Goal: Information Seeking & Learning: Compare options

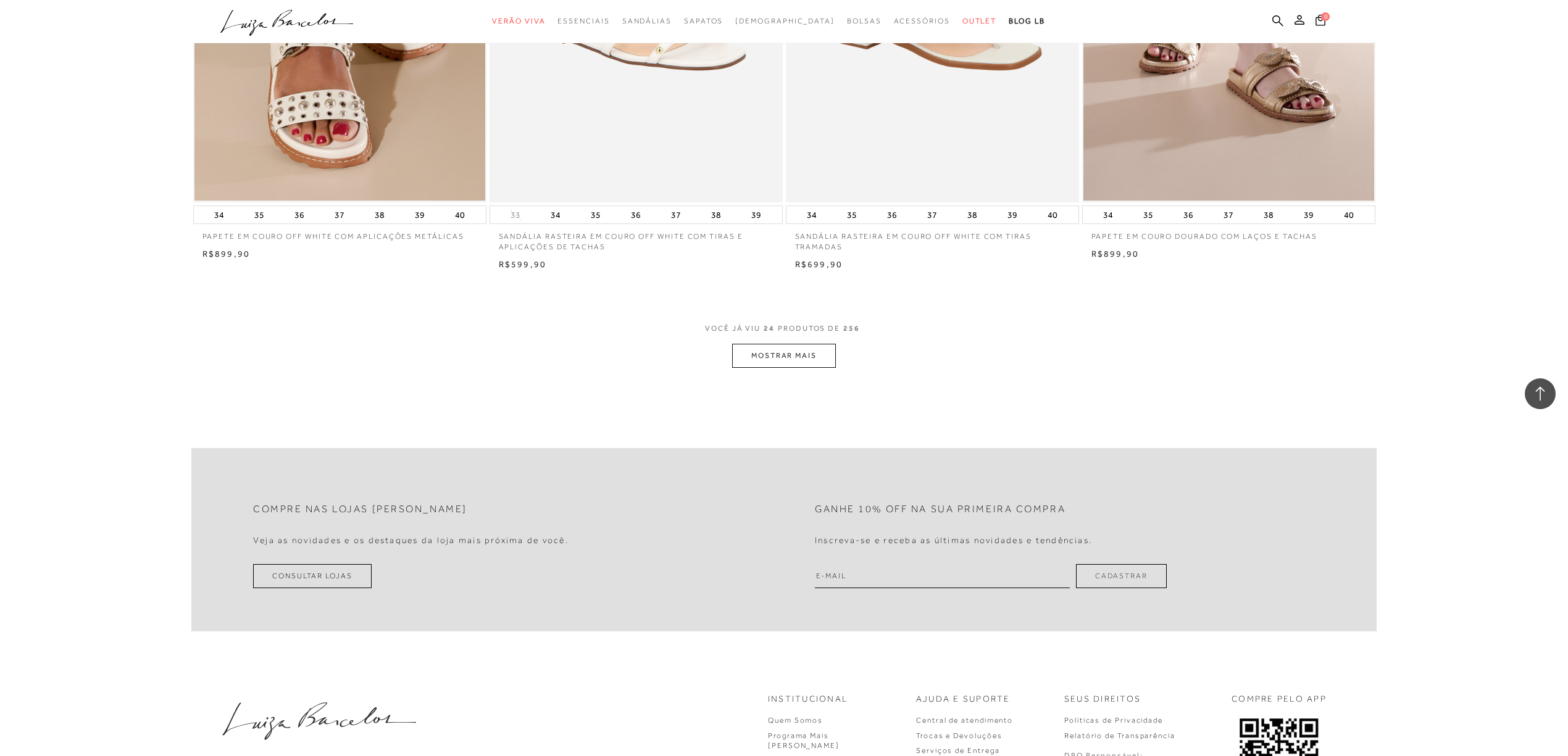
scroll to position [3044, 0]
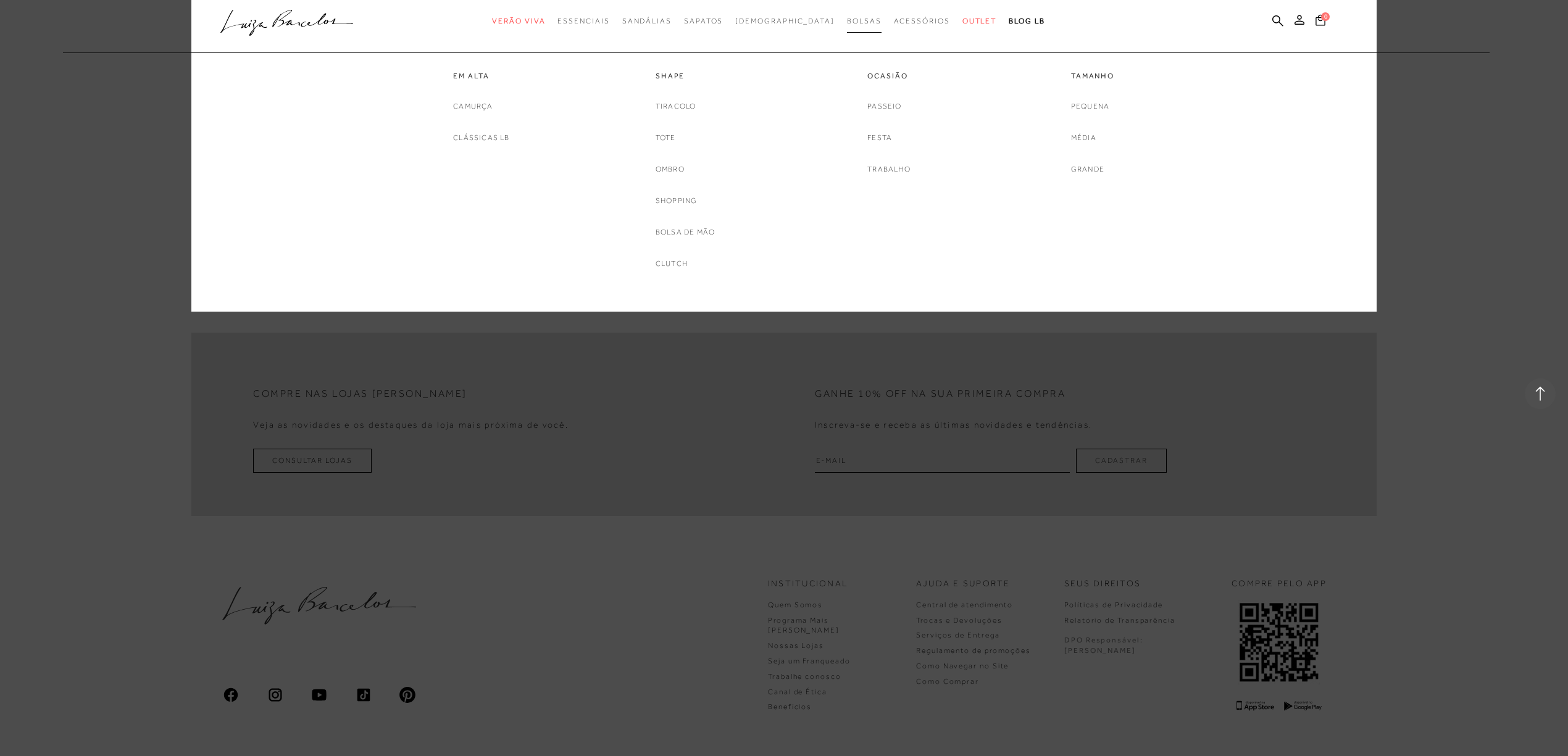
click at [847, 21] on span "Bolsas" at bounding box center [865, 21] width 34 height 9
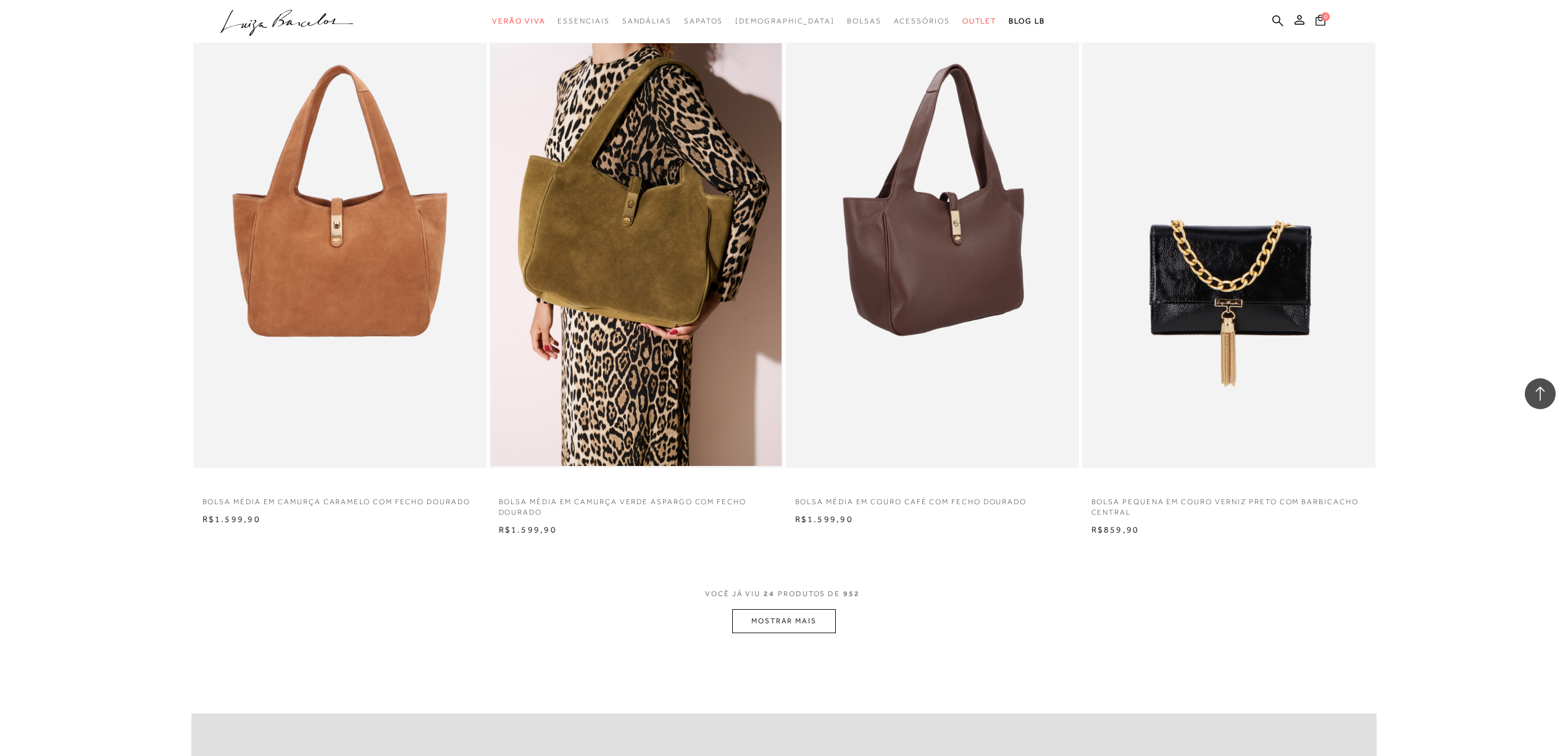
scroll to position [2798, 0]
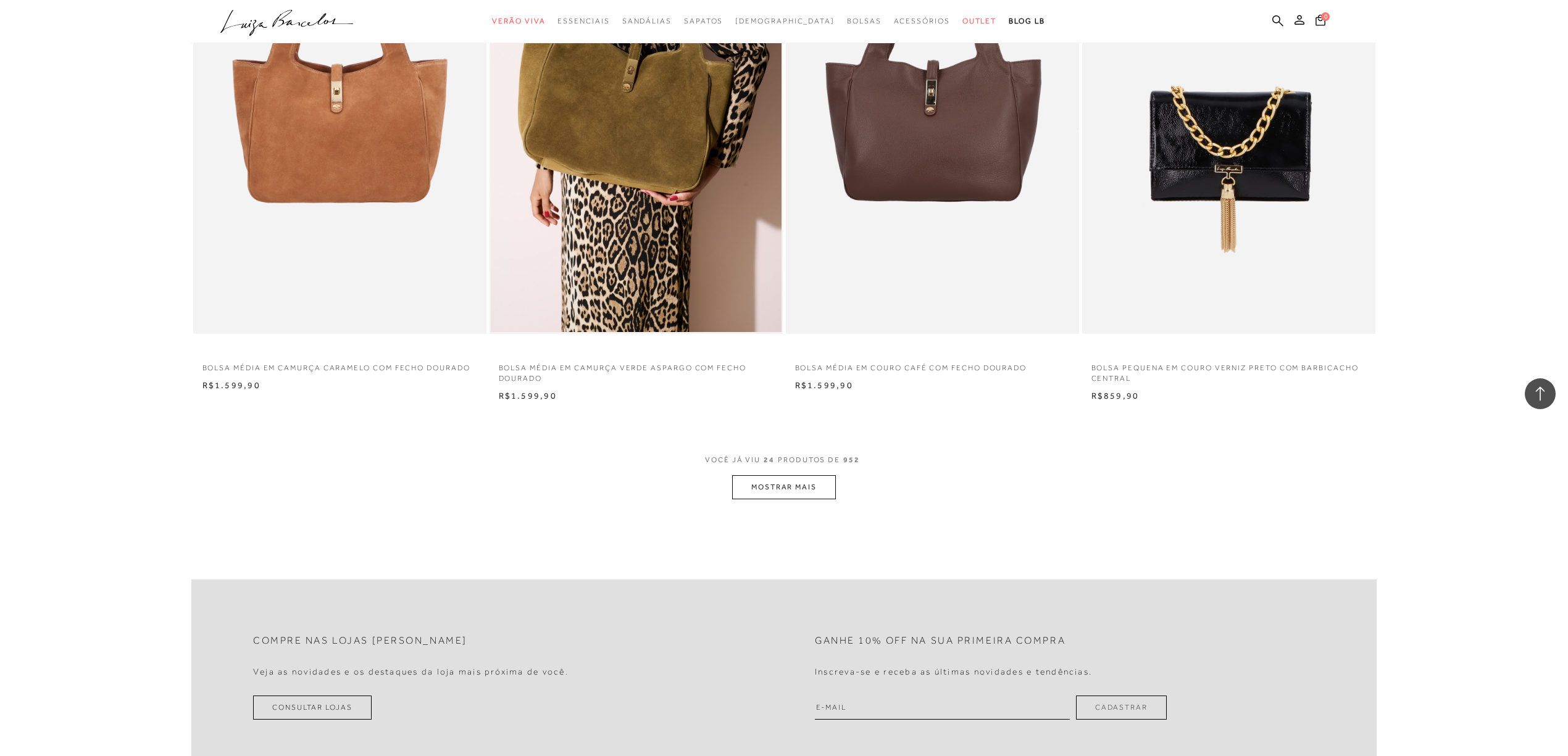
click at [798, 482] on button "MOSTRAR MAIS" at bounding box center [784, 487] width 104 height 24
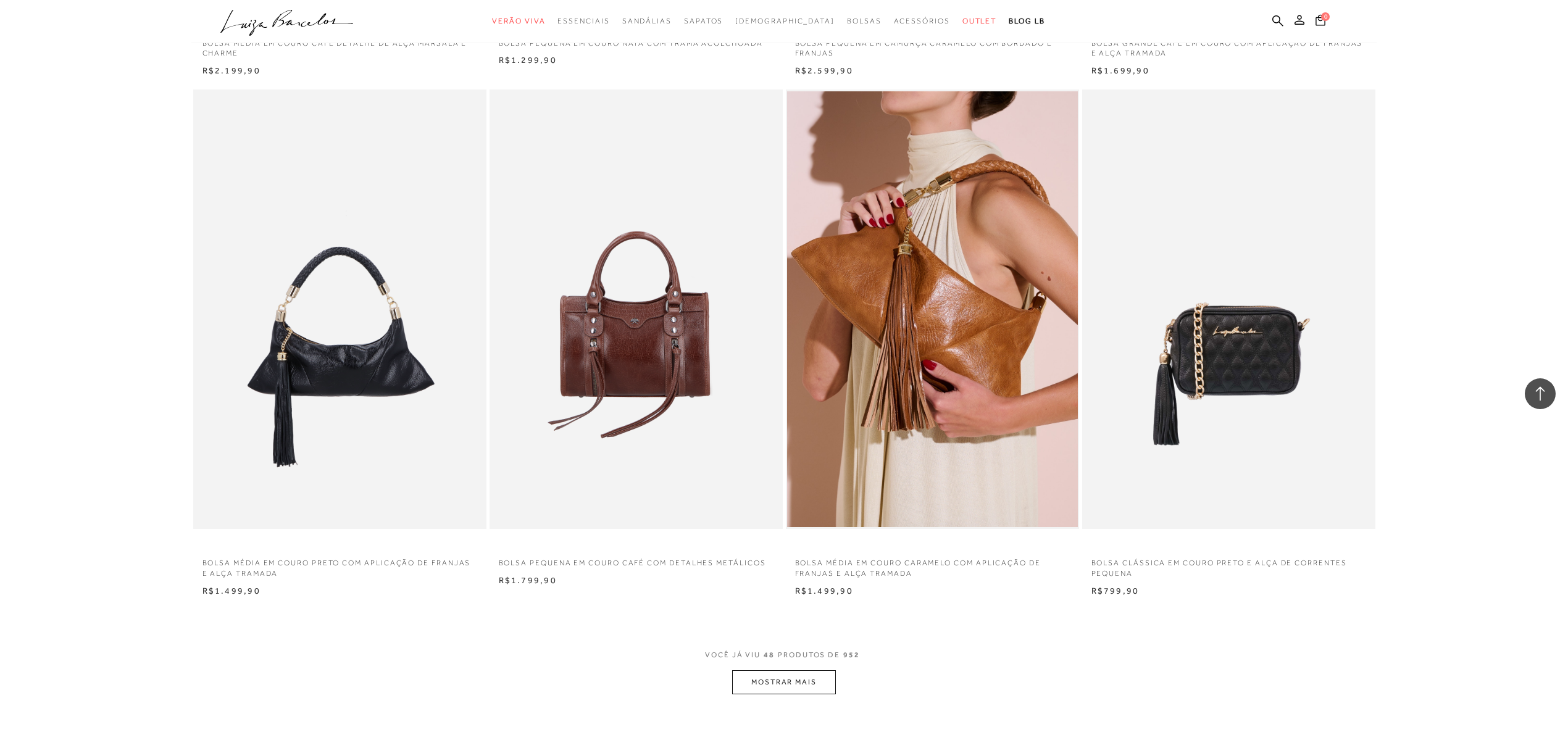
scroll to position [5760, 0]
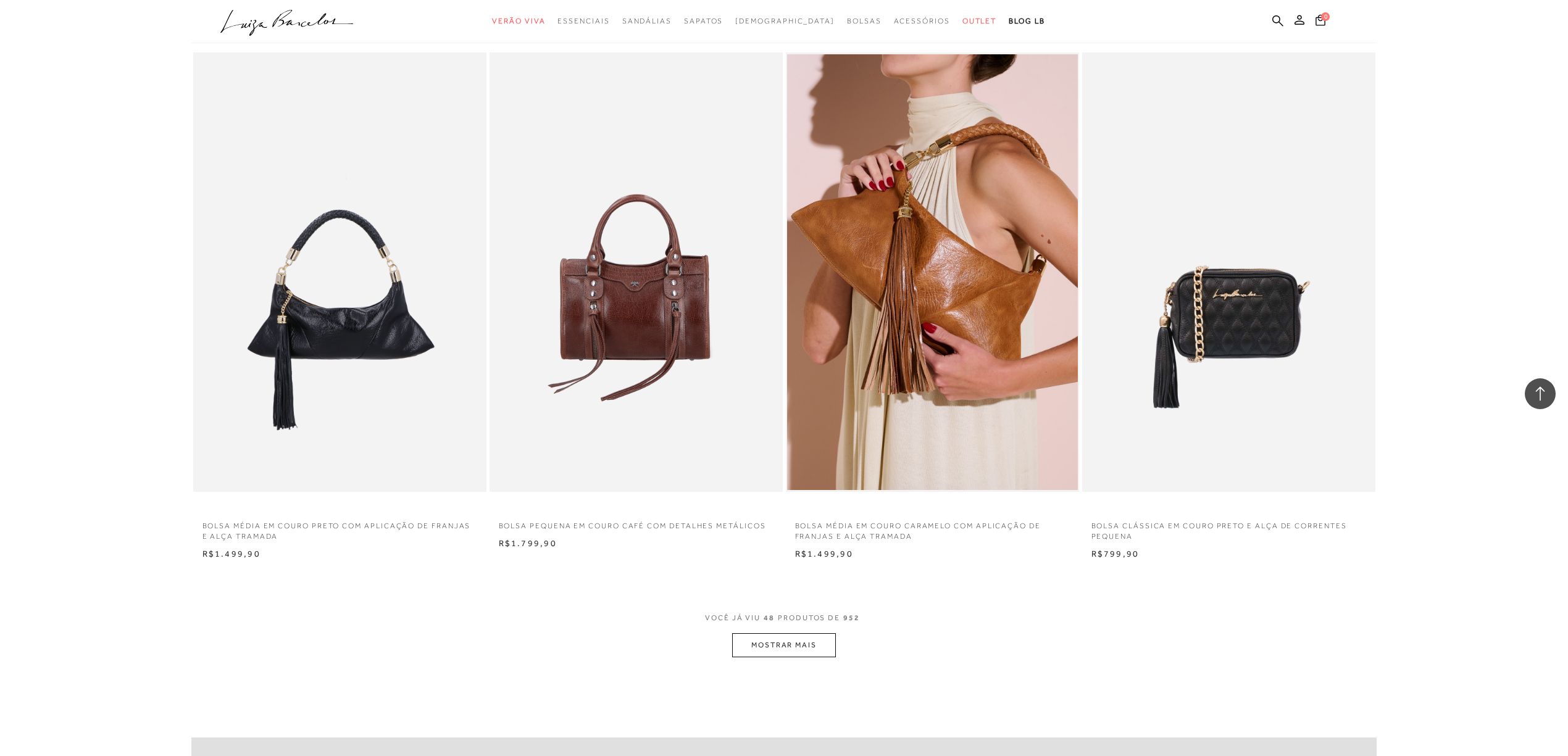
click at [781, 638] on button "MOSTRAR MAIS" at bounding box center [784, 646] width 104 height 24
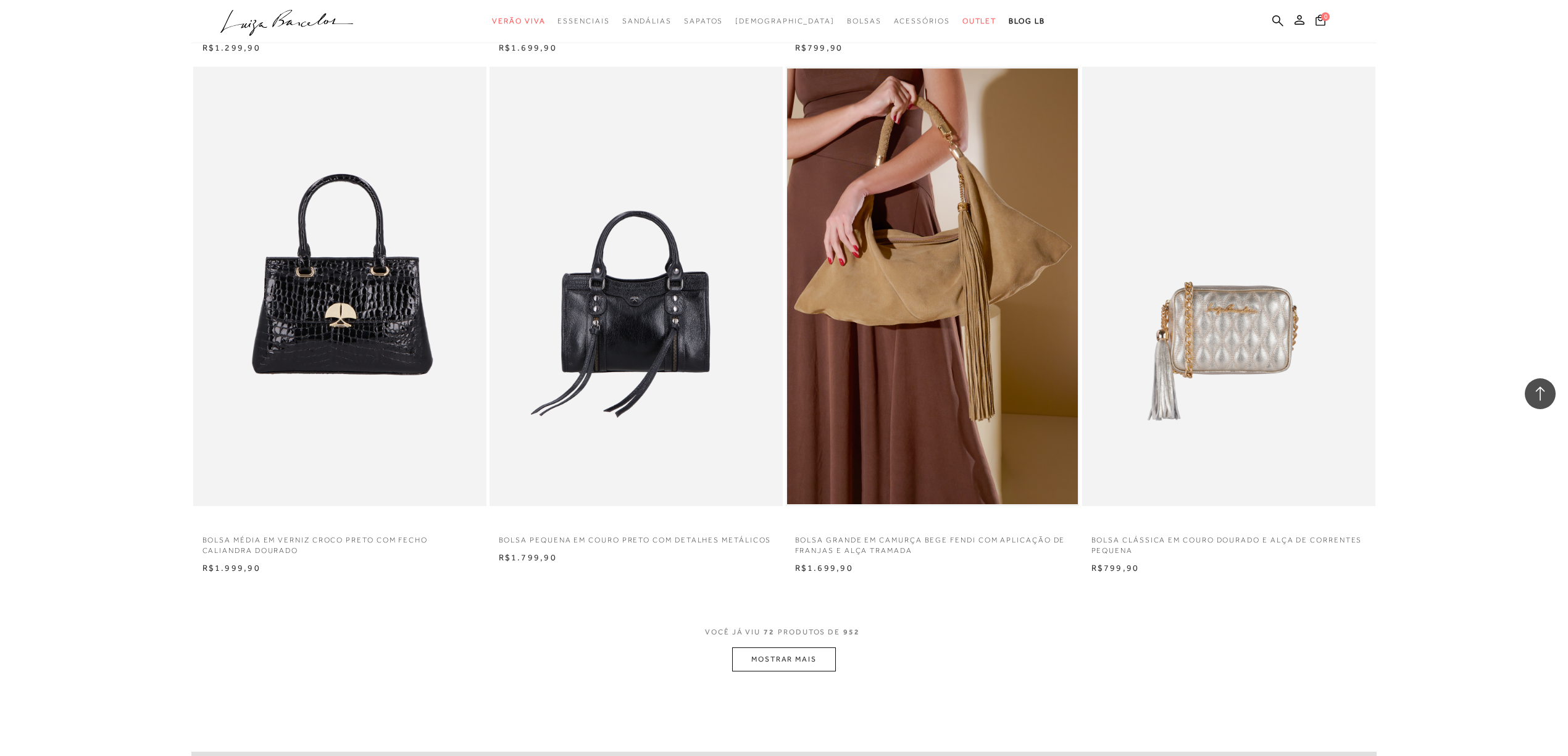
scroll to position [8887, 0]
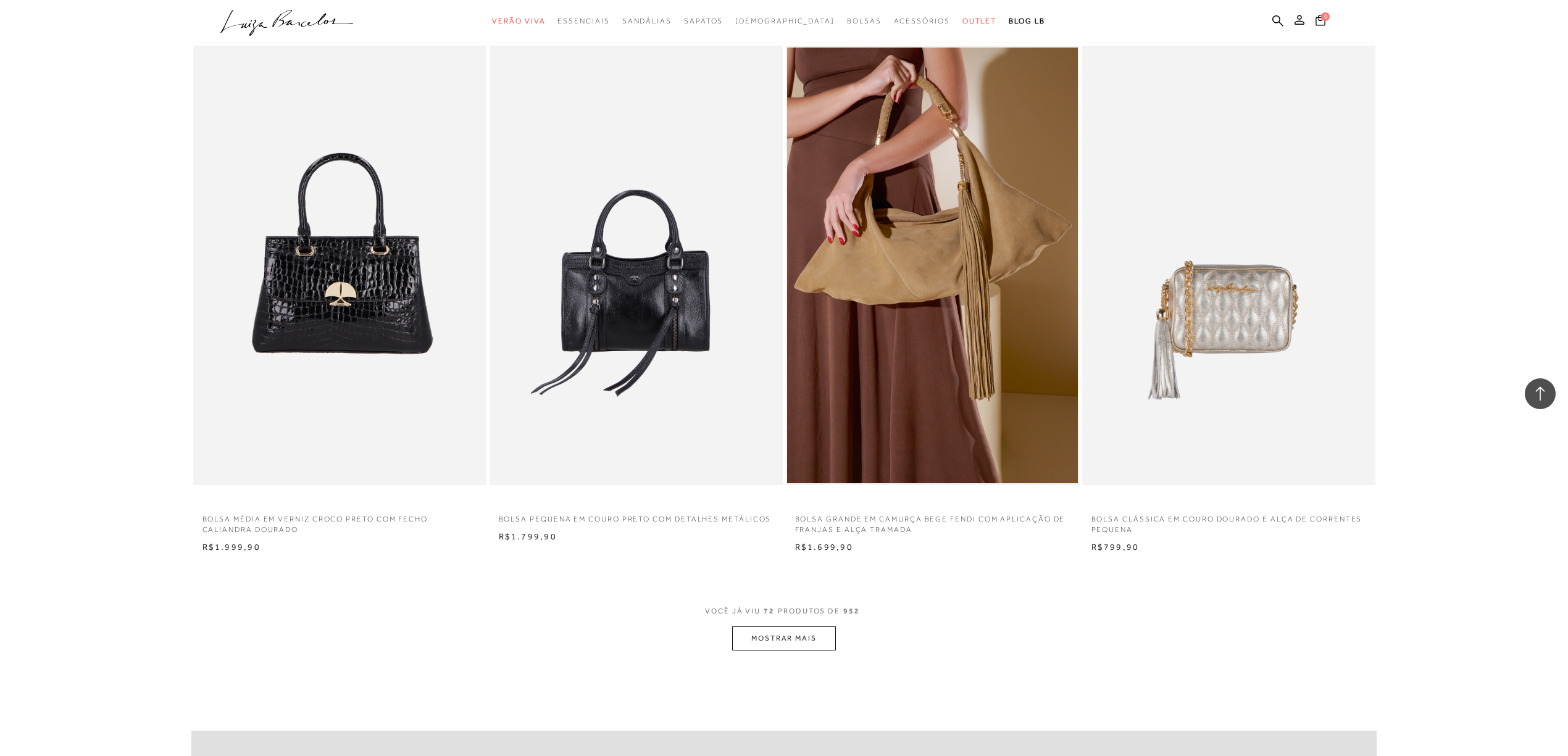
click at [781, 637] on button "MOSTRAR MAIS" at bounding box center [784, 638] width 104 height 24
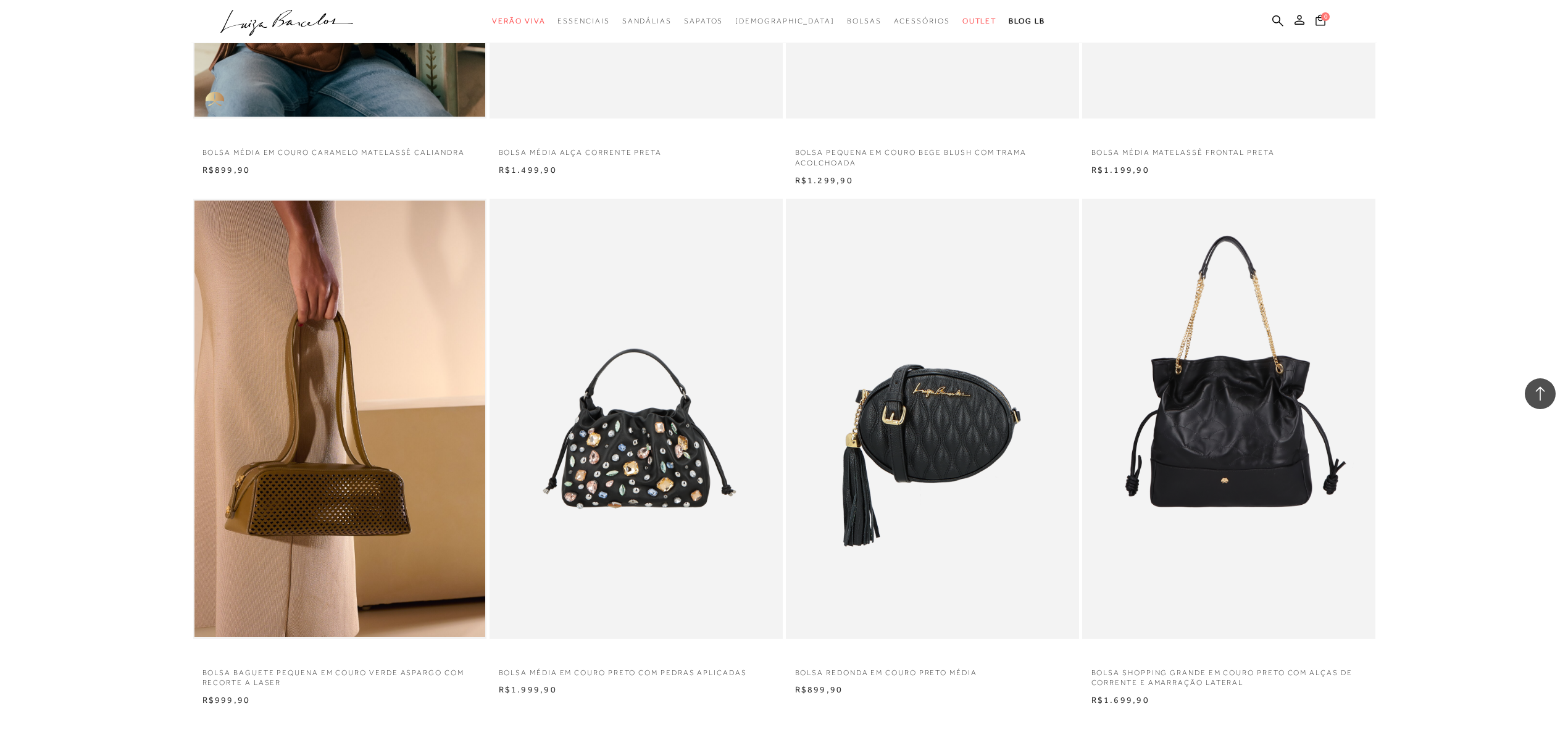
scroll to position [12013, 0]
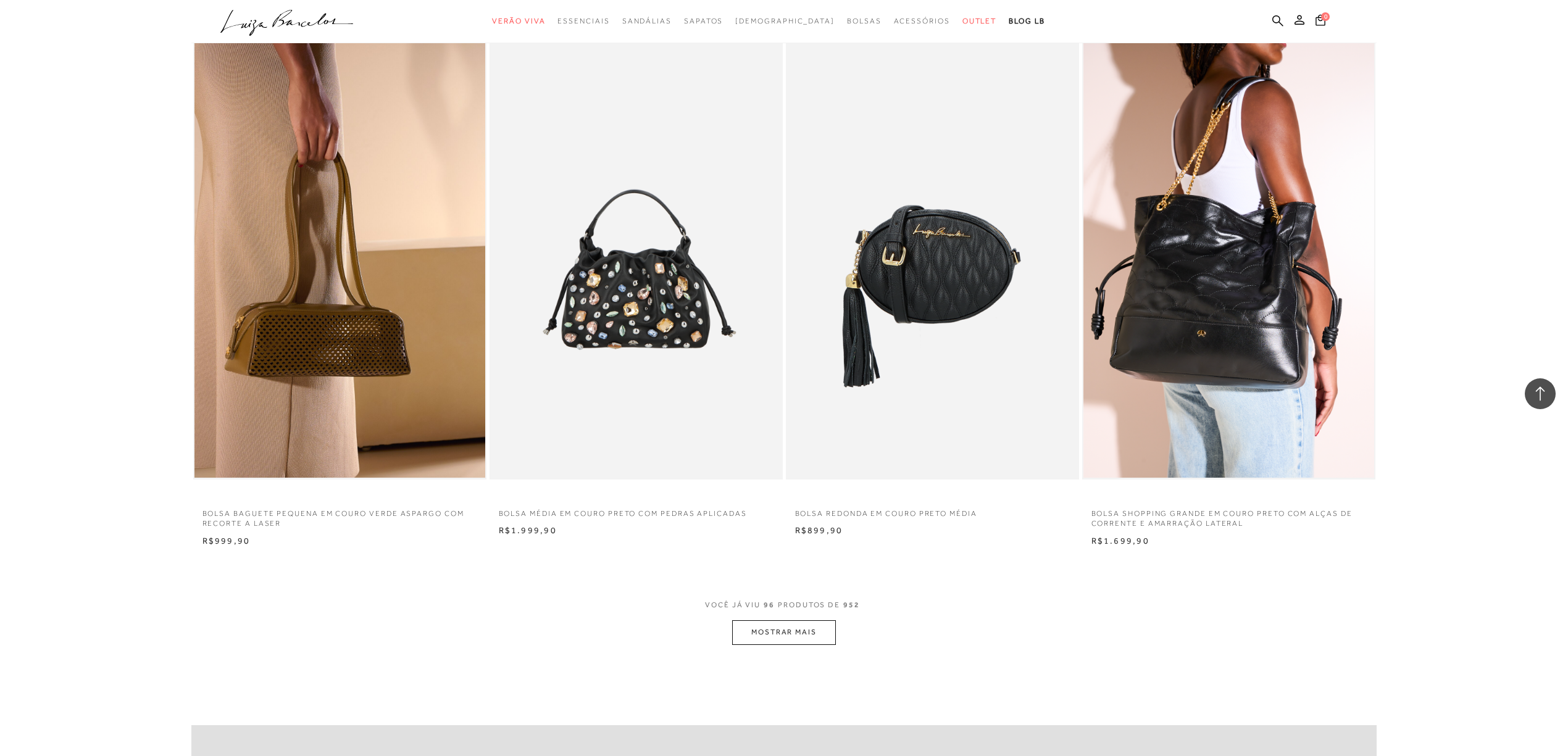
click at [815, 641] on button "MOSTRAR MAIS" at bounding box center [784, 633] width 104 height 24
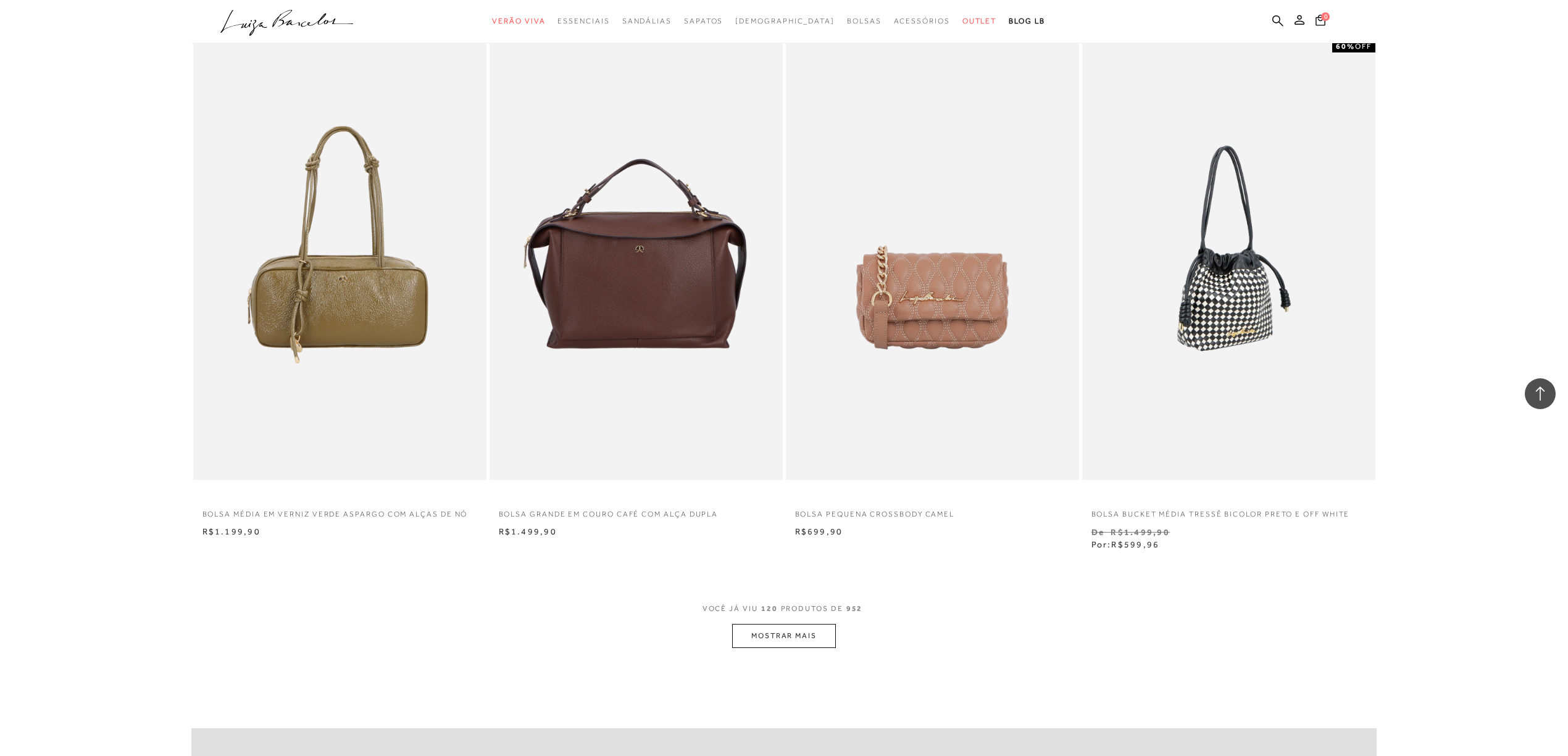
scroll to position [15387, 0]
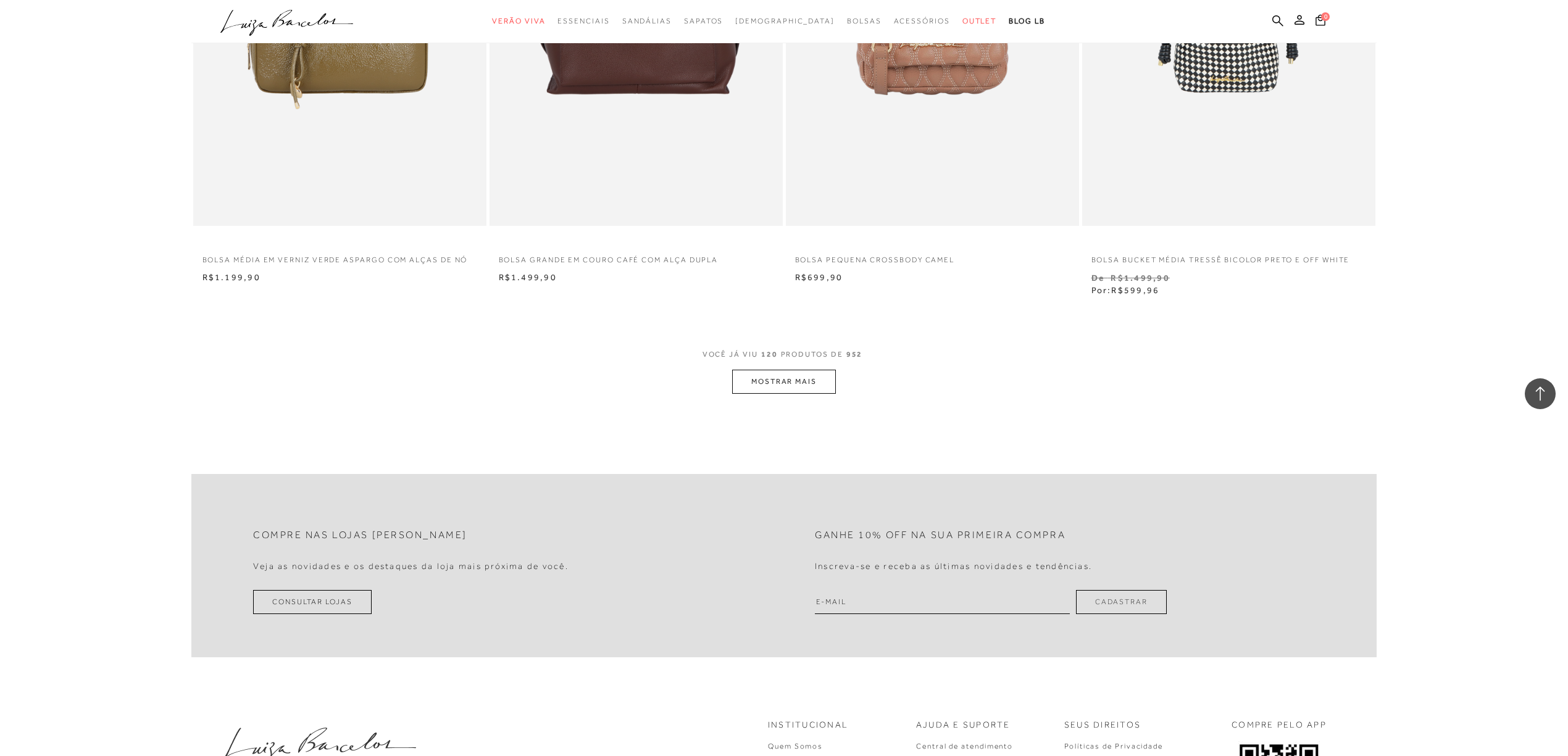
click at [778, 383] on button "MOSTRAR MAIS" at bounding box center [784, 382] width 104 height 24
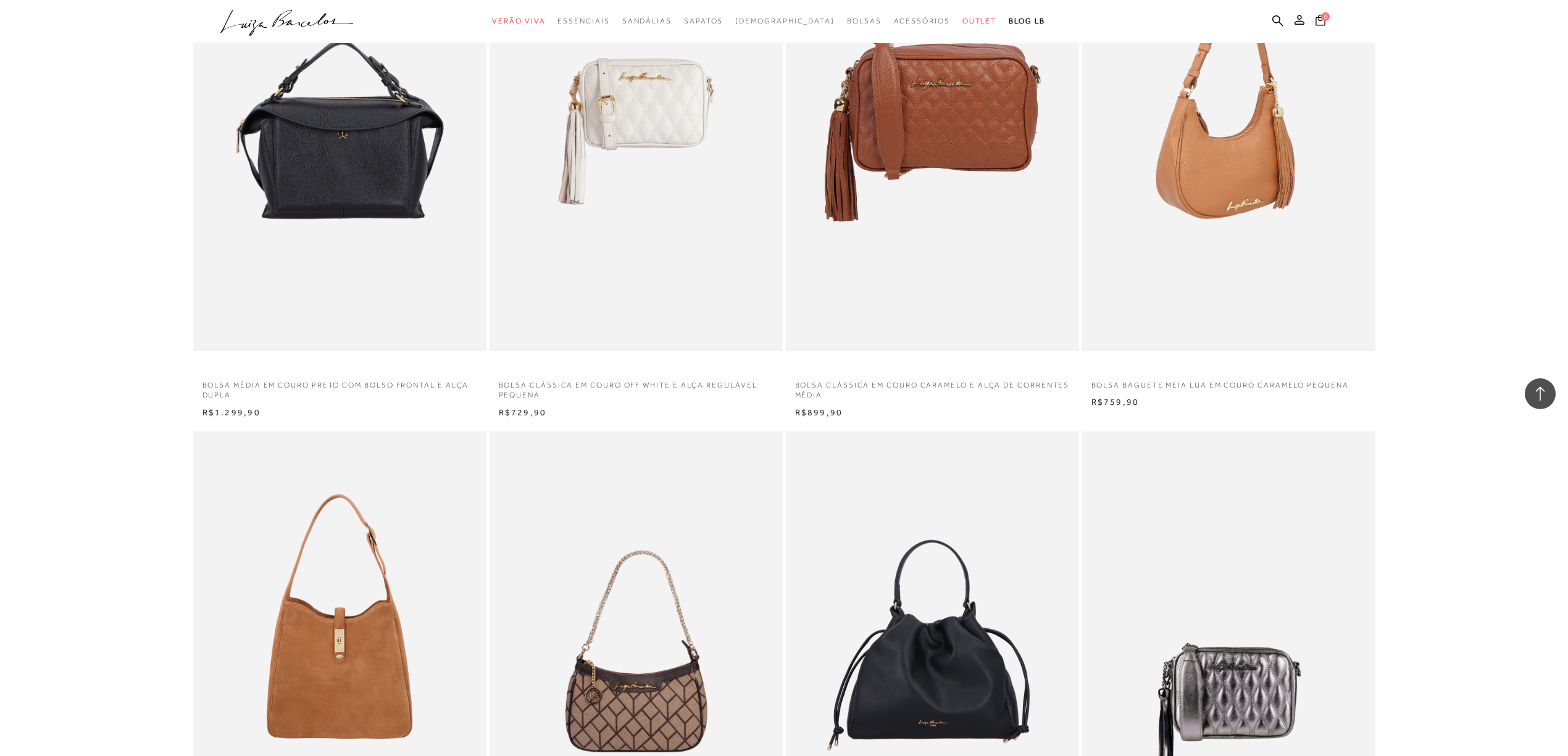
scroll to position [15716, 0]
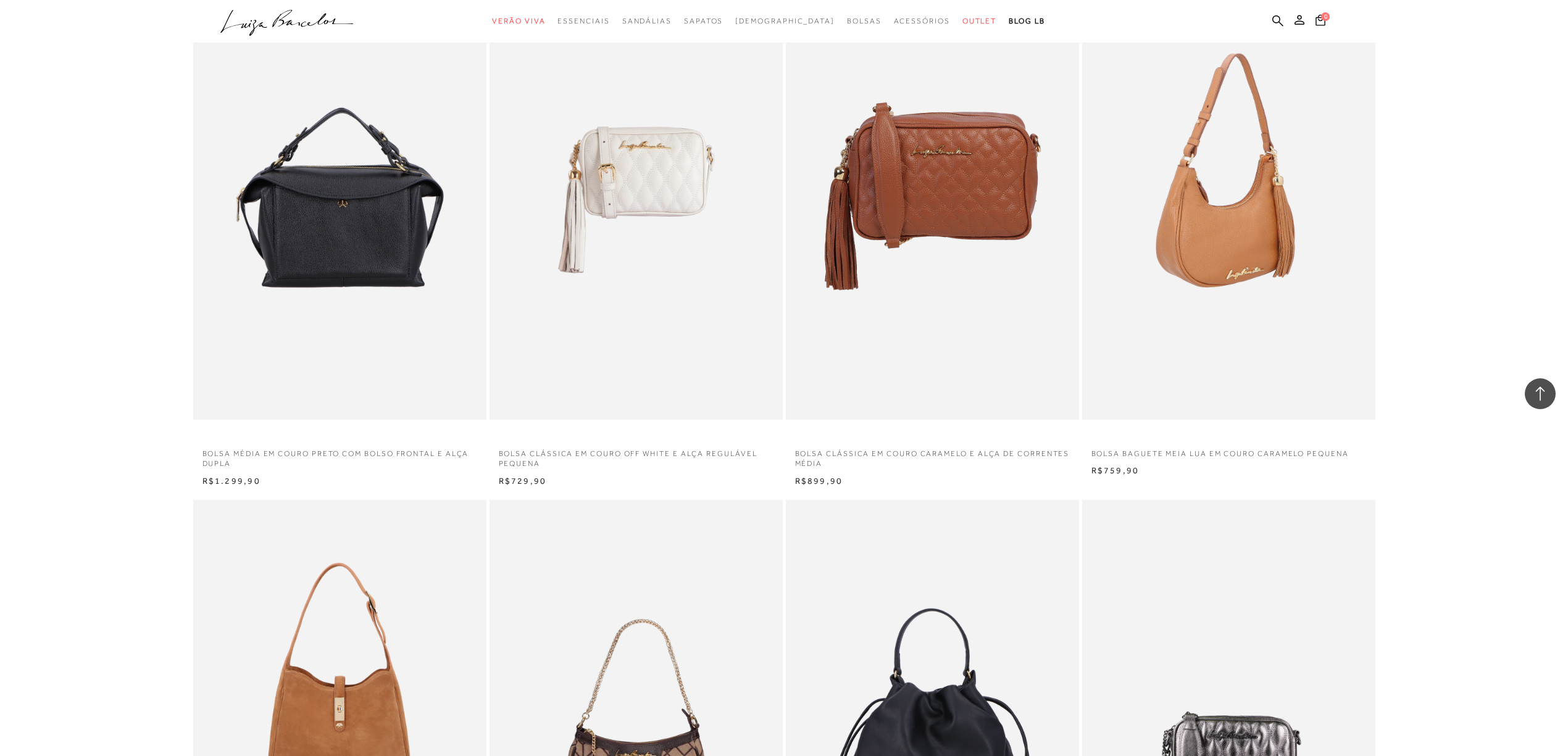
click at [1273, 331] on img at bounding box center [1229, 200] width 292 height 440
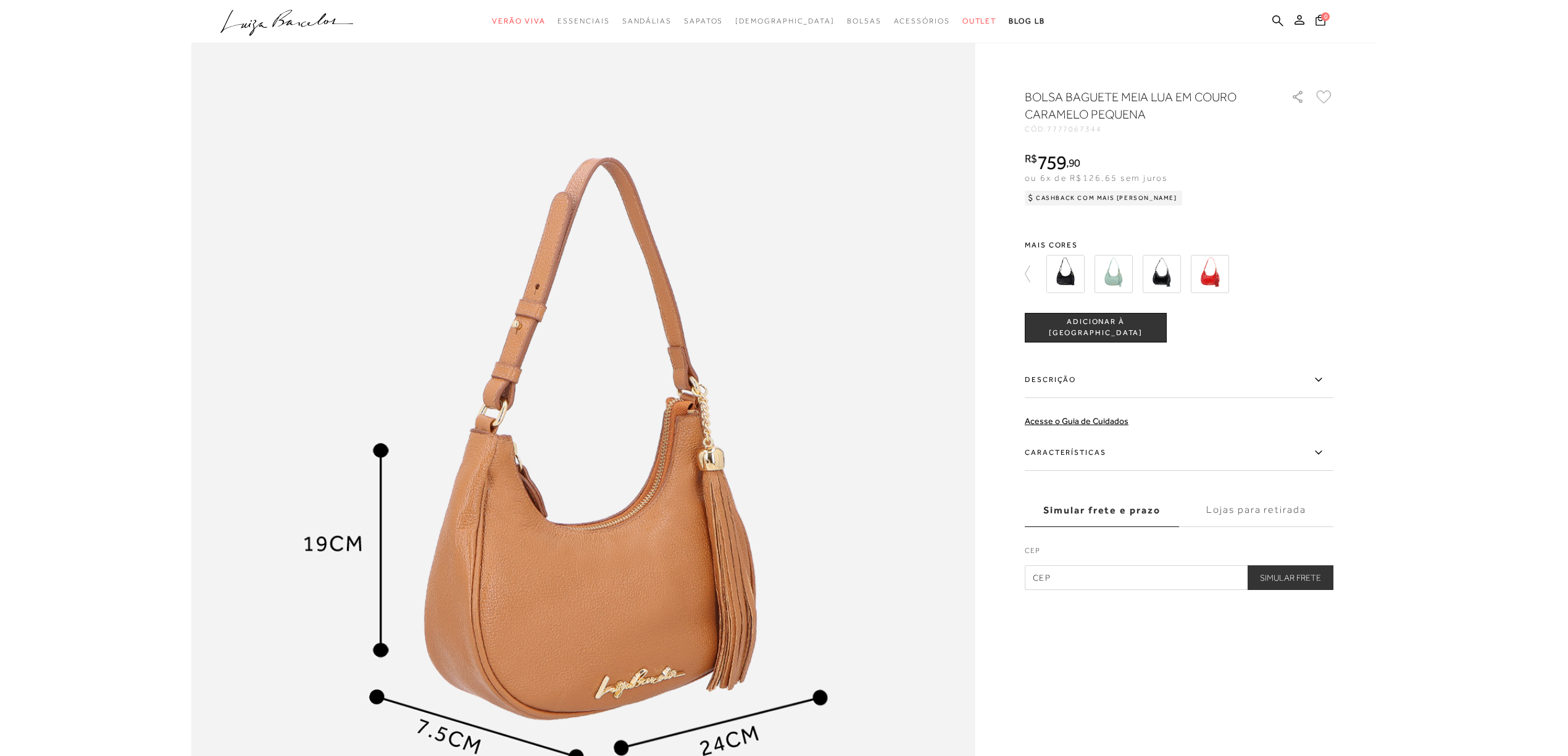
scroll to position [1152, 0]
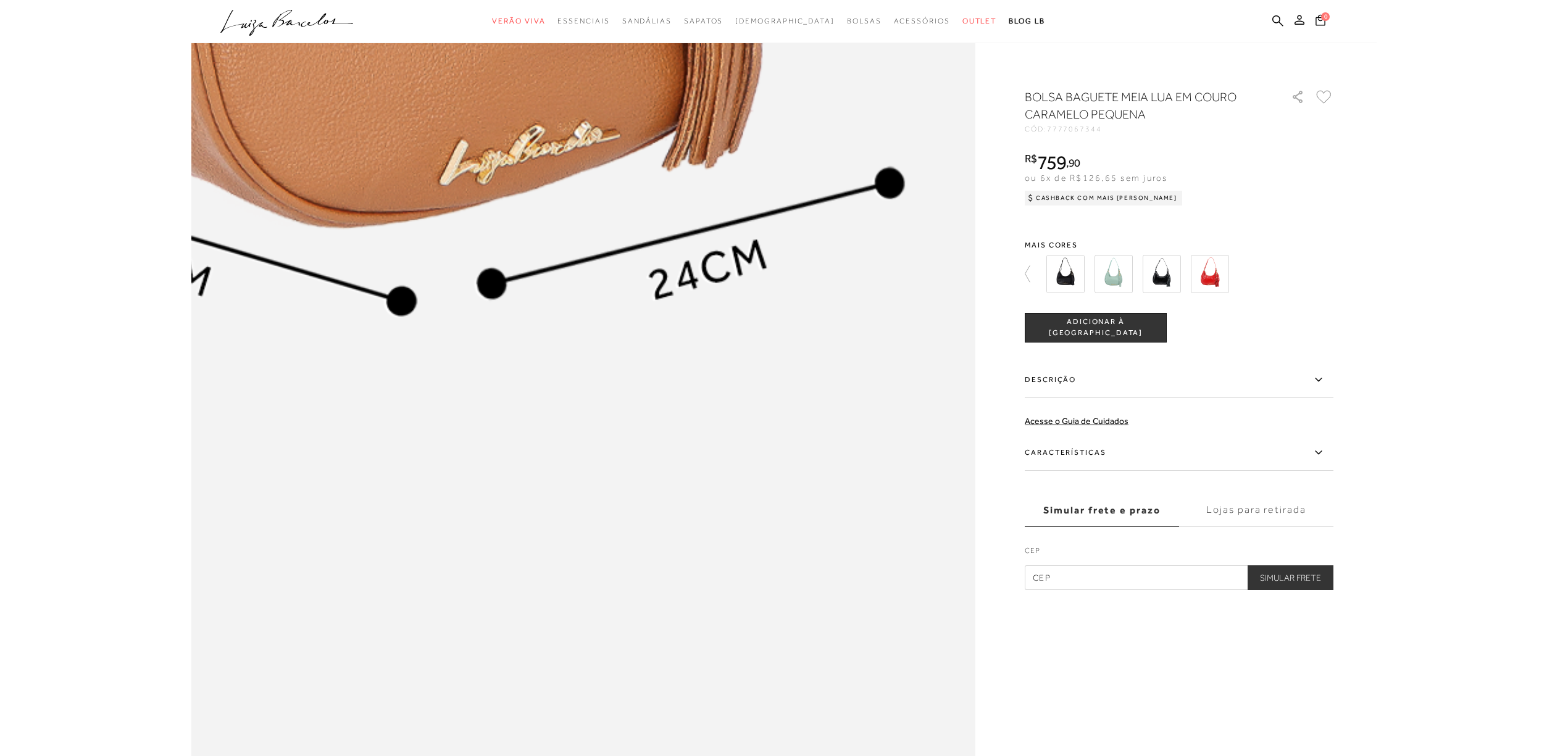
scroll to position [1234, 0]
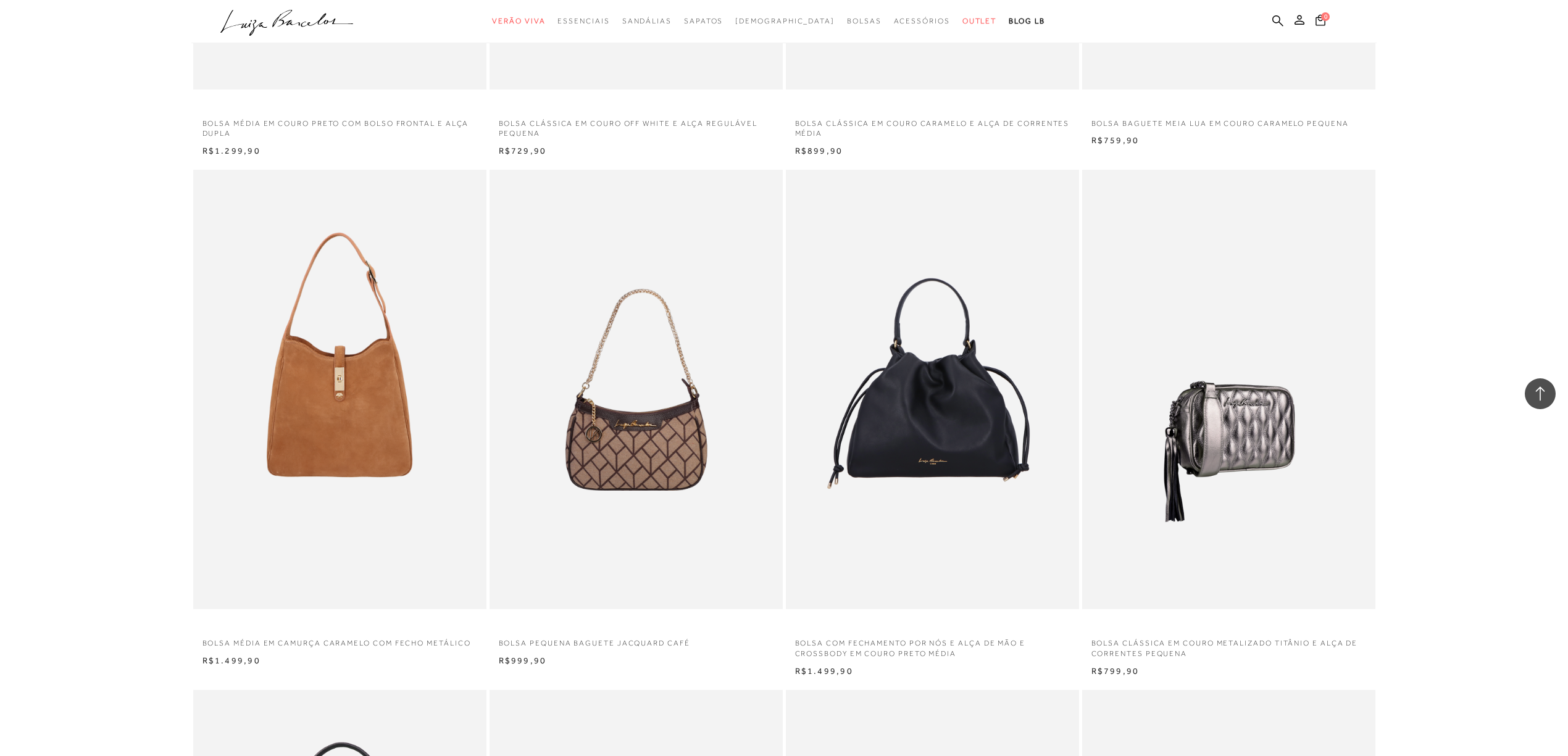
scroll to position [16375, 0]
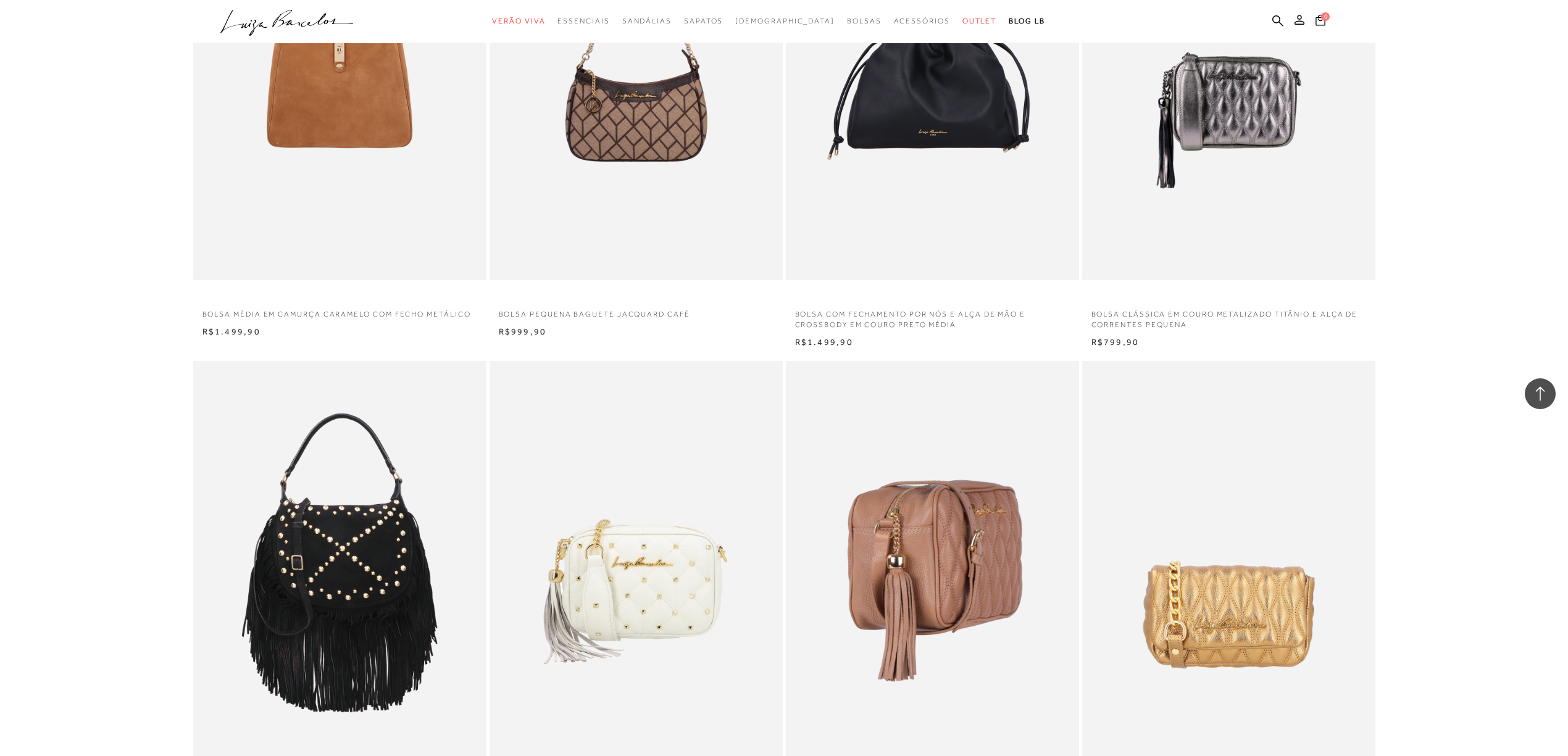
drag, startPoint x: 892, startPoint y: 545, endPoint x: 882, endPoint y: 546, distance: 10.0
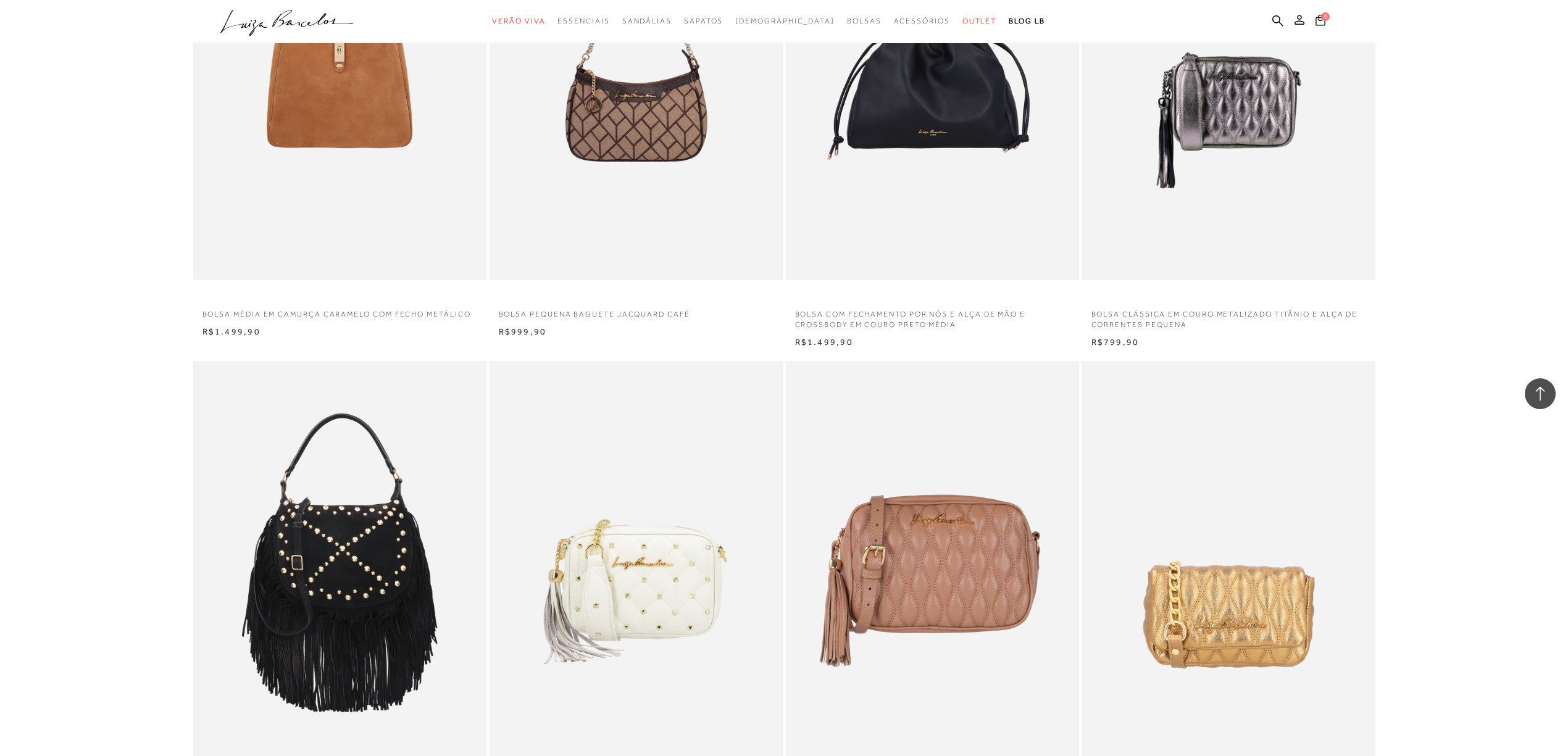
drag, startPoint x: 880, startPoint y: 546, endPoint x: 1389, endPoint y: 512, distance: 510.1
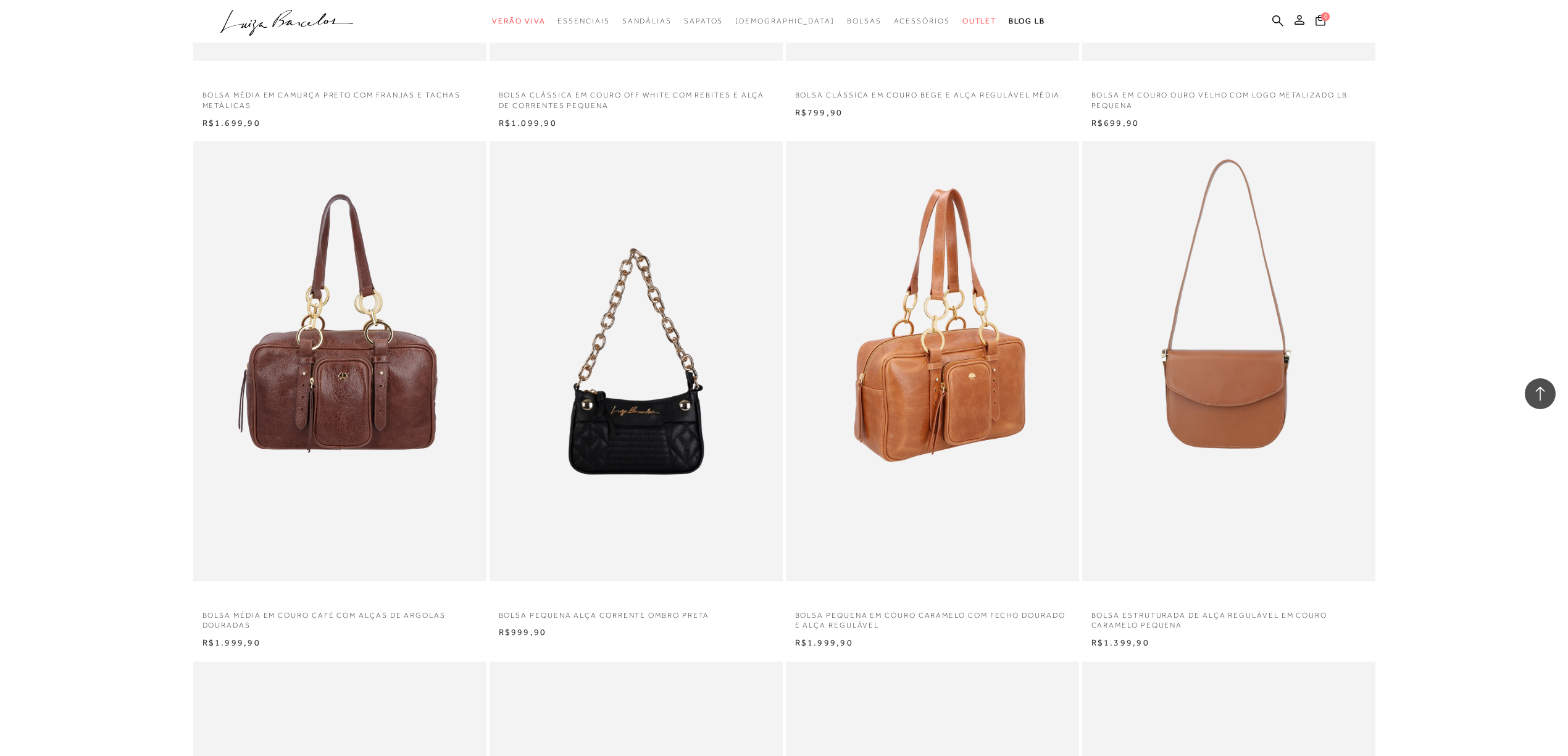
scroll to position [17116, 0]
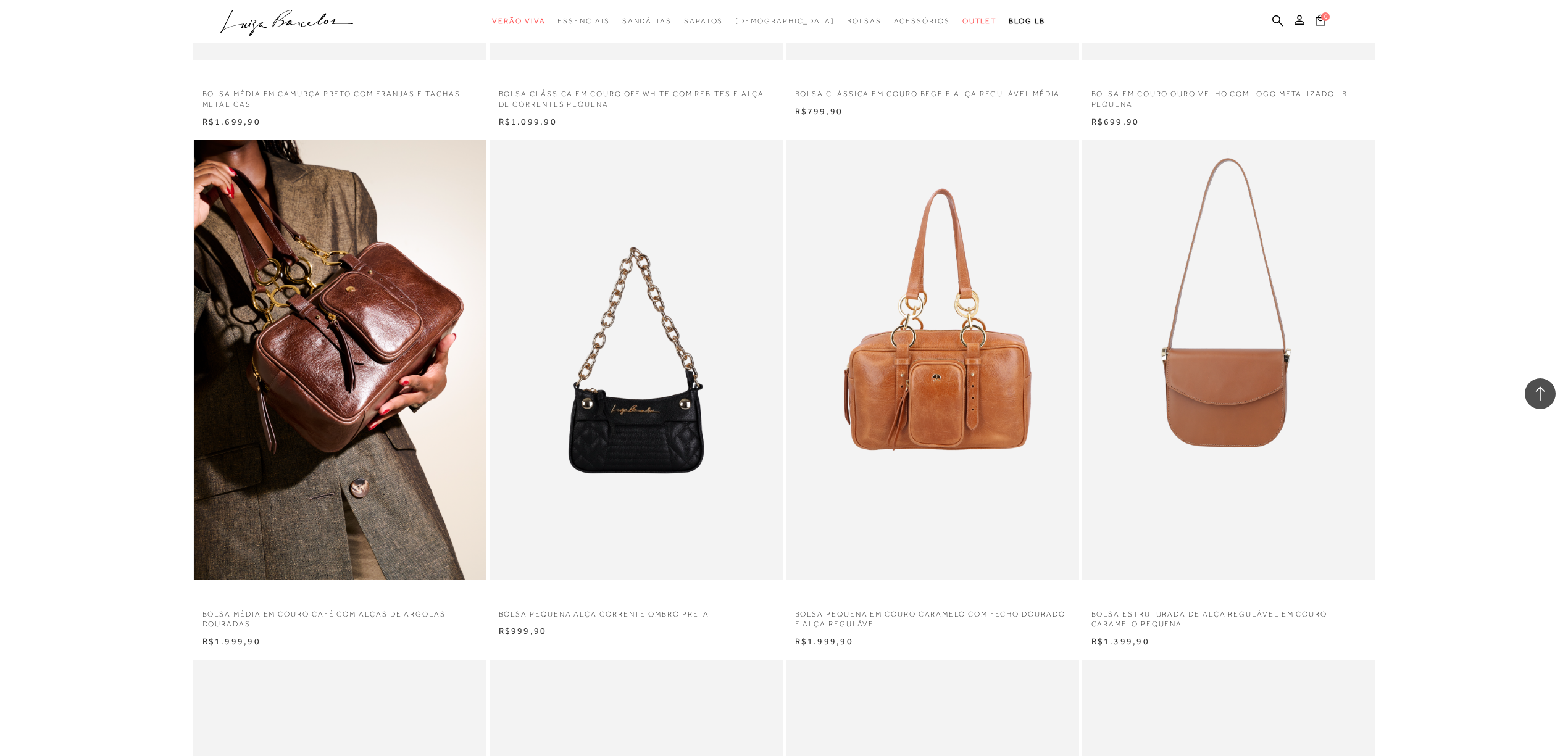
click at [374, 381] on img at bounding box center [340, 360] width 292 height 440
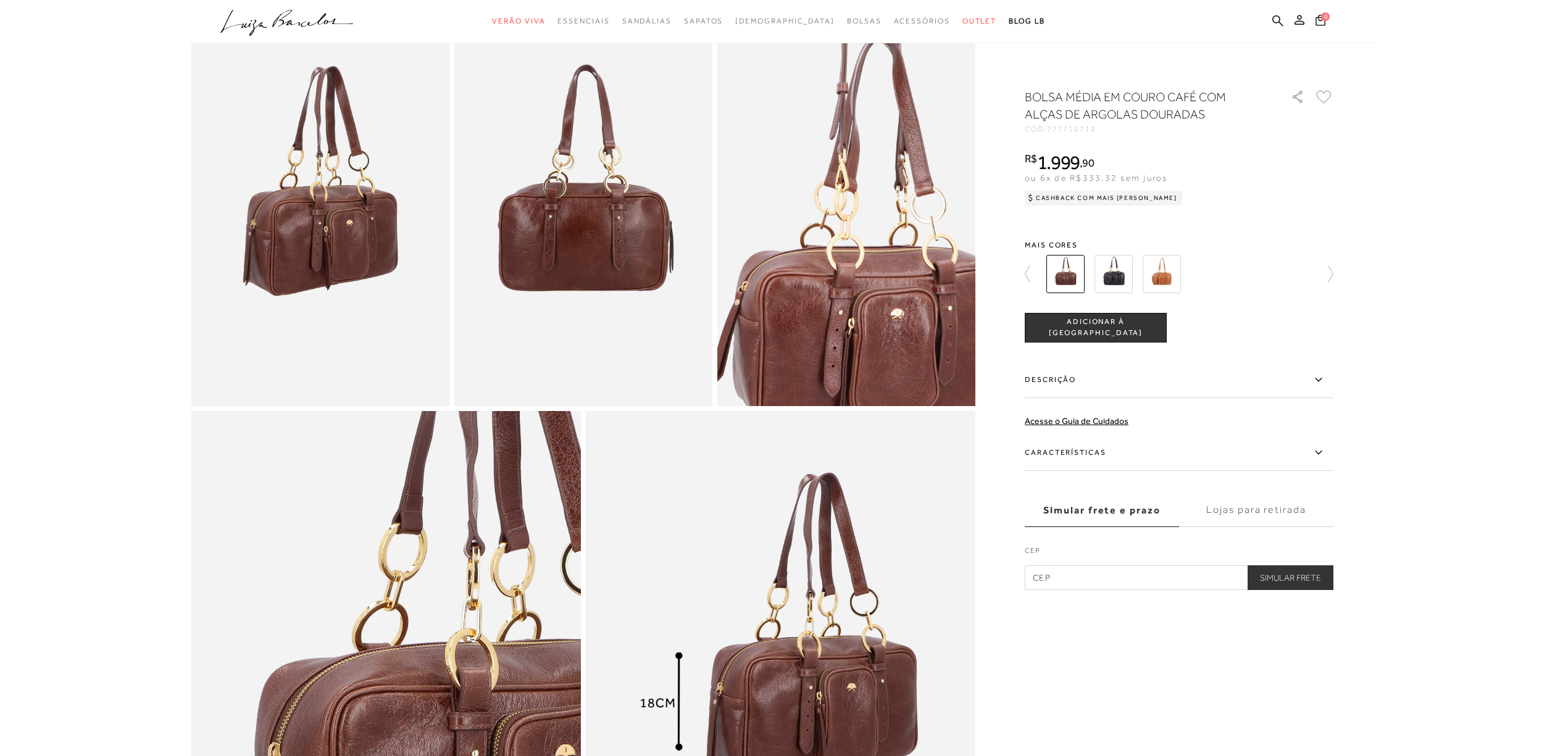
scroll to position [987, 0]
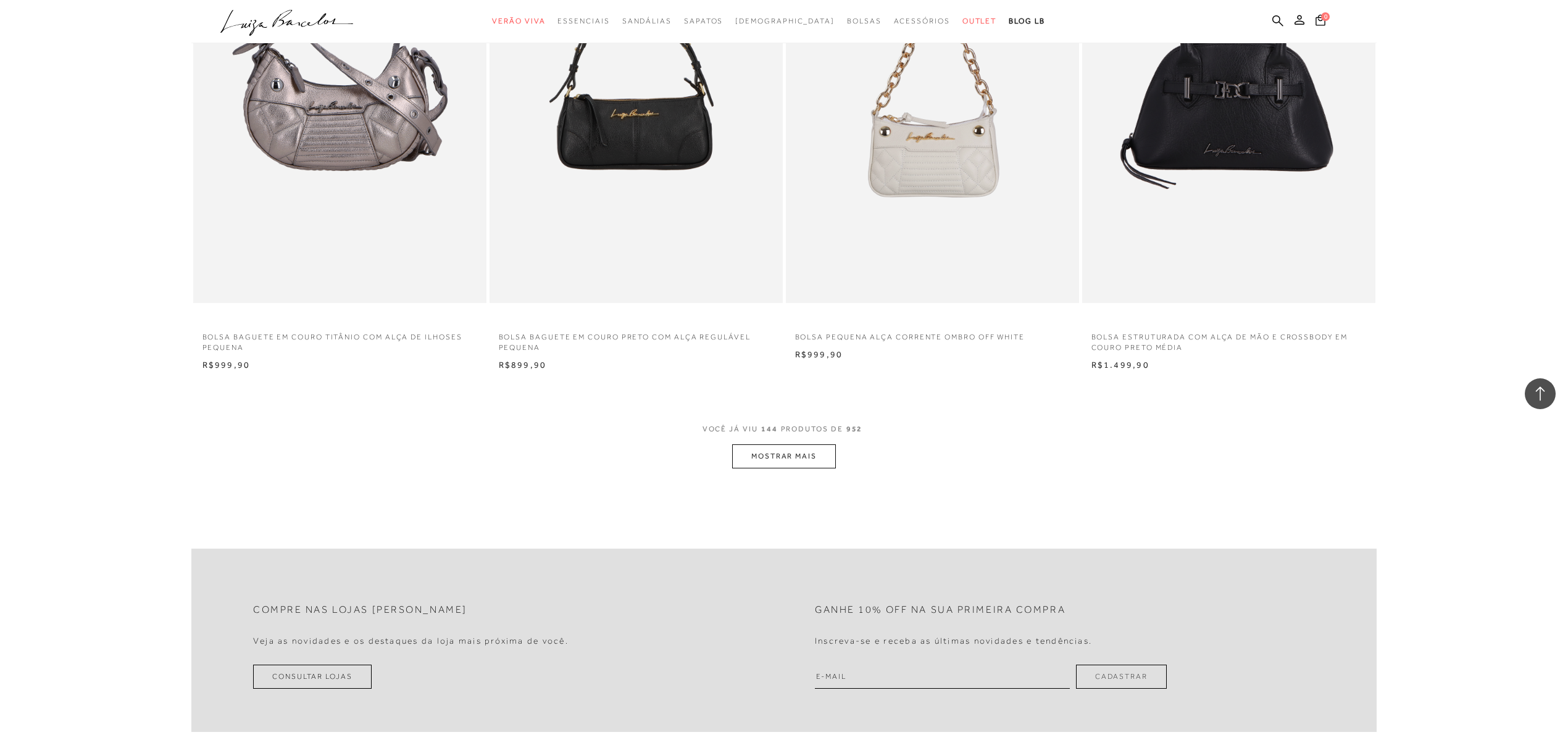
scroll to position [18684, 0]
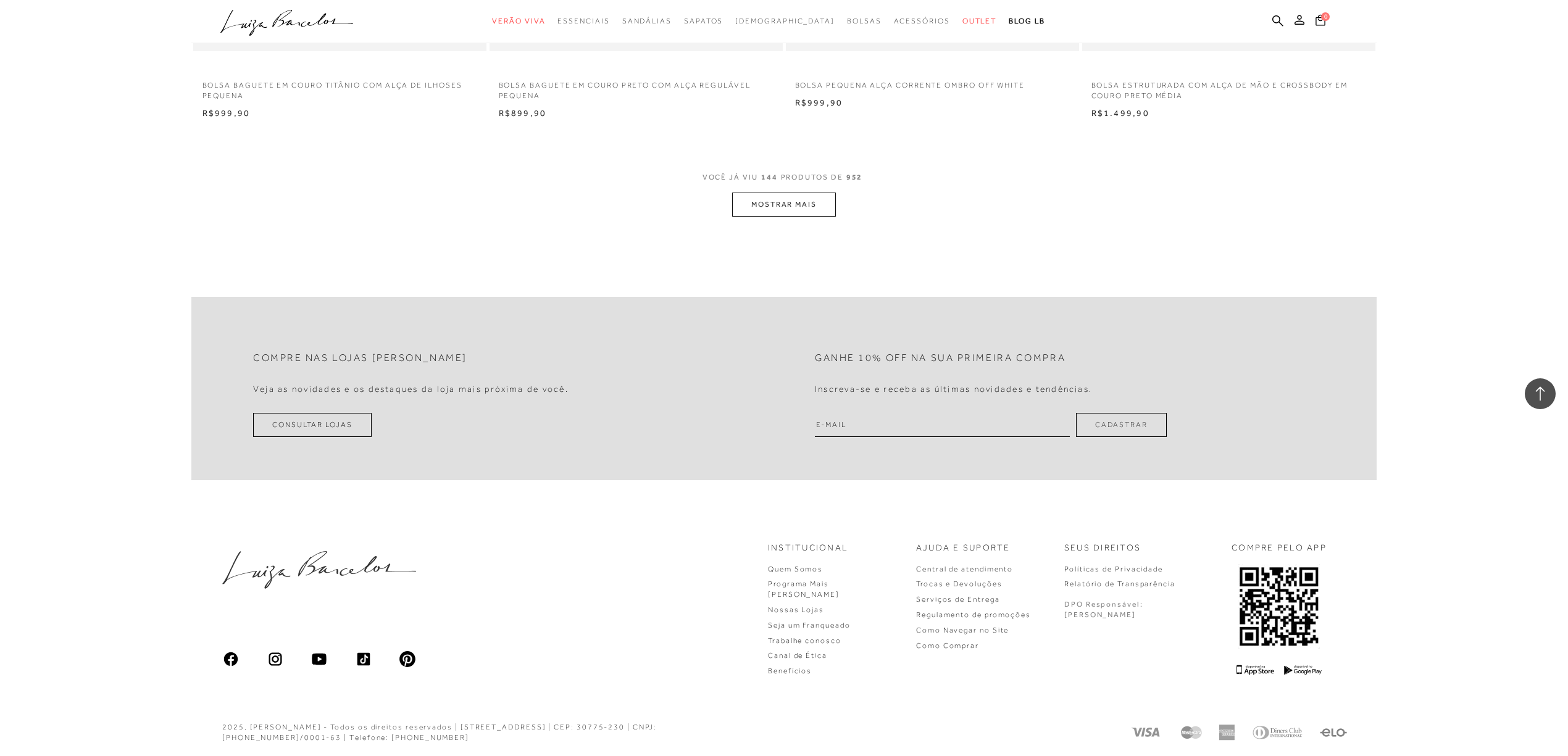
click at [752, 206] on button "MOSTRAR MAIS" at bounding box center [784, 205] width 104 height 24
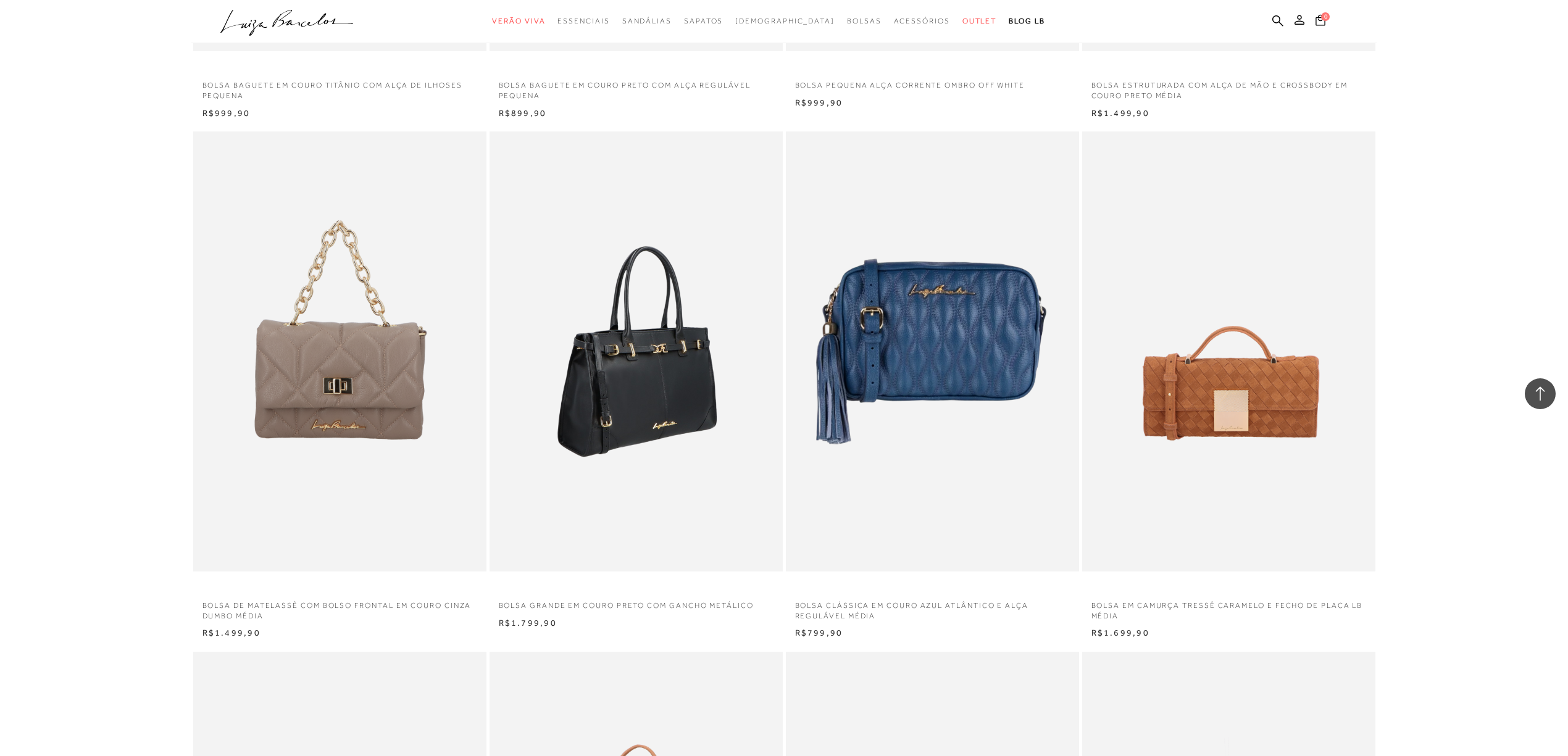
click at [648, 388] on img at bounding box center [637, 351] width 292 height 440
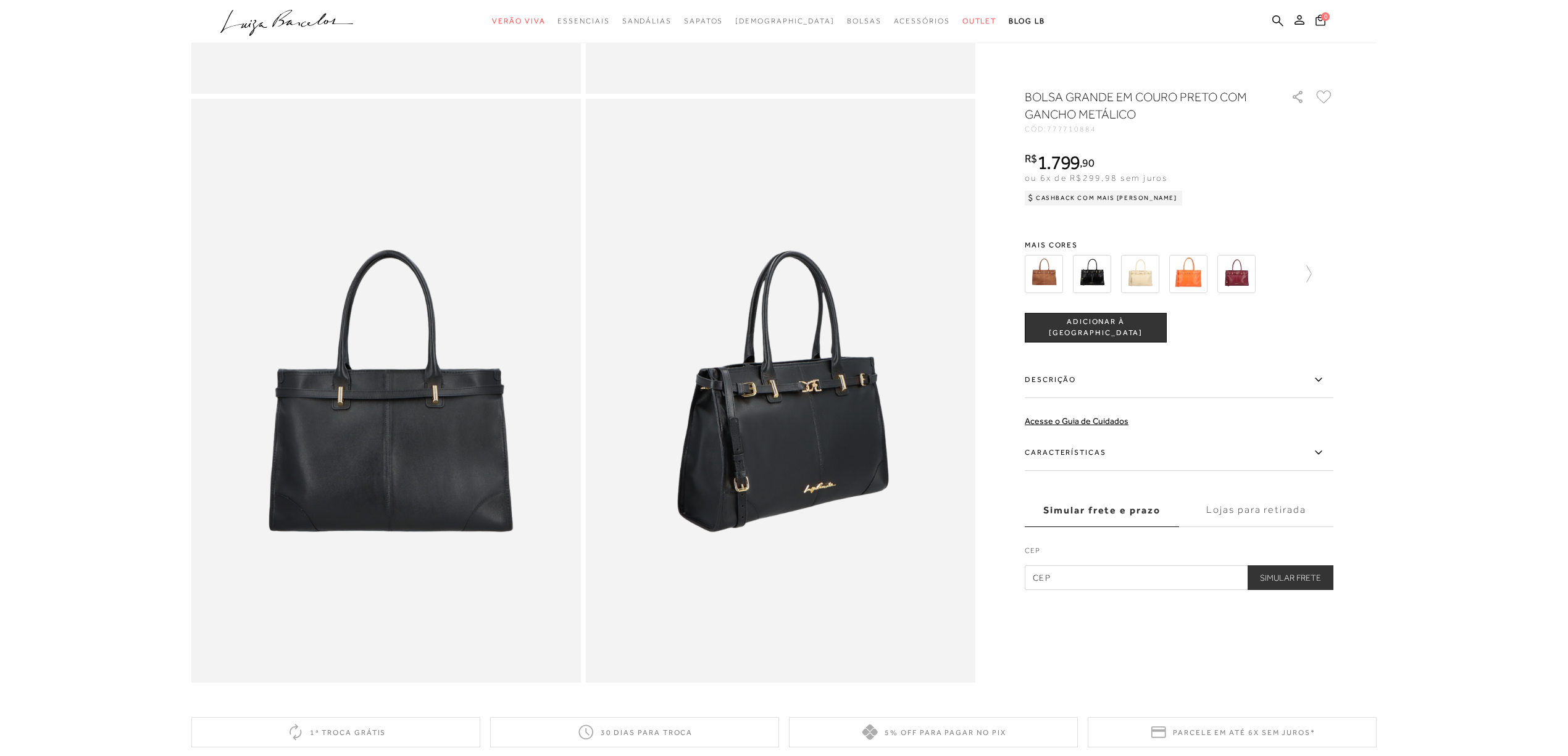
scroll to position [576, 0]
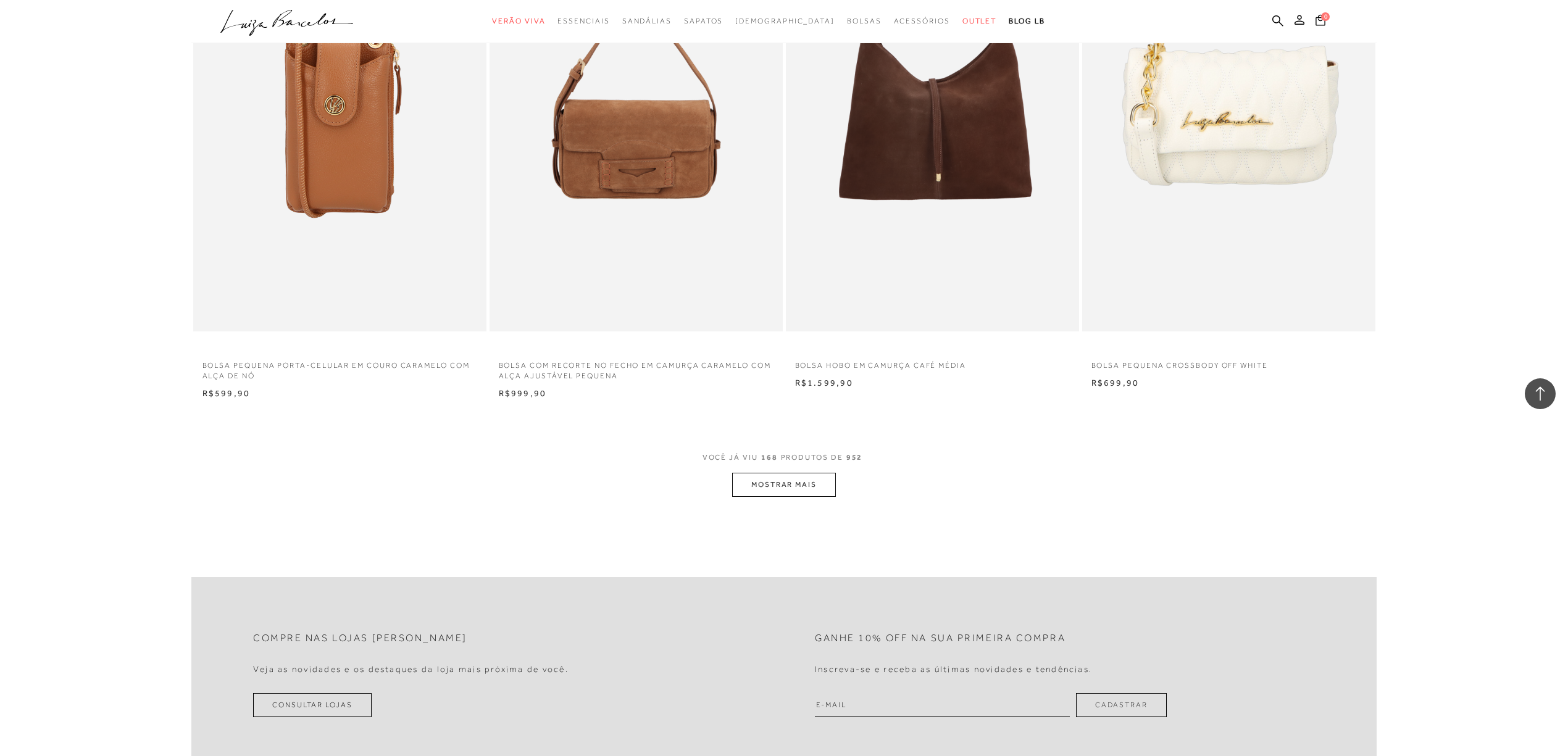
scroll to position [21554, 0]
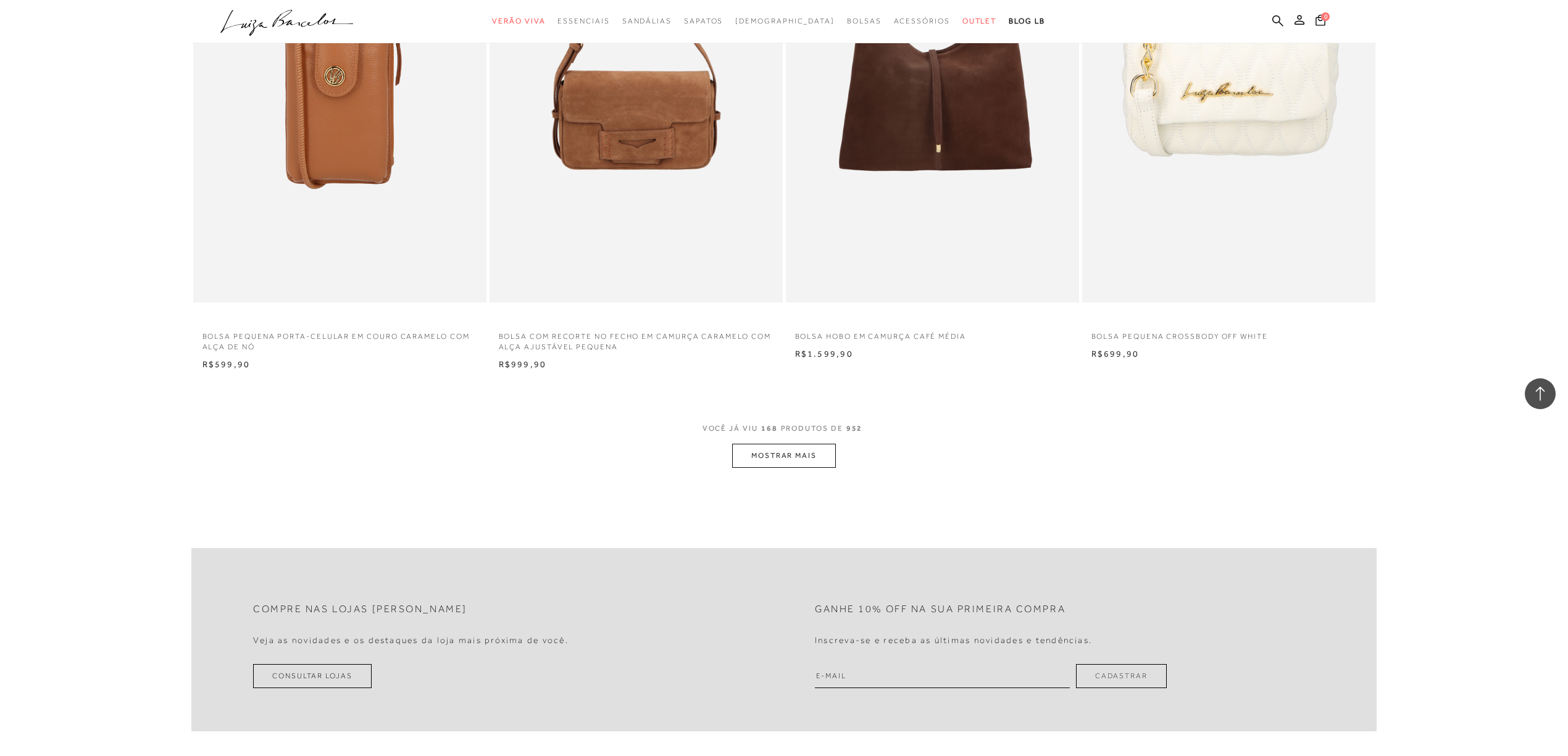
click at [796, 457] on button "MOSTRAR MAIS" at bounding box center [784, 456] width 104 height 24
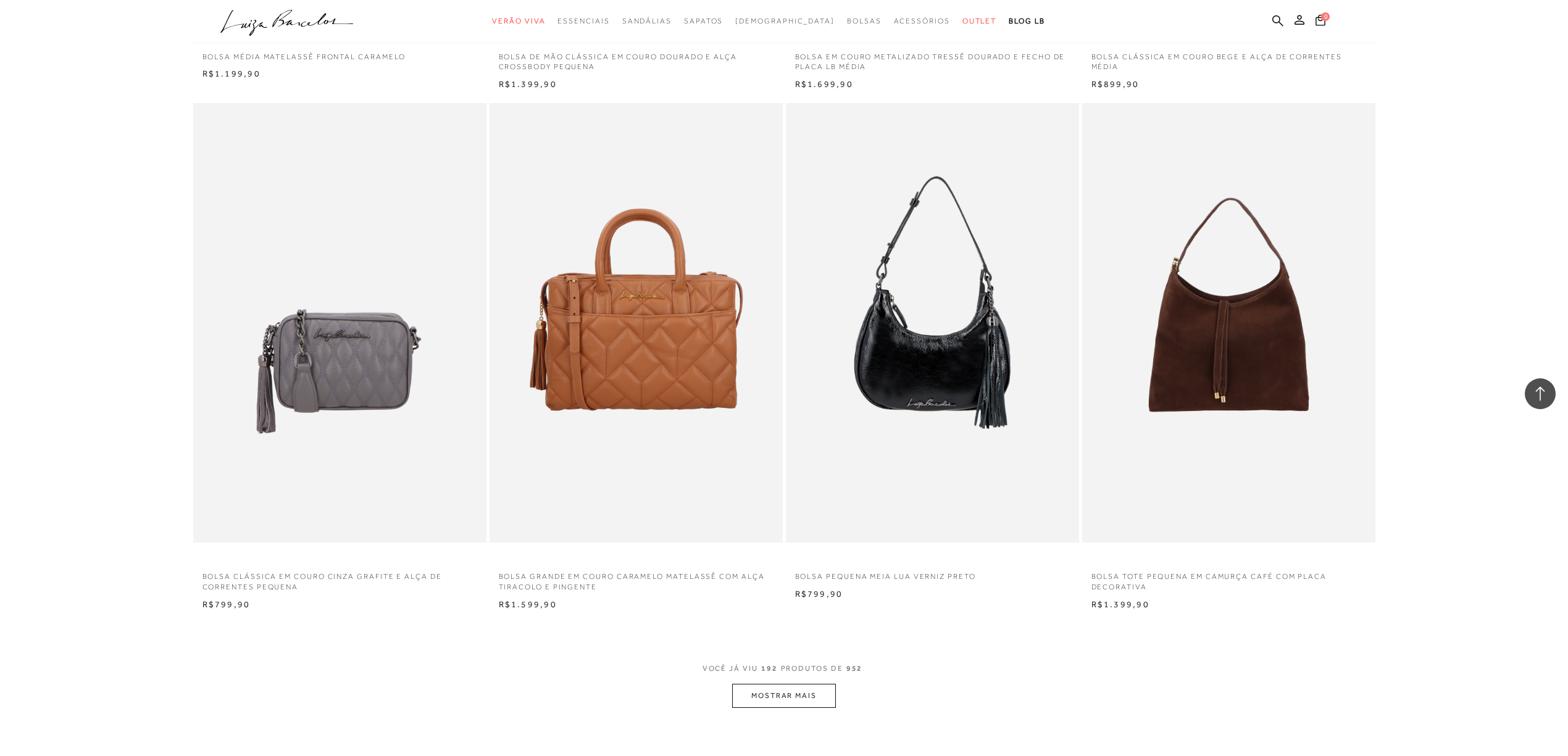
scroll to position [24681, 0]
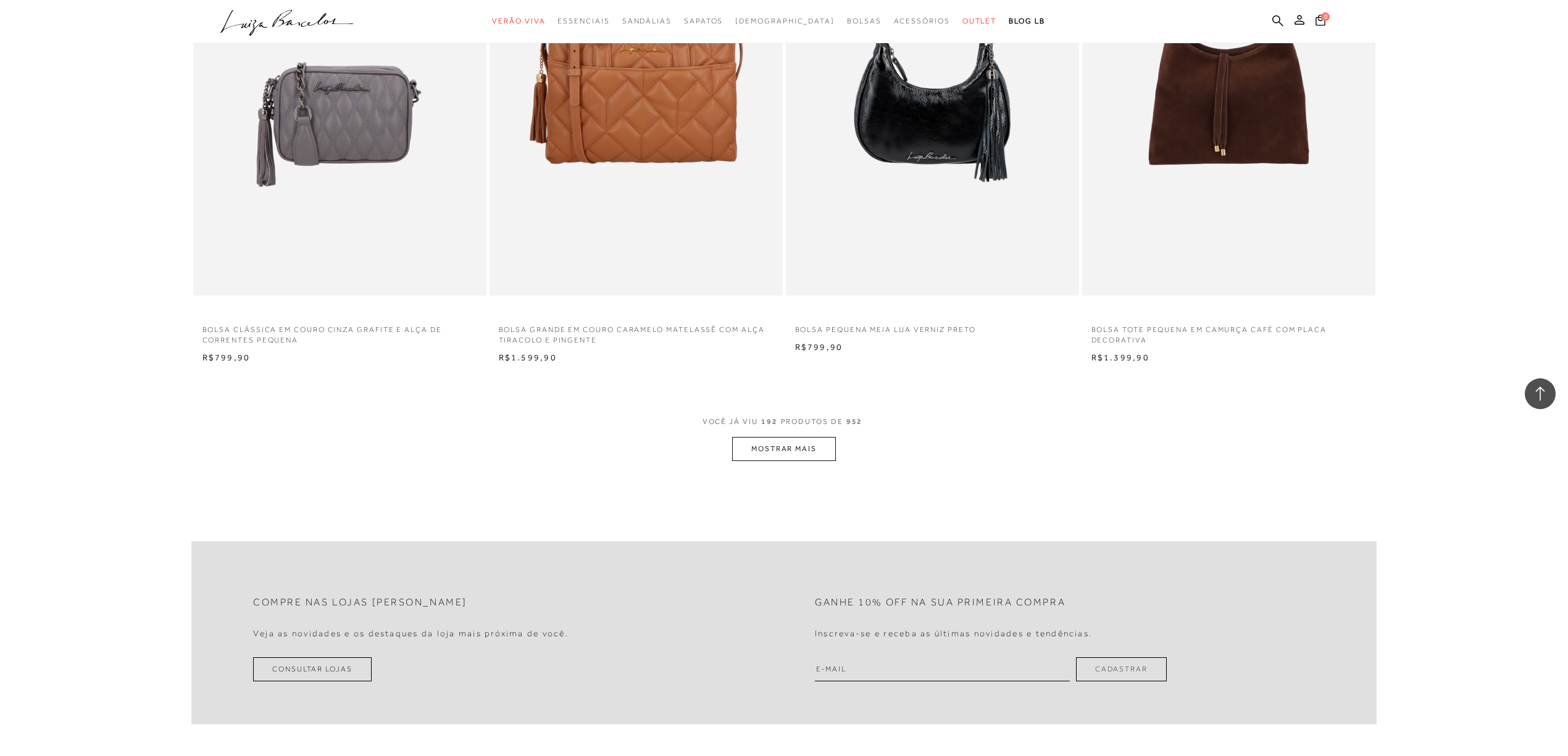
click at [798, 455] on button "MOSTRAR MAIS" at bounding box center [784, 449] width 104 height 24
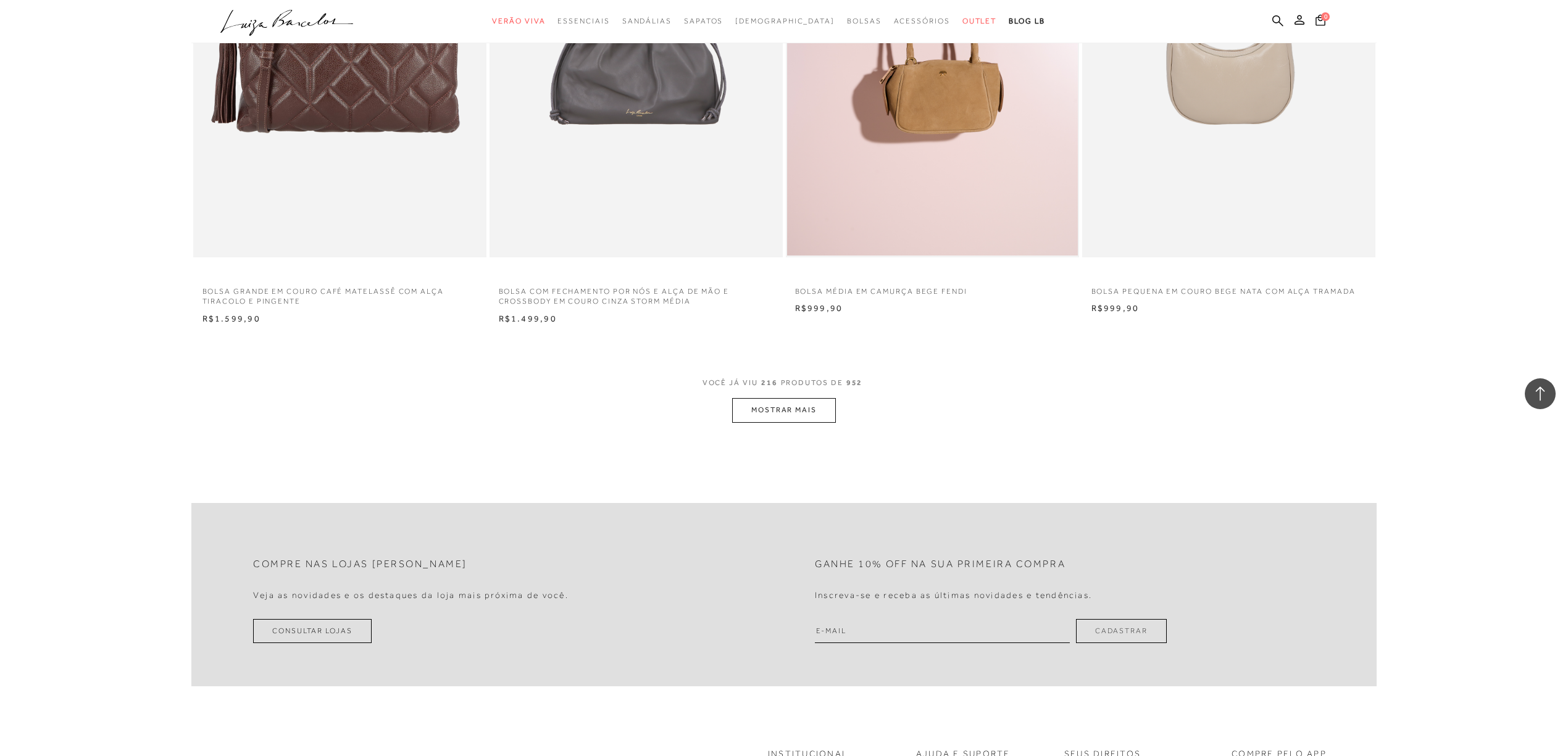
scroll to position [27890, 0]
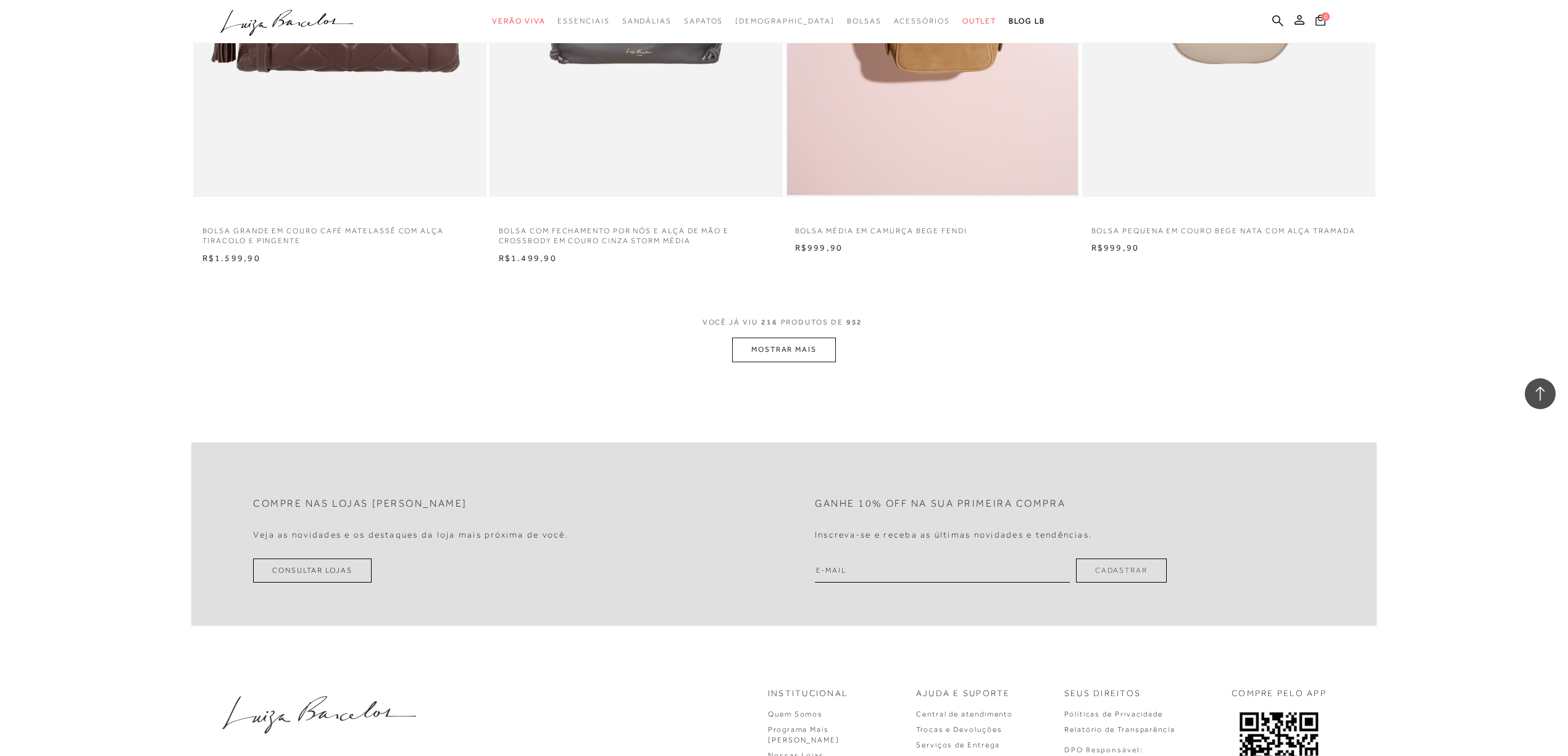
click at [751, 362] on button "MOSTRAR MAIS" at bounding box center [784, 350] width 104 height 24
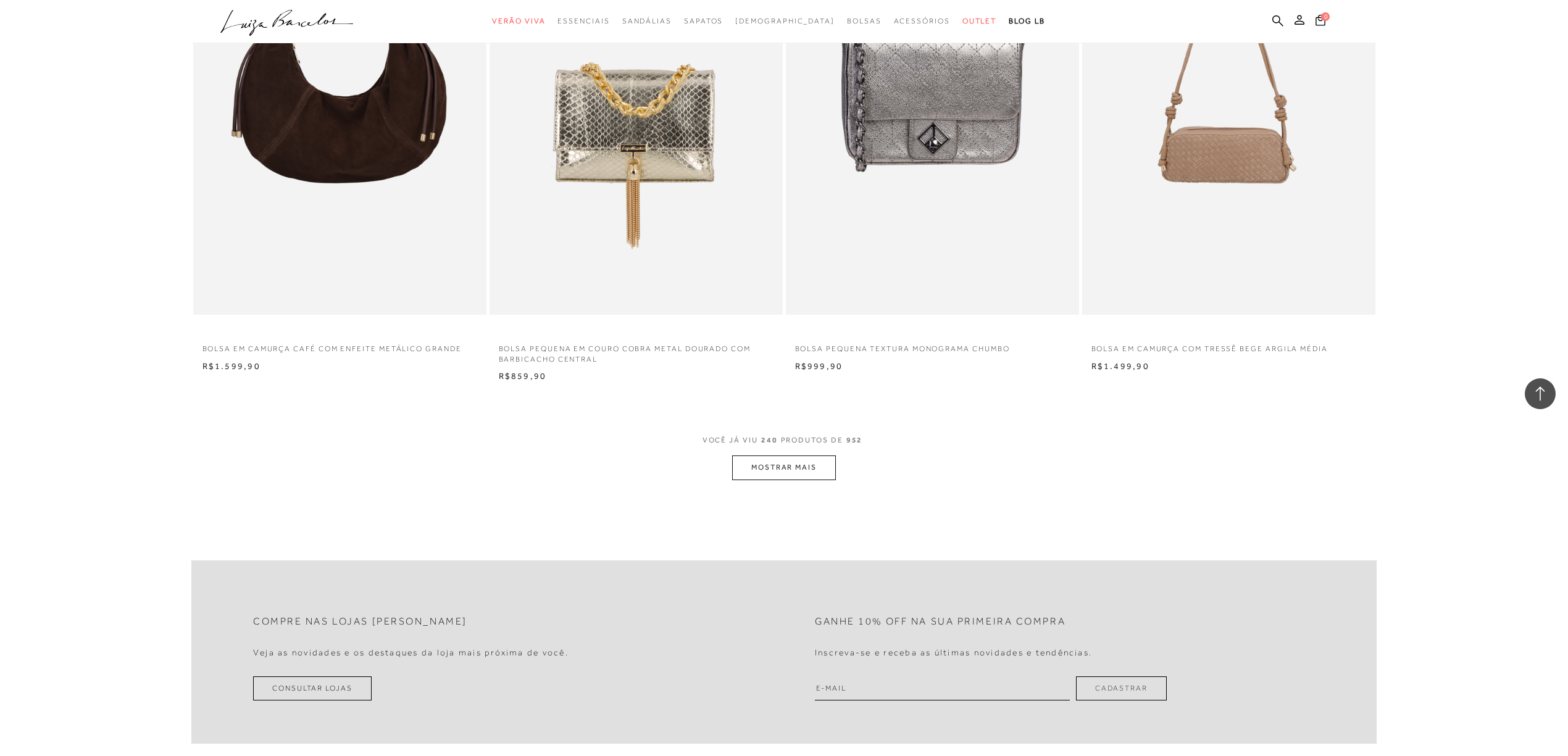
scroll to position [31016, 0]
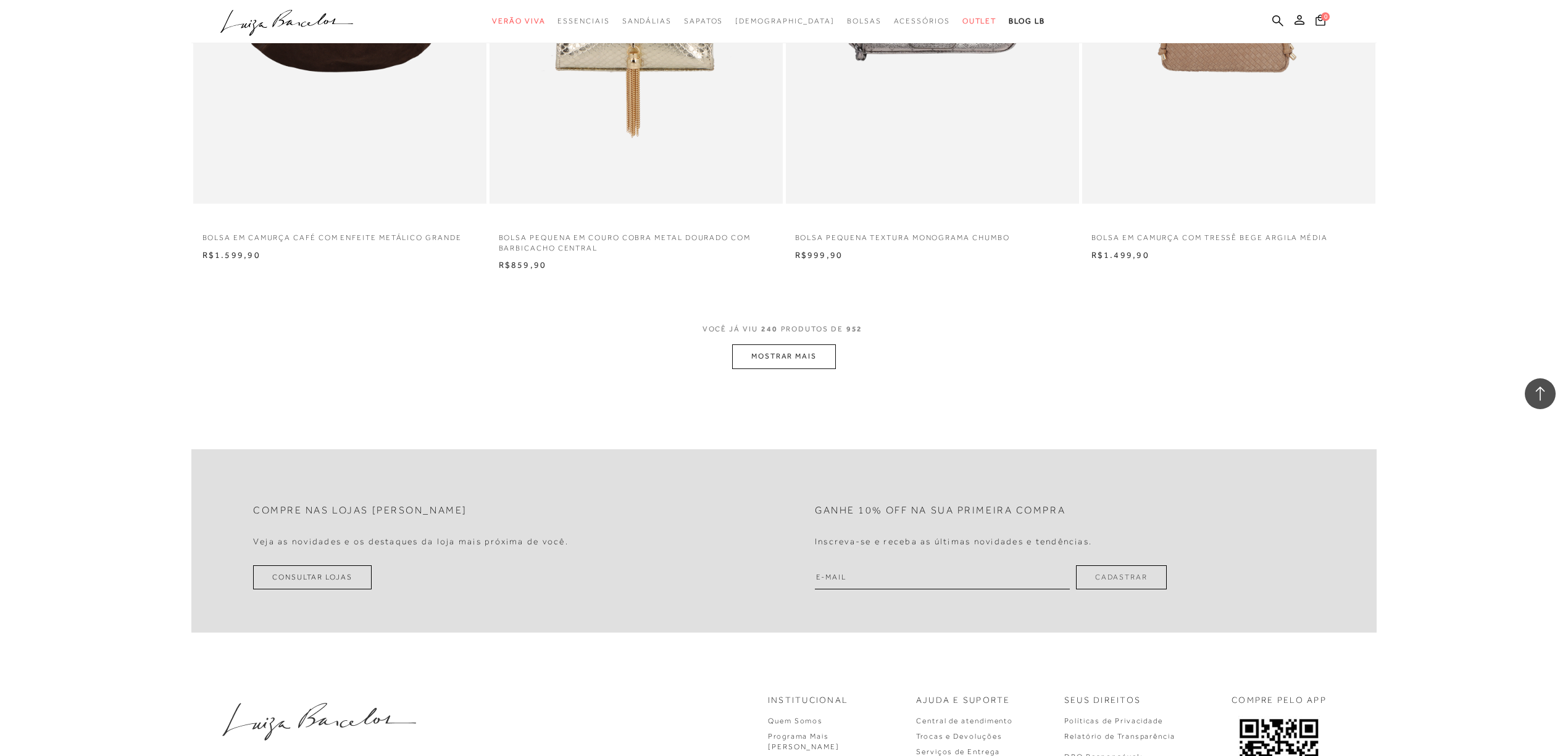
click at [815, 359] on button "MOSTRAR MAIS" at bounding box center [784, 357] width 104 height 24
click at [655, 23] on span "Sandálias" at bounding box center [647, 21] width 49 height 9
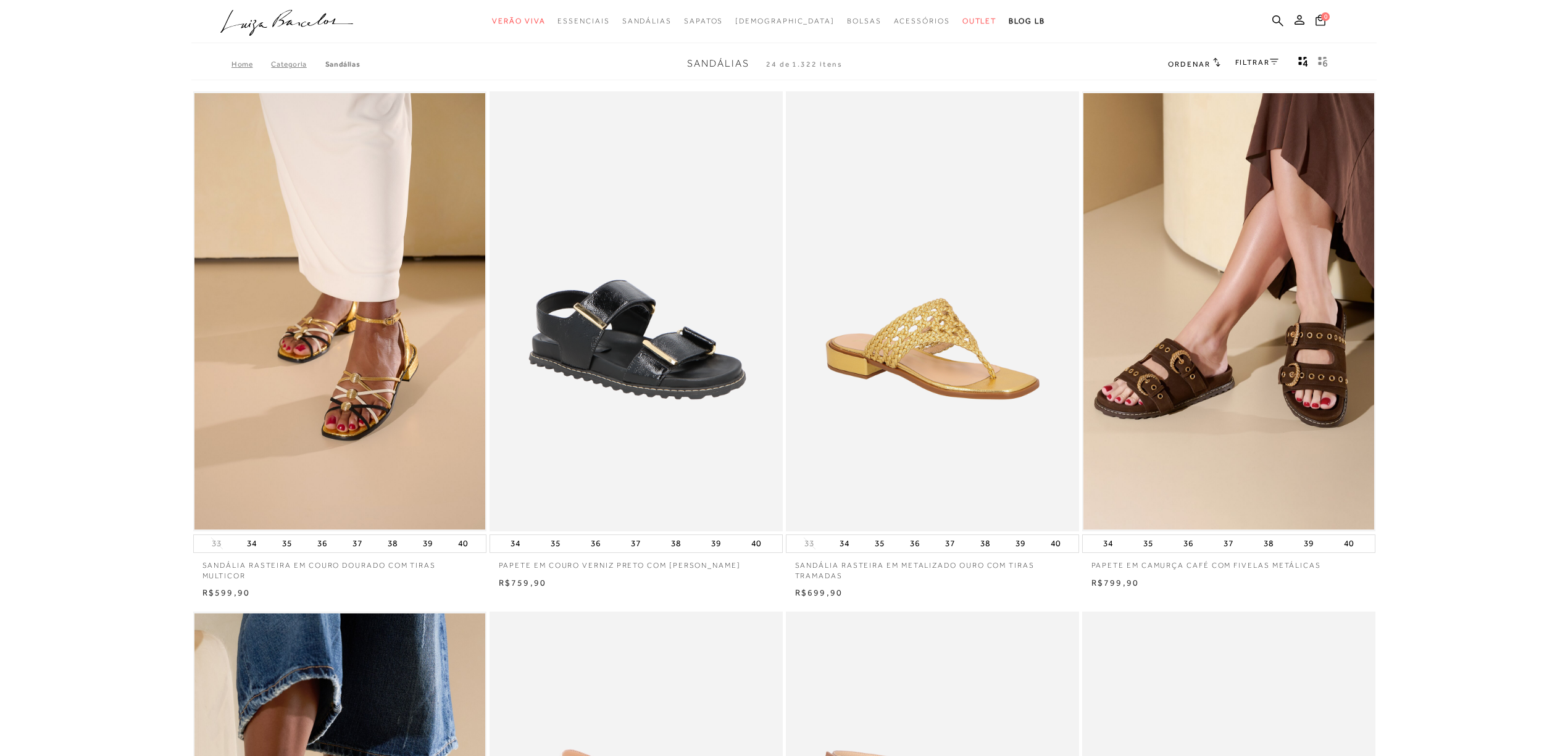
scroll to position [37, 0]
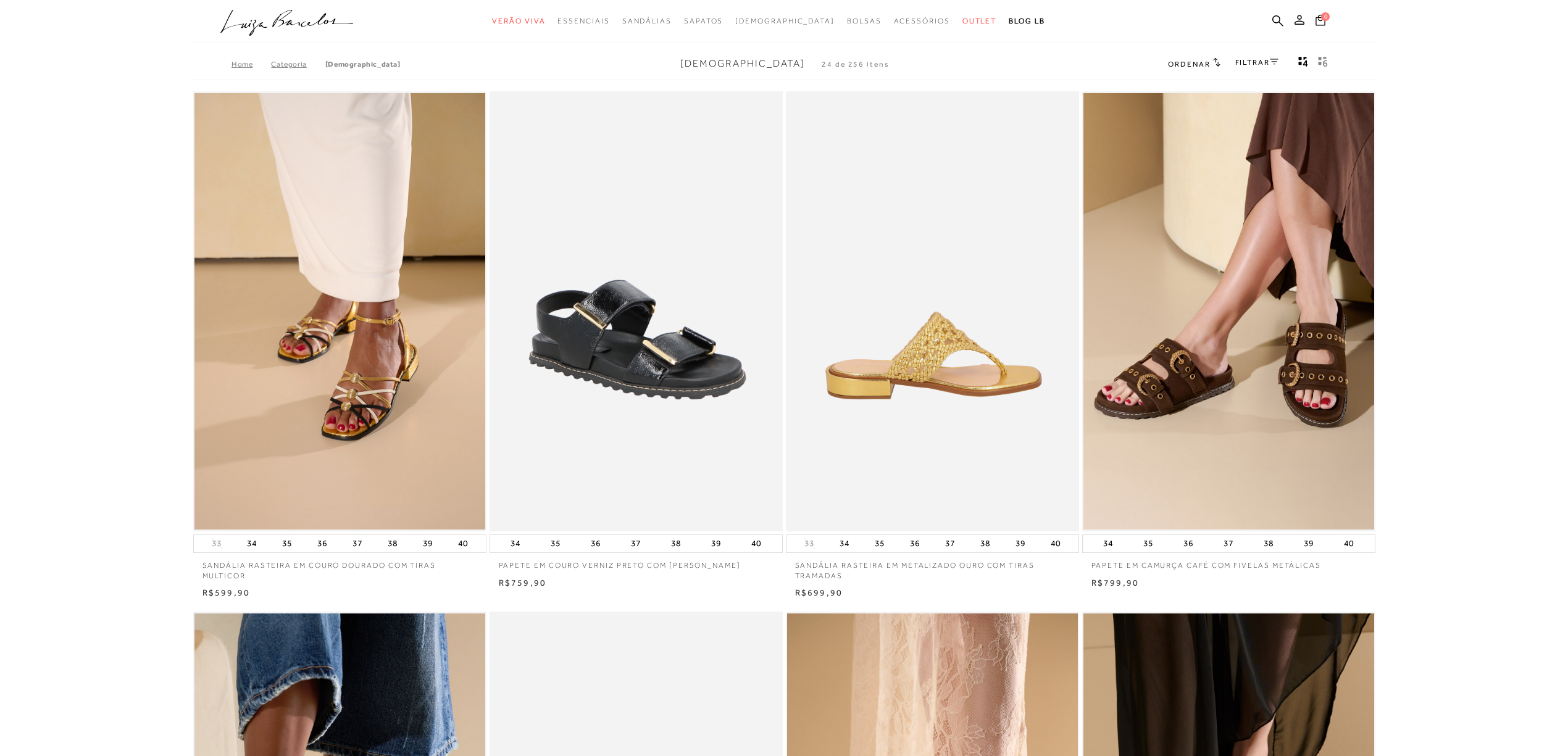
drag, startPoint x: 1326, startPoint y: 527, endPoint x: 974, endPoint y: 443, distance: 361.9
click at [974, 443] on ul at bounding box center [933, 311] width 291 height 436
click at [1427, 456] on body "Página da coleção de Rasteiras está carregada categoryHeader .a{fill-rule:eveno…" at bounding box center [784, 378] width 1568 height 756
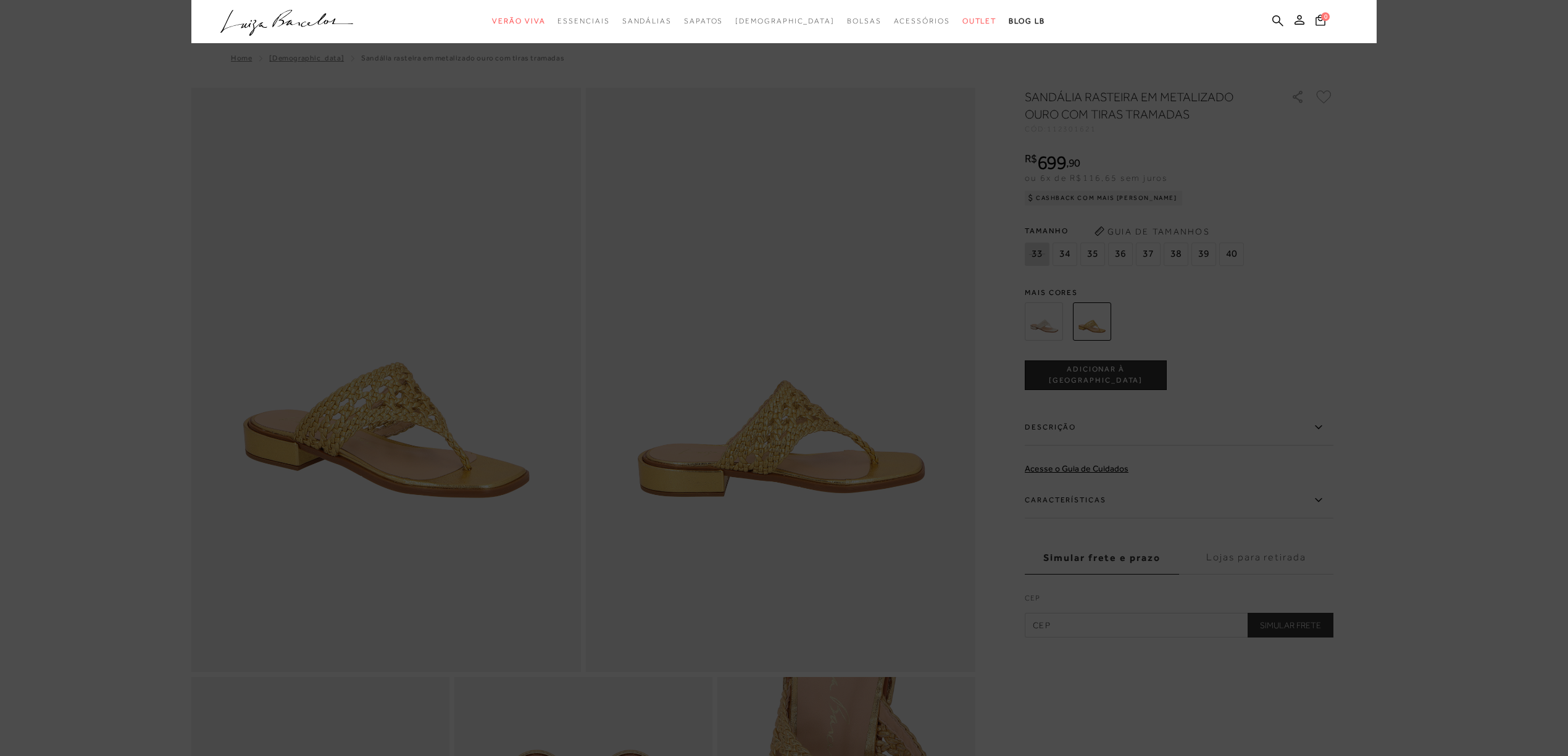
click at [277, 18] on icon ".a{fill-rule:evenodd;}" at bounding box center [287, 23] width 133 height 26
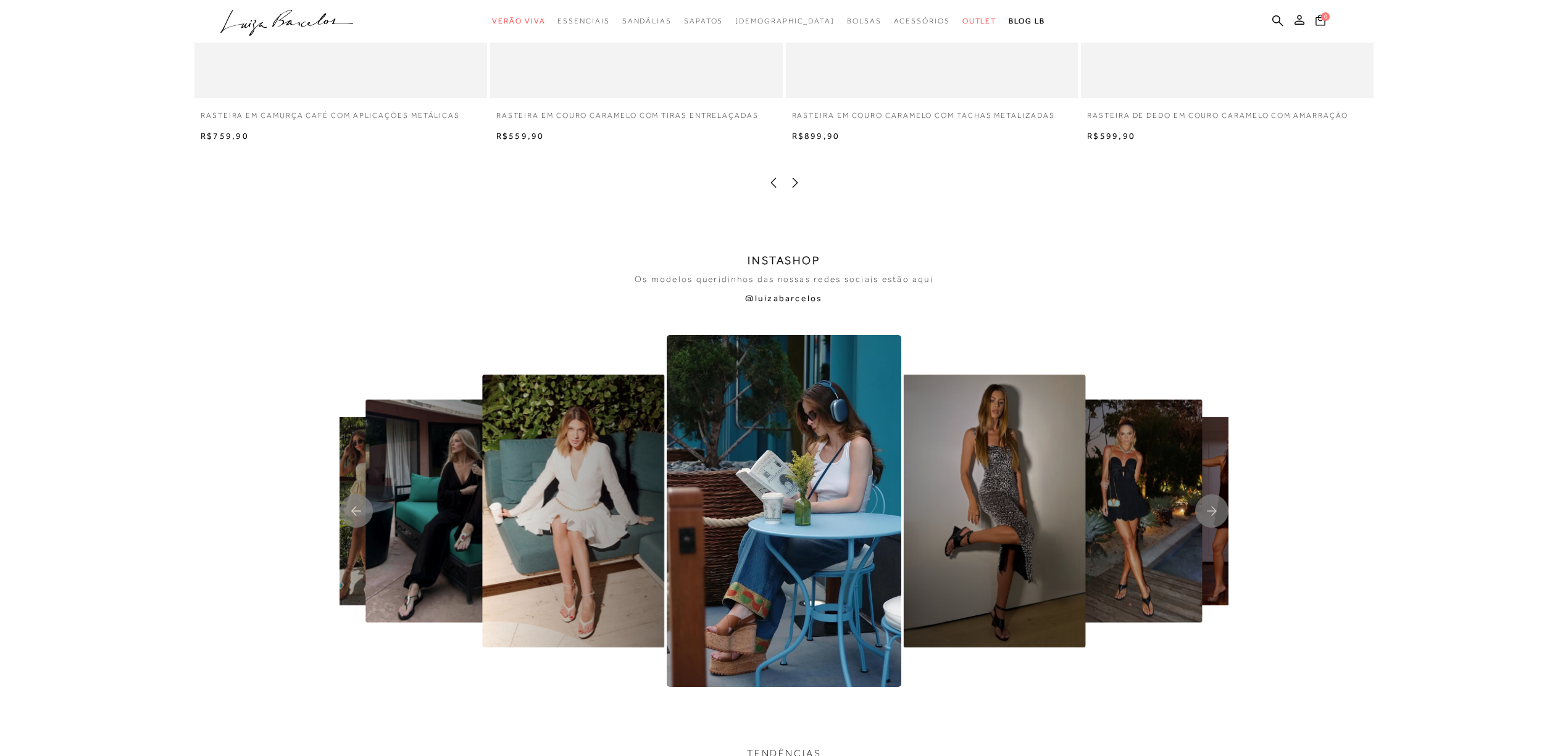
scroll to position [2550, 0]
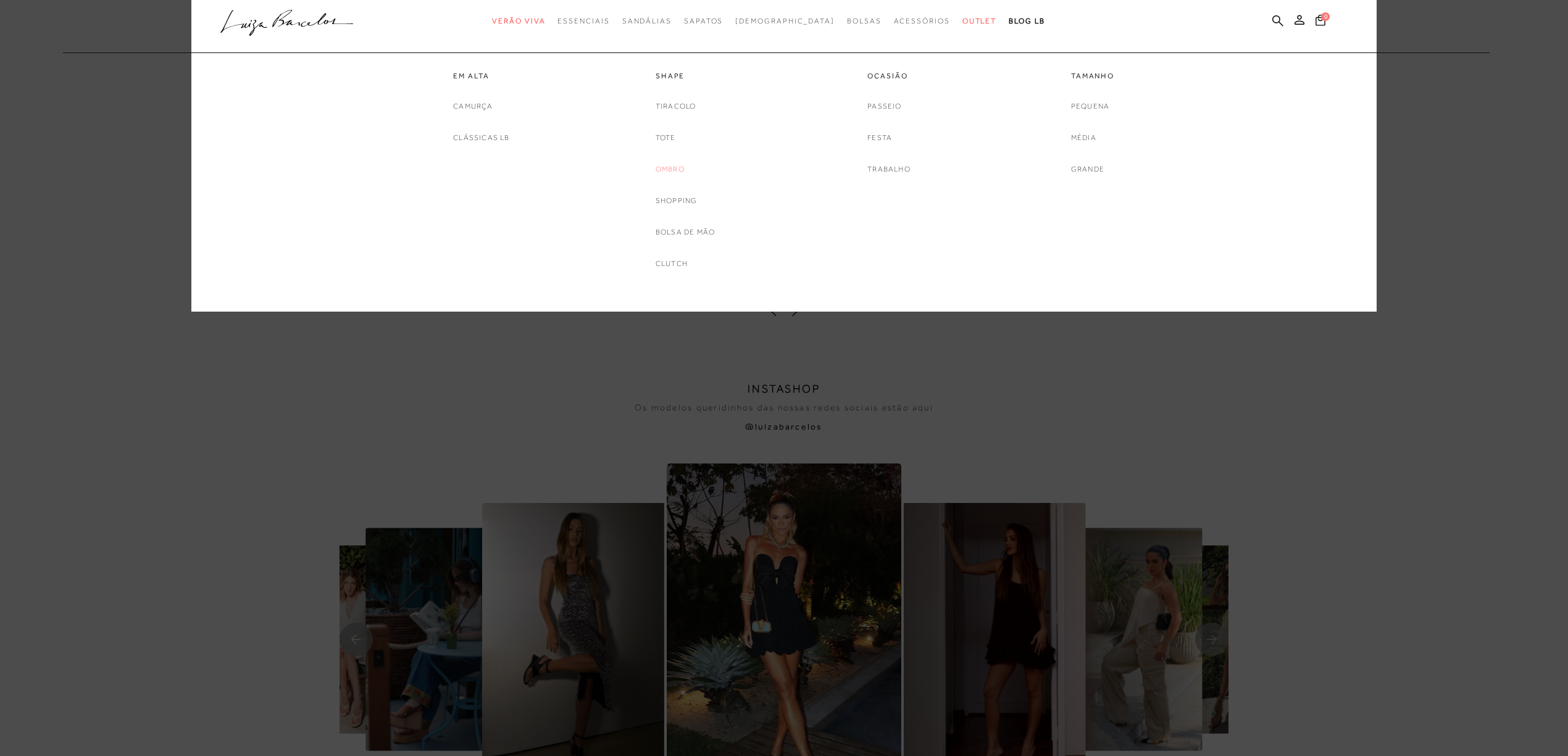
click at [675, 174] on link "Ombro" at bounding box center [670, 169] width 29 height 13
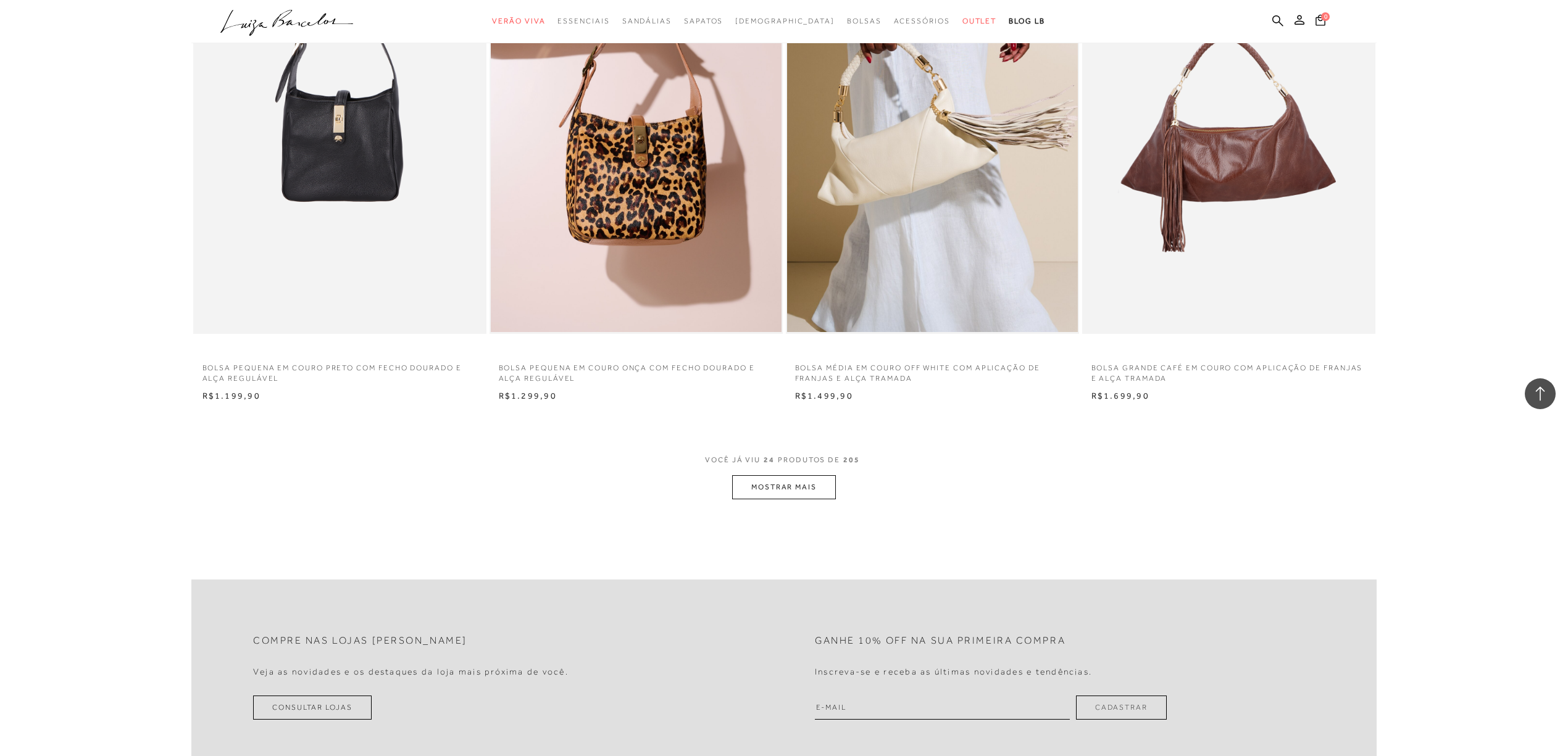
scroll to position [2962, 0]
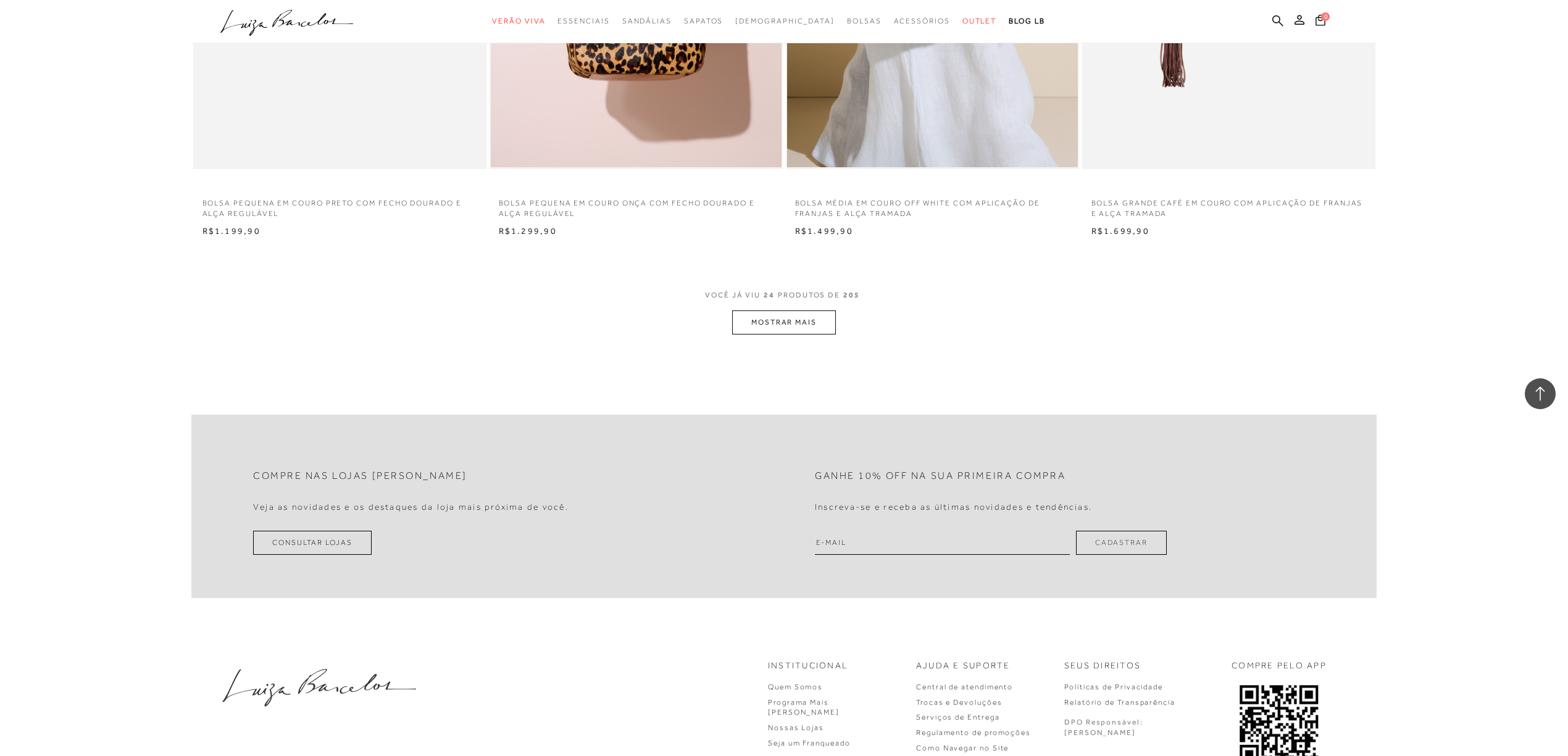
click at [761, 323] on button "MOSTRAR MAIS" at bounding box center [784, 322] width 104 height 24
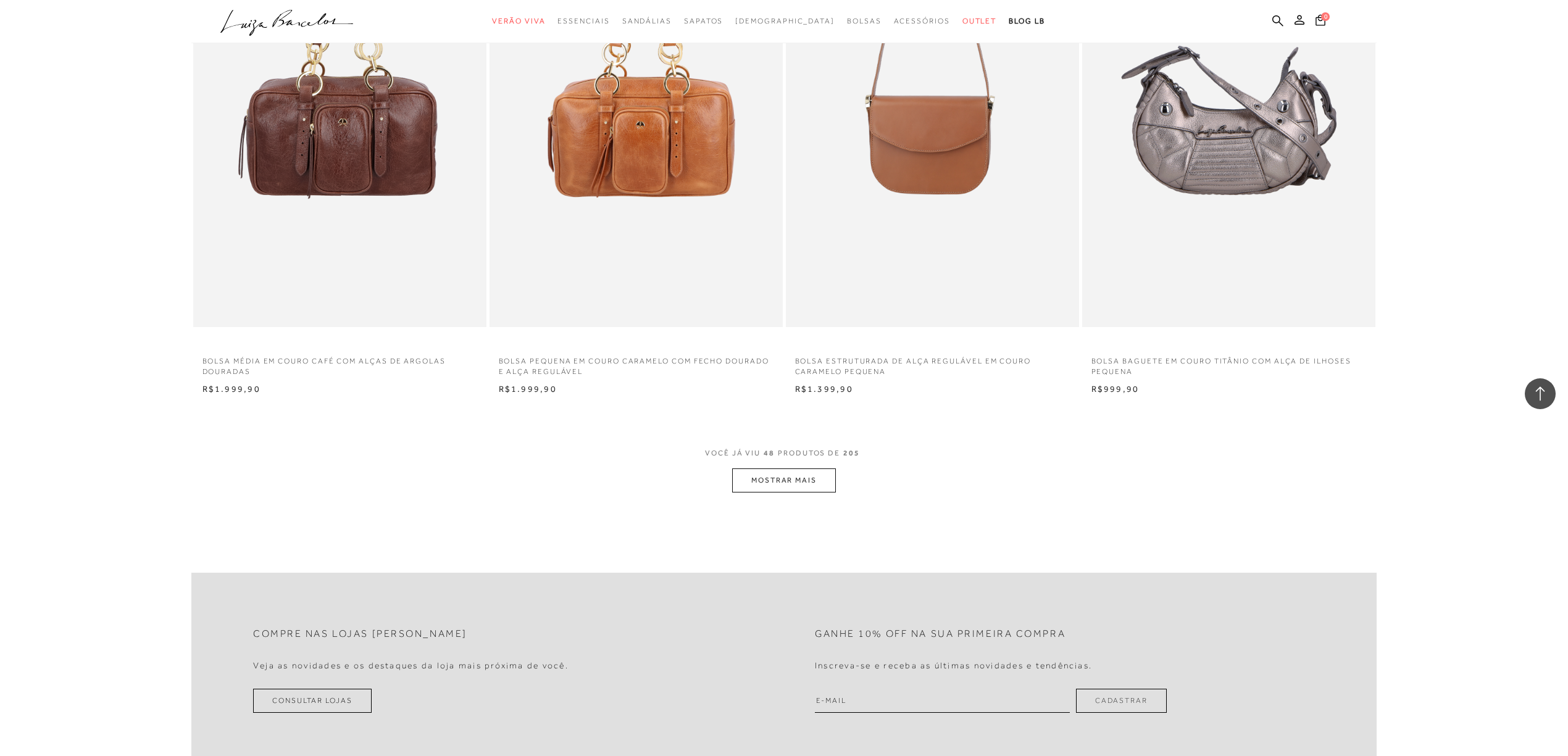
scroll to position [6006, 0]
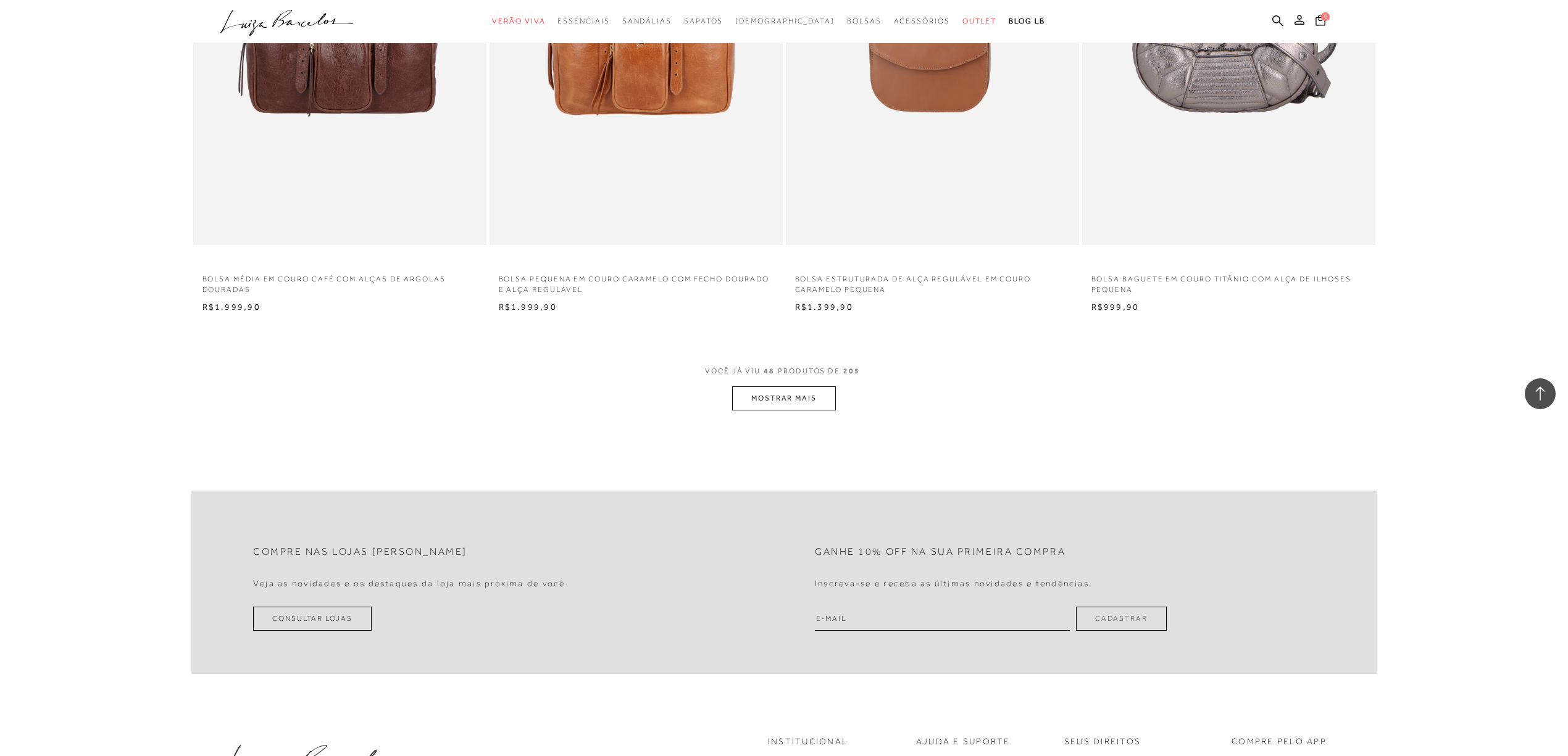
click at [793, 406] on button "MOSTRAR MAIS" at bounding box center [784, 398] width 104 height 24
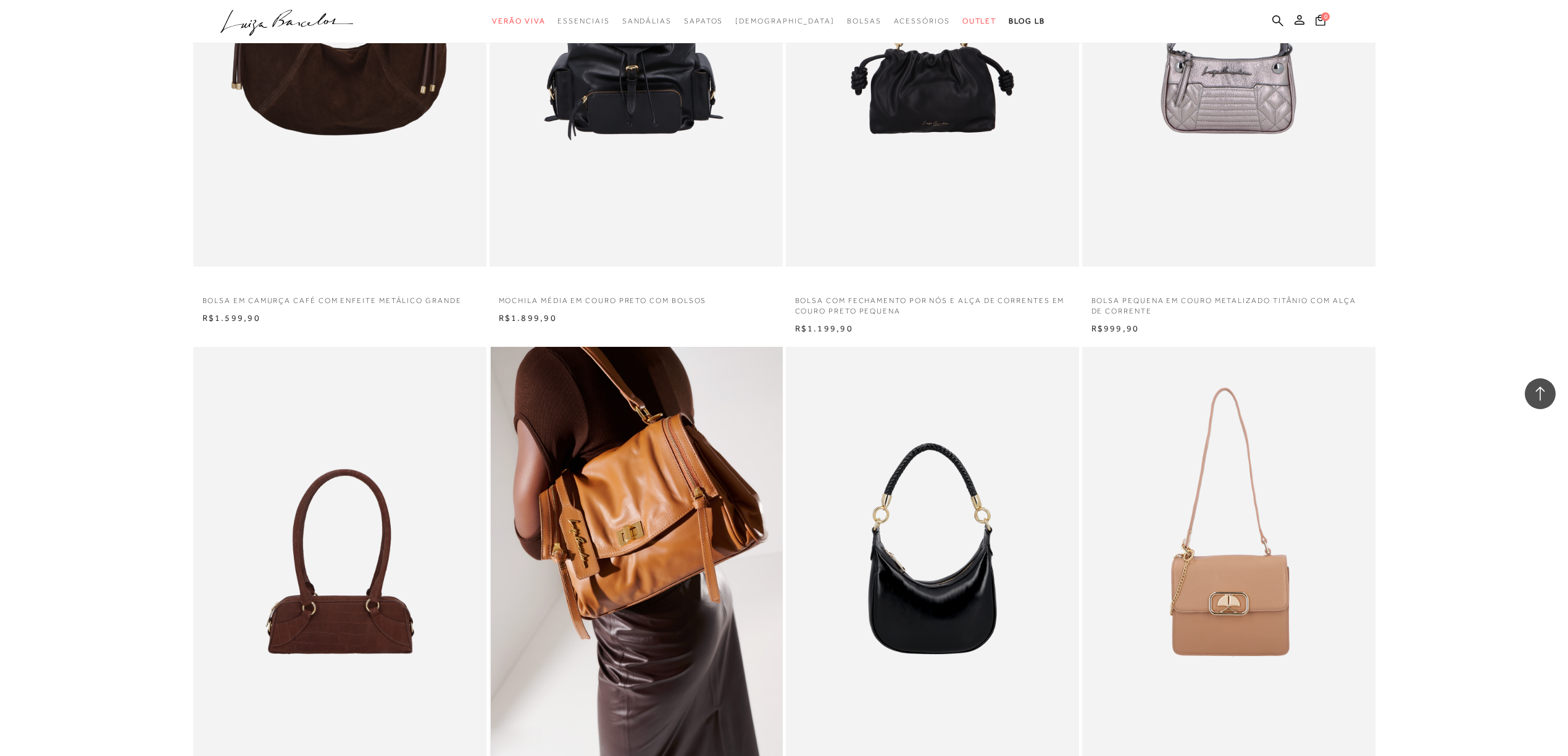
scroll to position [8064, 0]
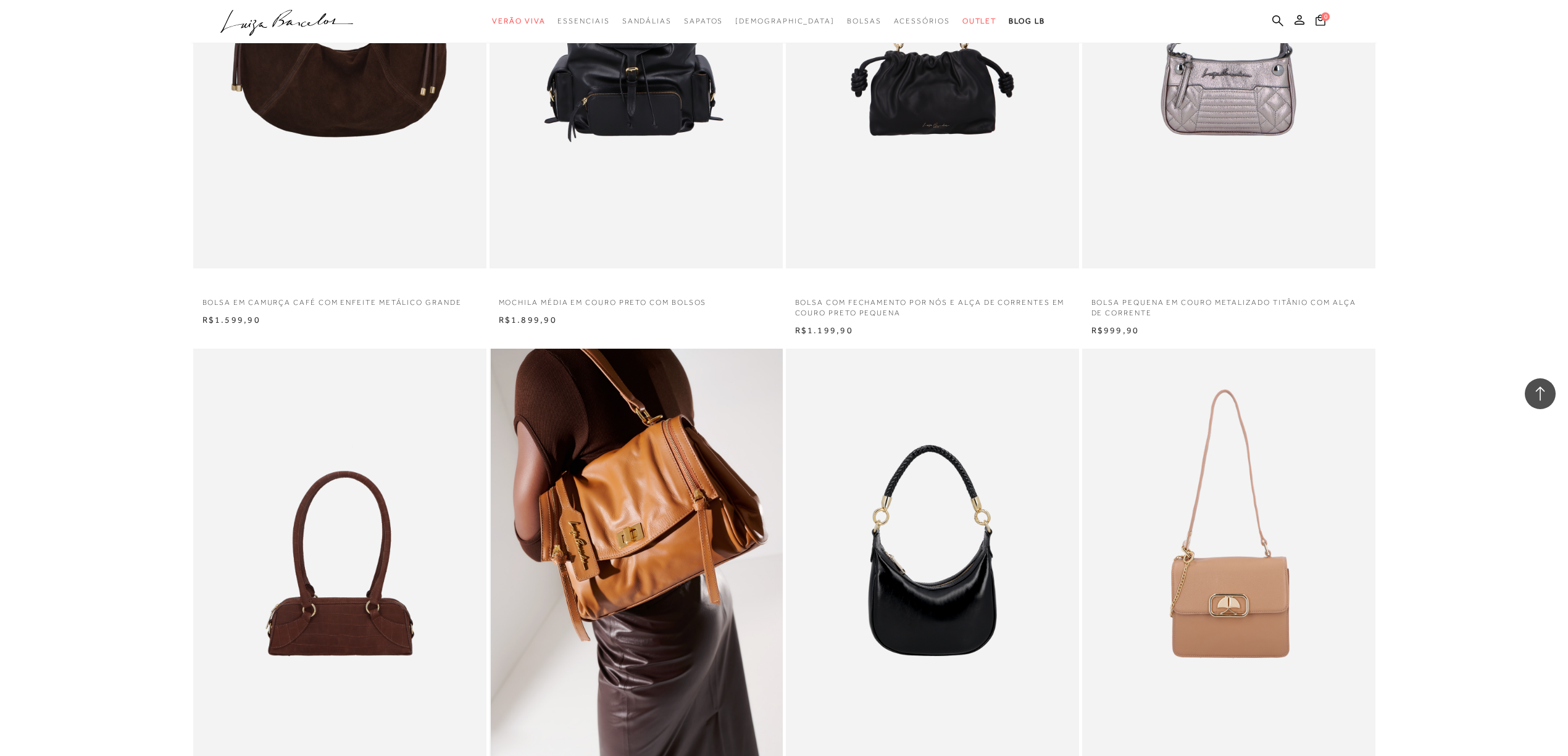
click at [652, 442] on img at bounding box center [637, 569] width 292 height 440
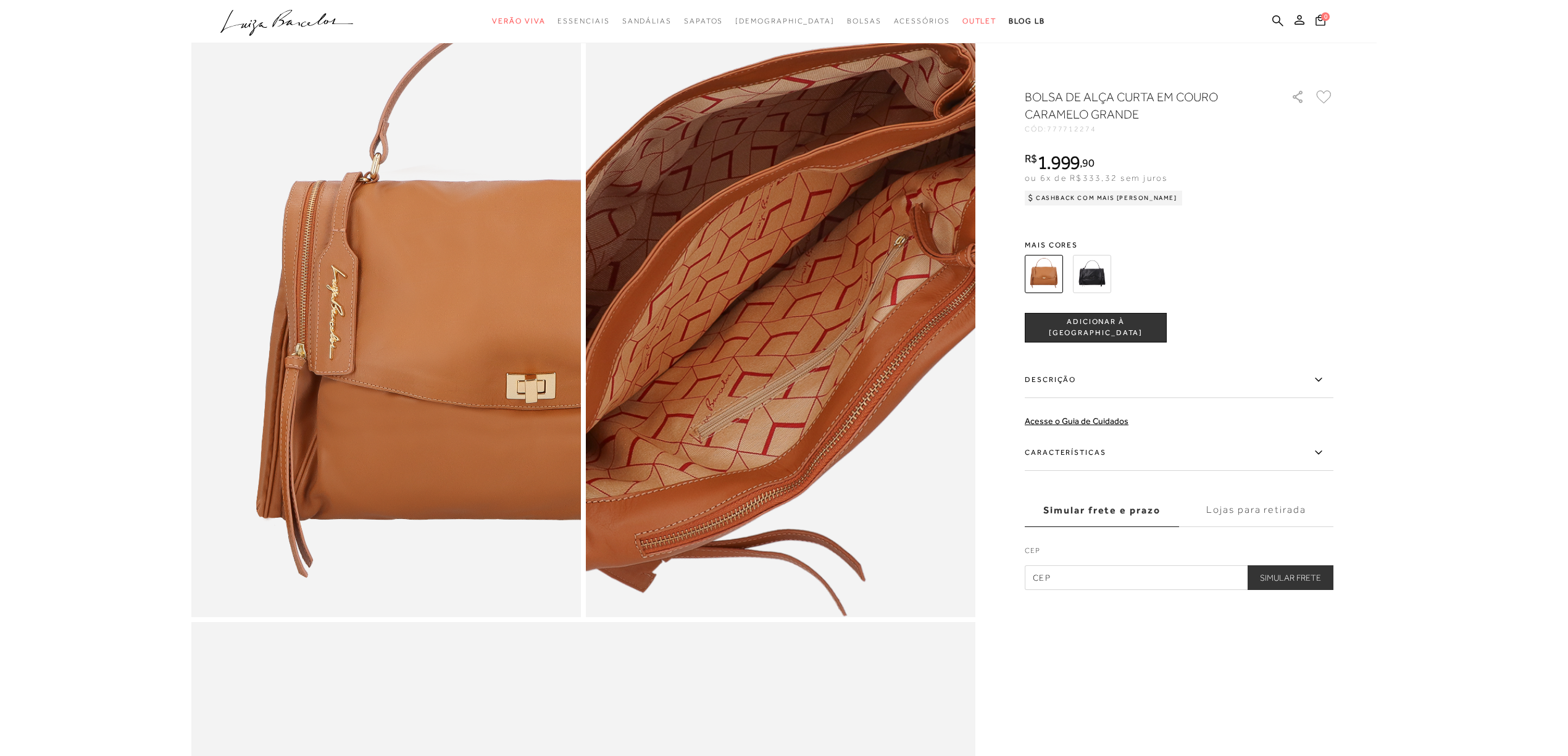
scroll to position [1069, 0]
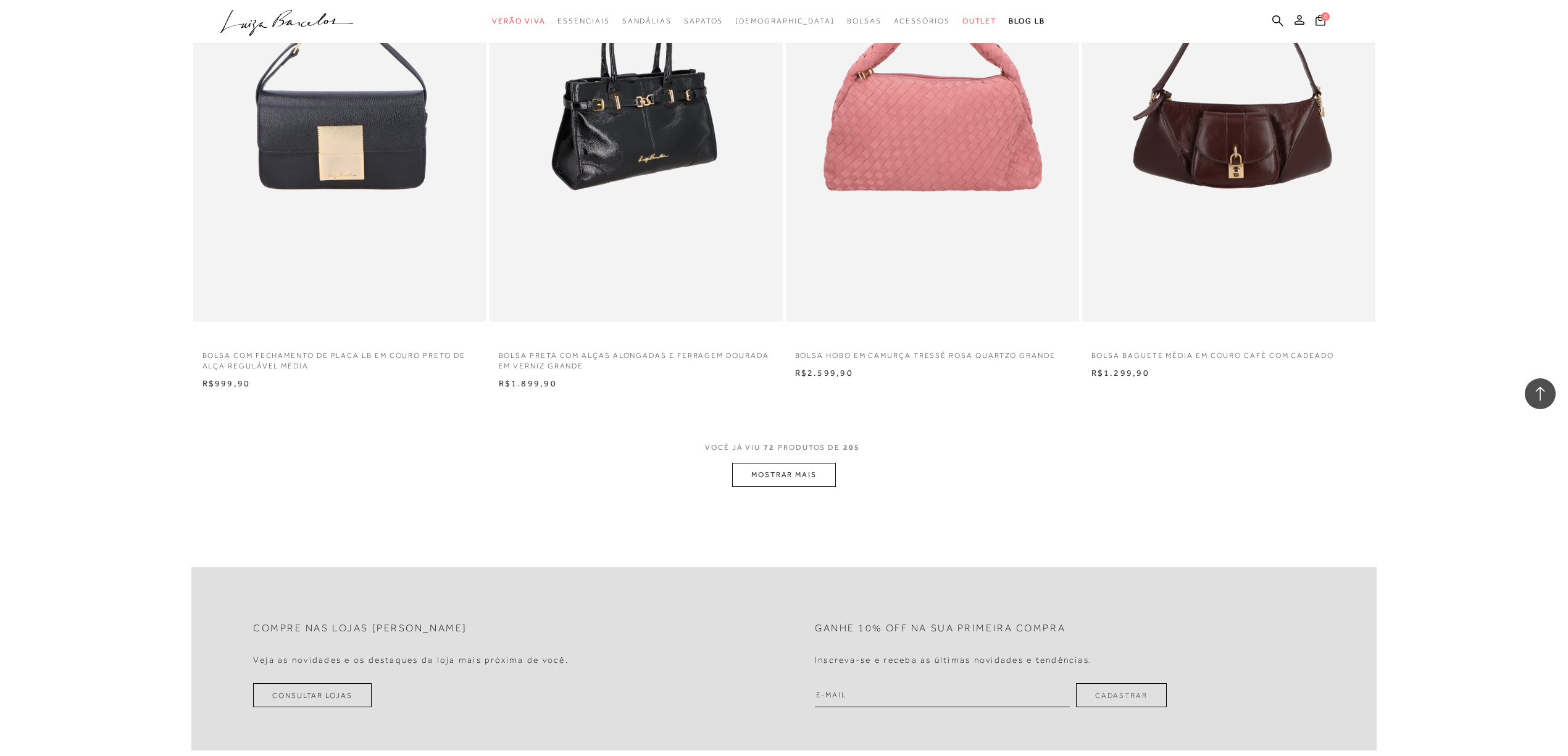
scroll to position [9051, 0]
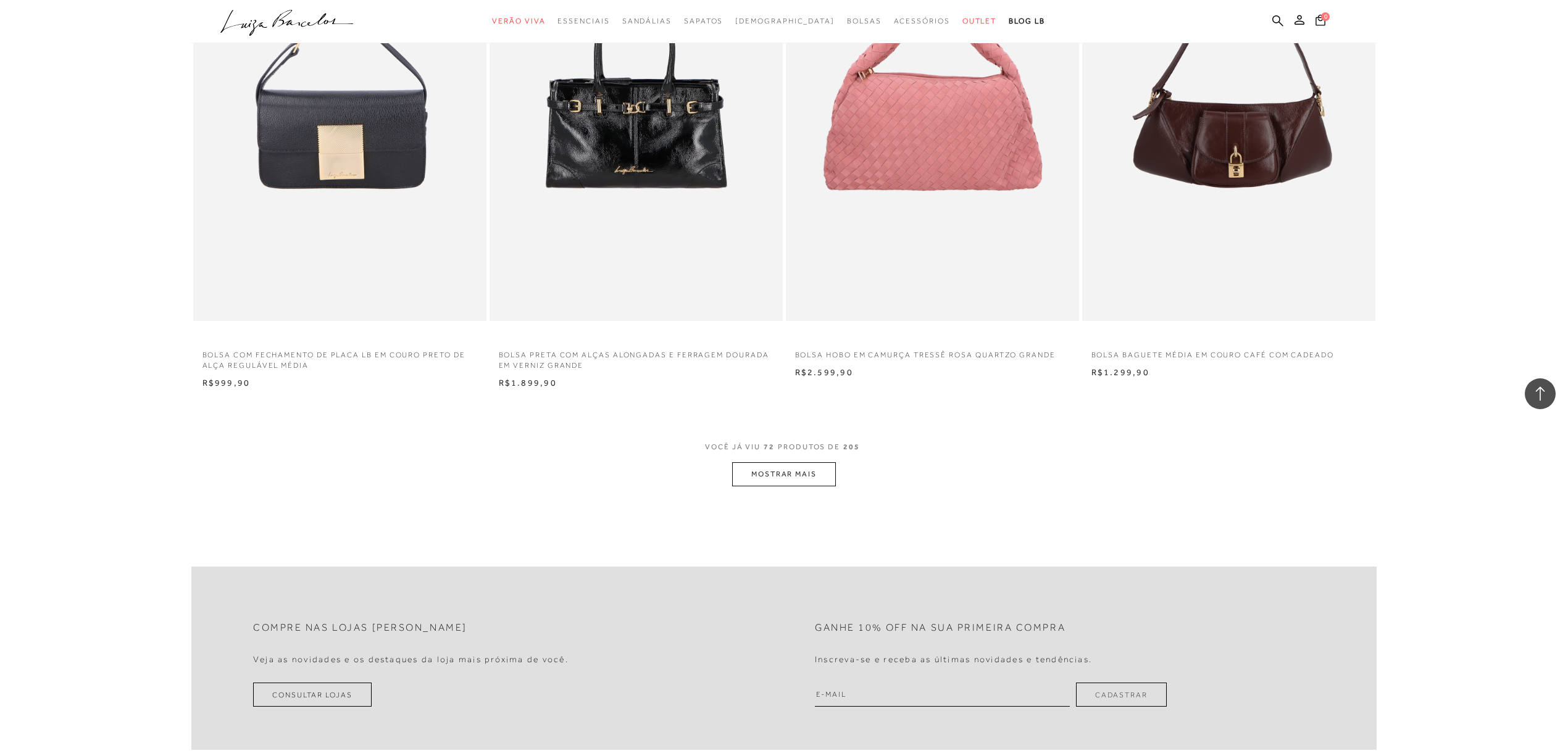
click at [793, 480] on button "MOSTRAR MAIS" at bounding box center [784, 474] width 104 height 24
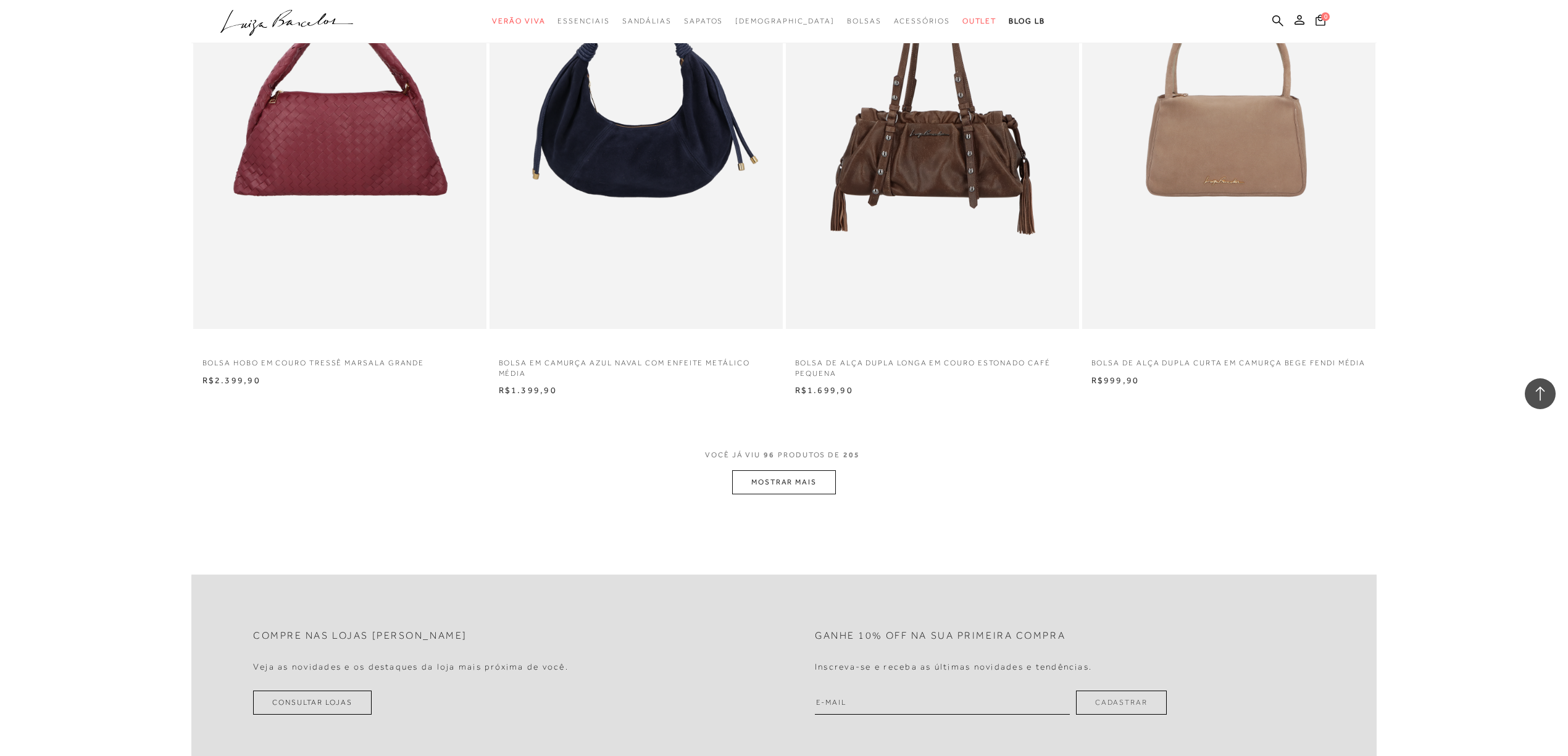
scroll to position [12178, 0]
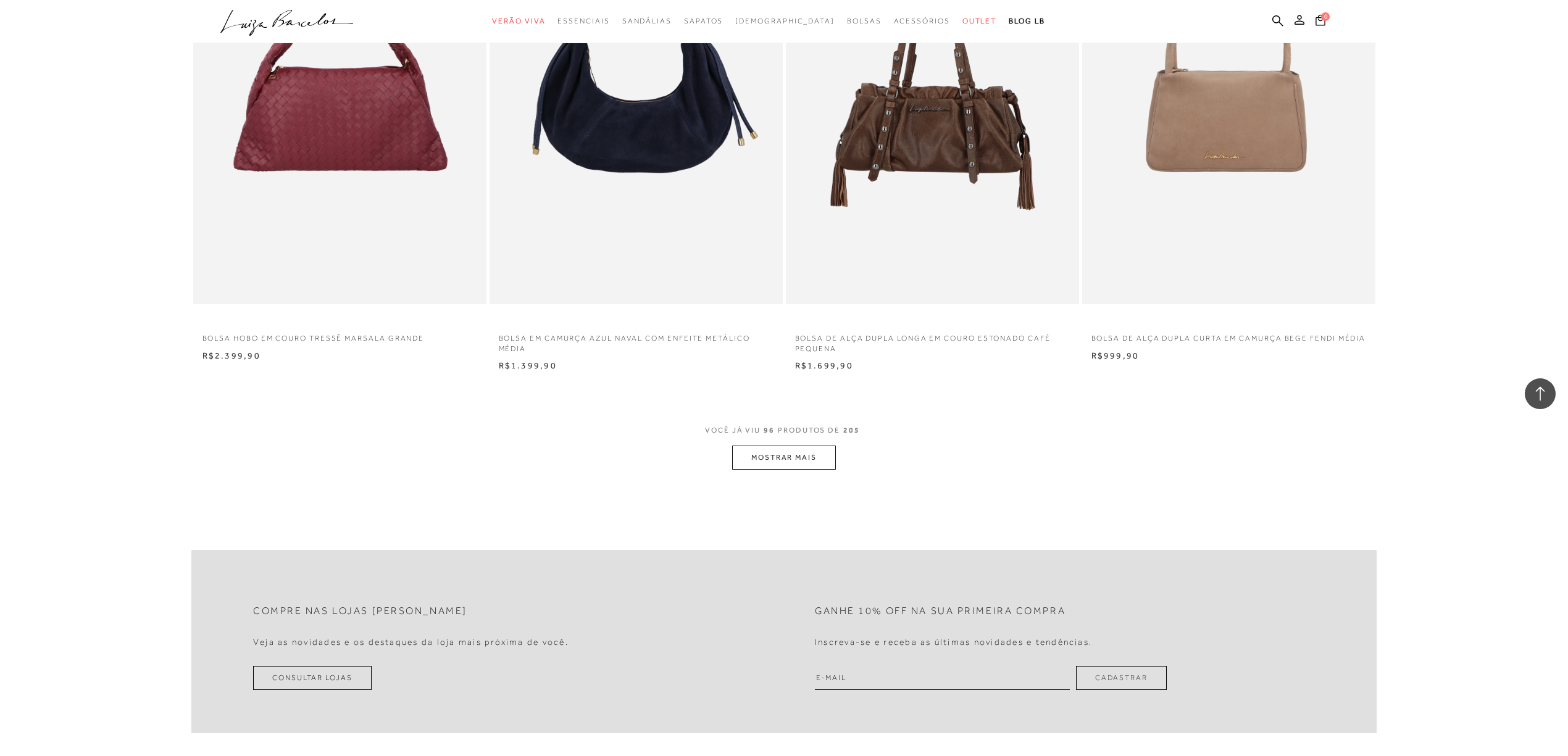
click at [790, 461] on button "MOSTRAR MAIS" at bounding box center [784, 458] width 104 height 24
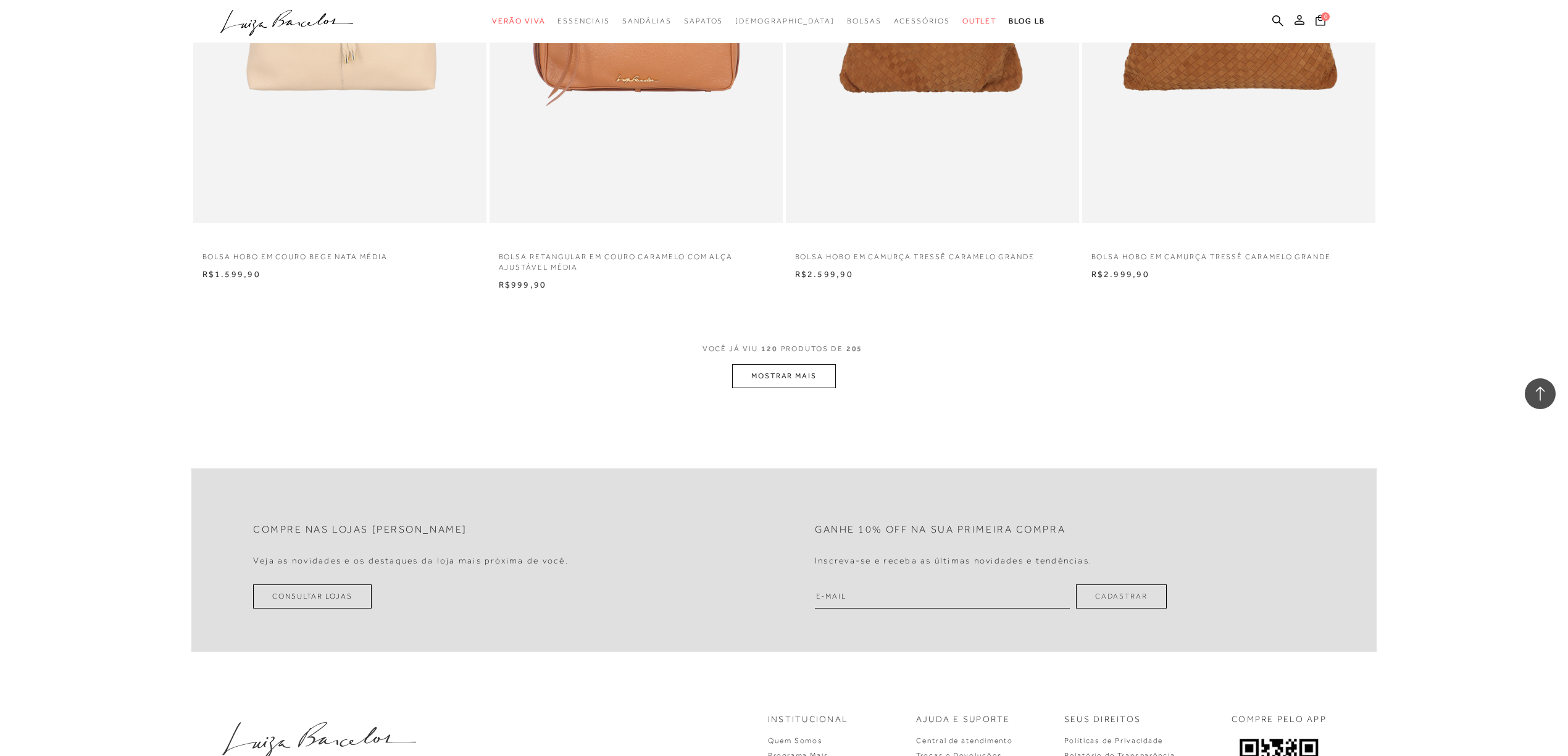
scroll to position [15387, 0]
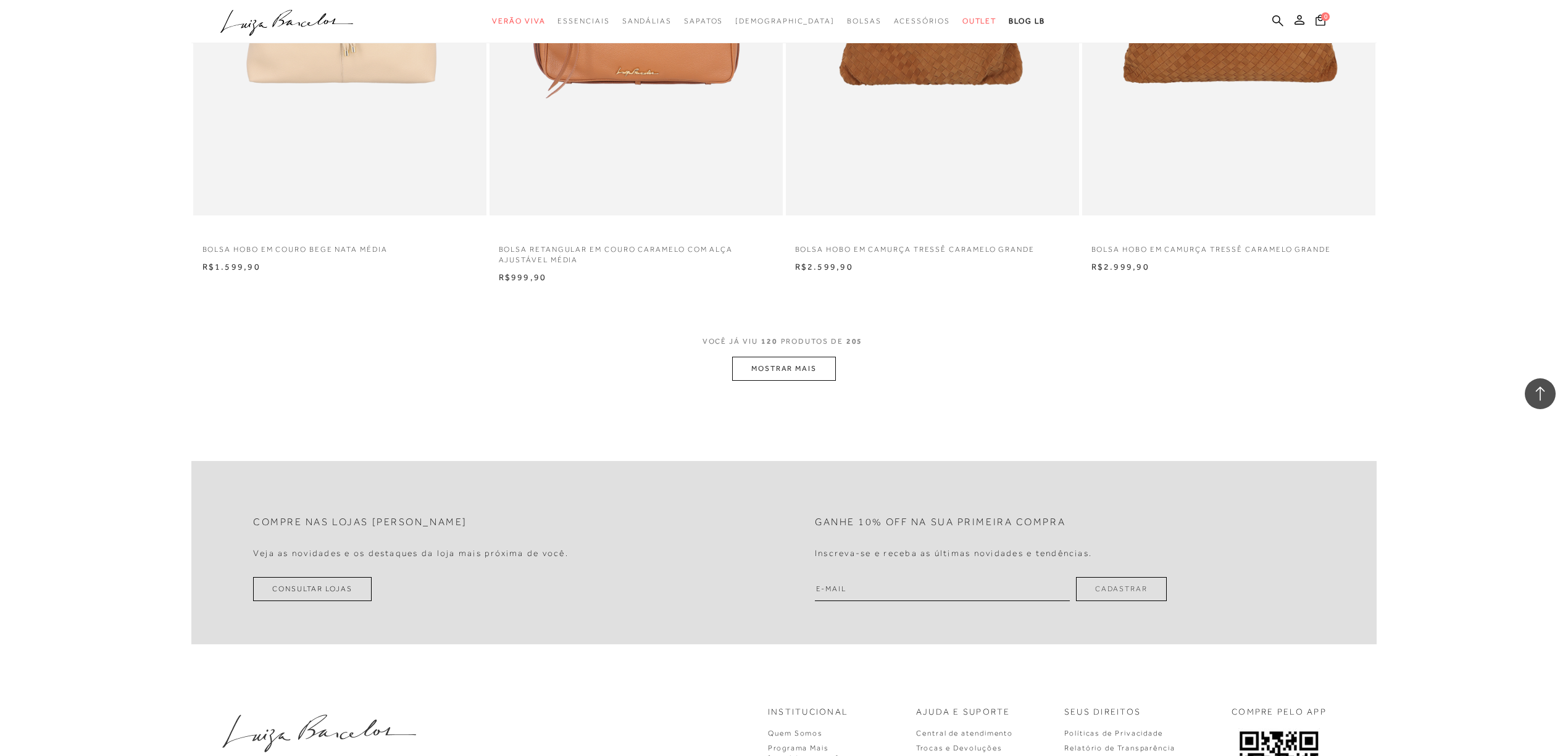
click at [742, 379] on button "MOSTRAR MAIS" at bounding box center [784, 369] width 104 height 24
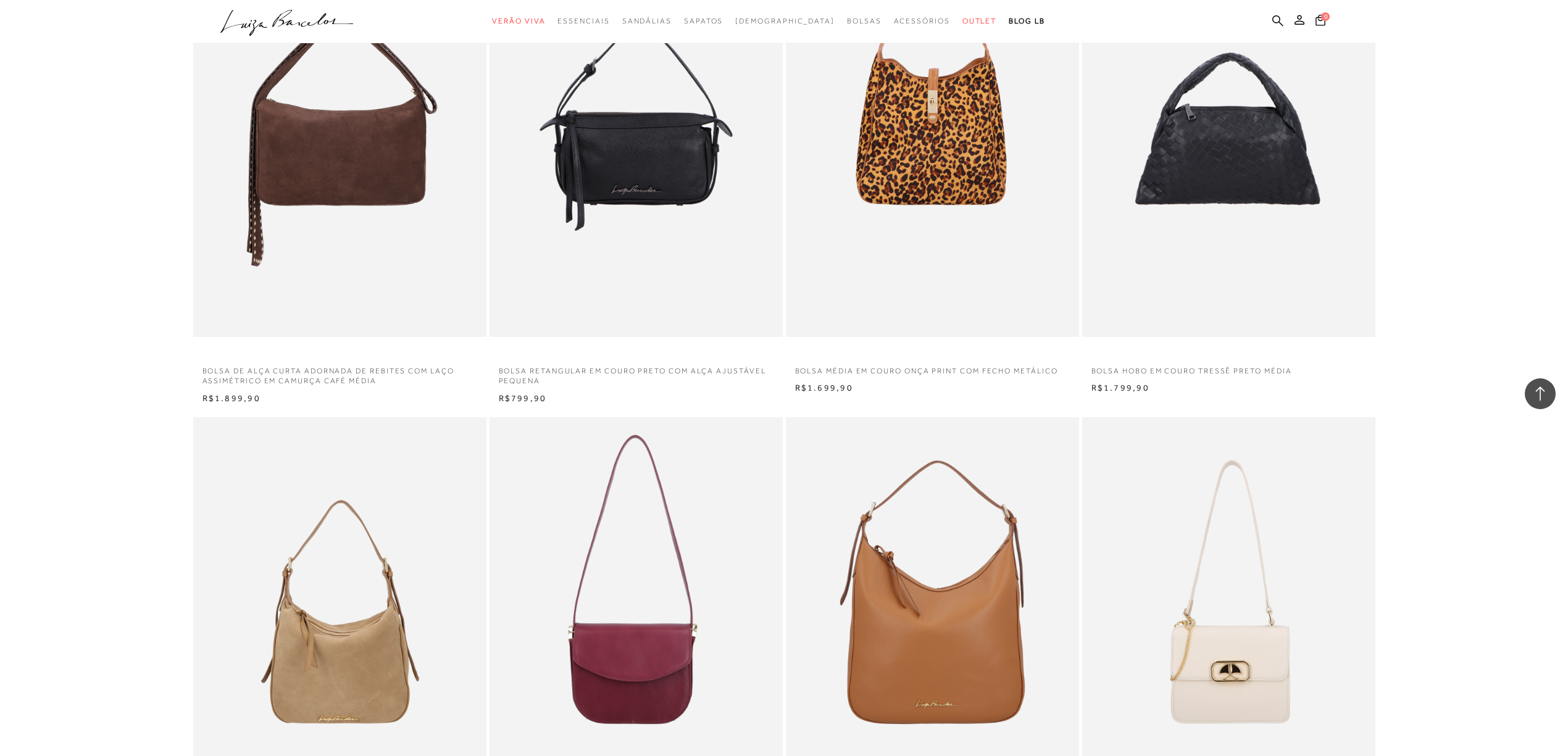
scroll to position [18185, 0]
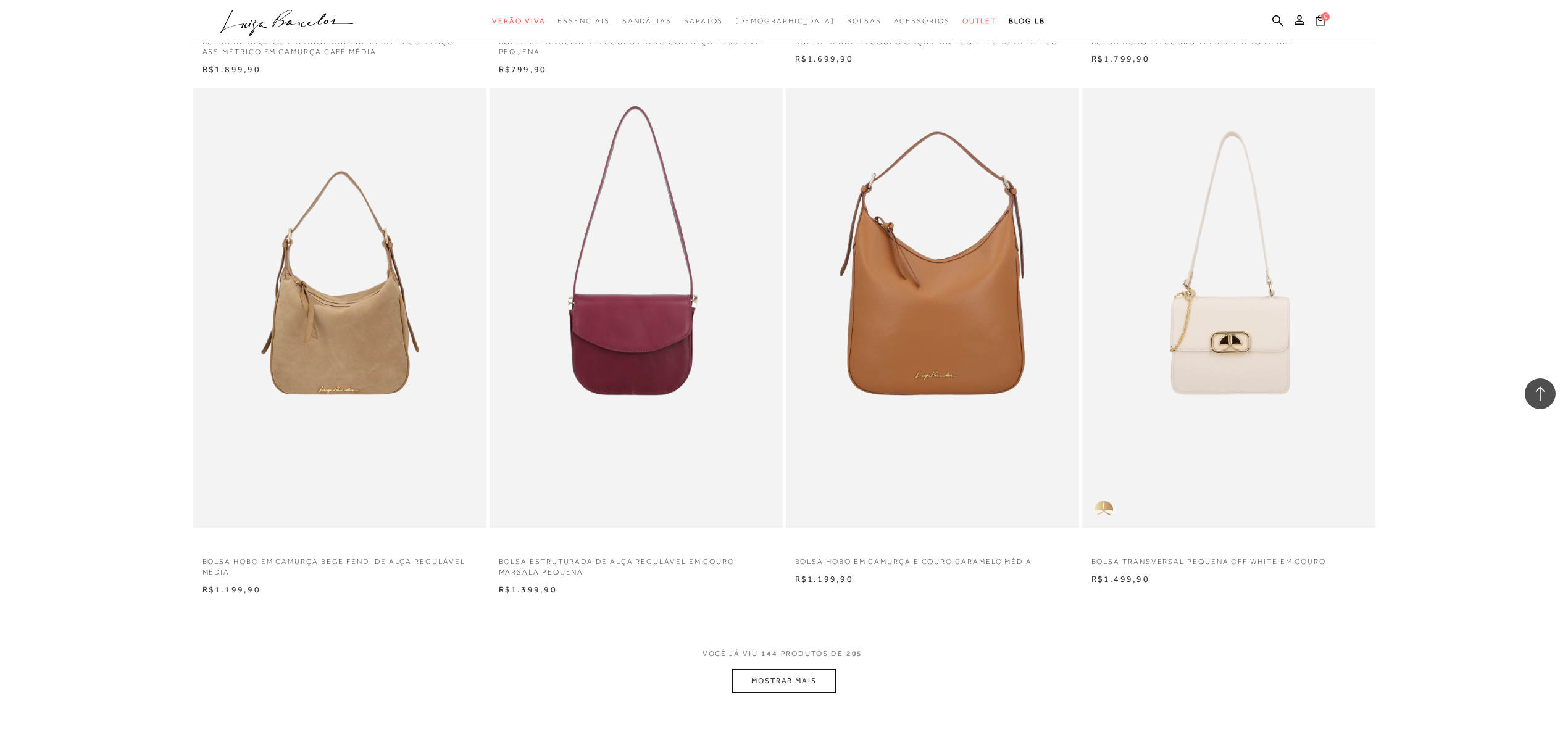
click at [814, 684] on button "MOSTRAR MAIS" at bounding box center [784, 681] width 104 height 24
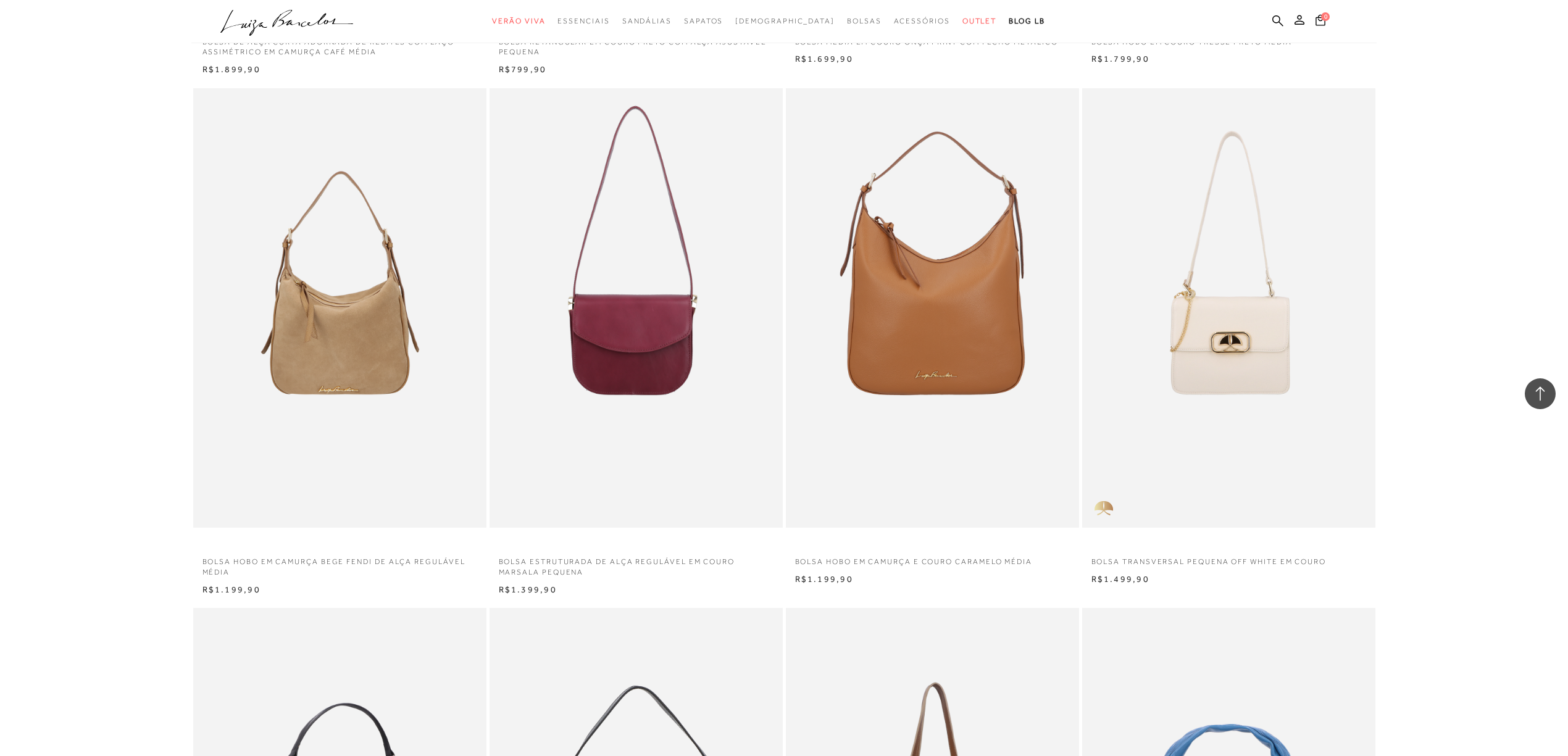
scroll to position [18596, 0]
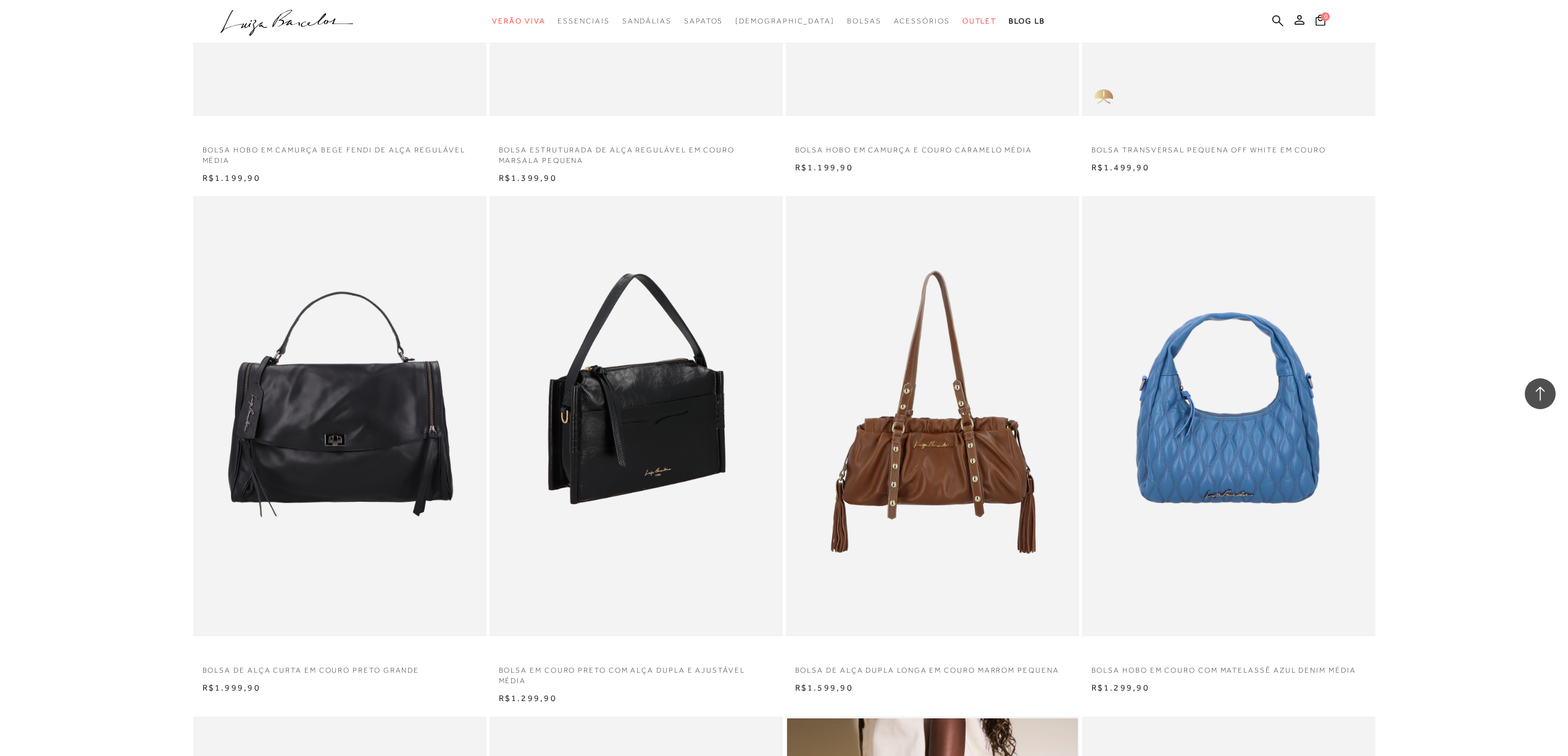
click at [652, 487] on img at bounding box center [637, 416] width 292 height 440
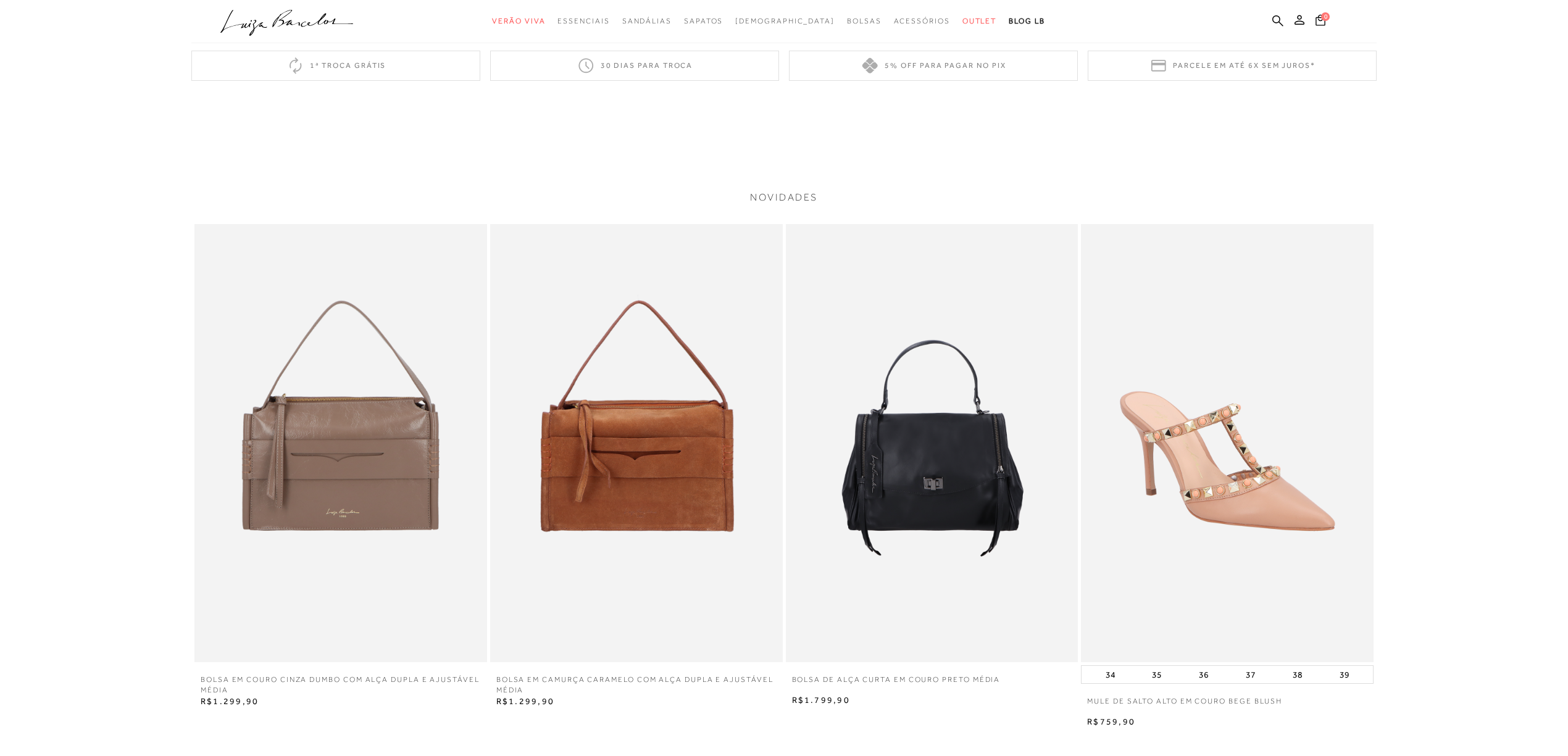
scroll to position [1069, 0]
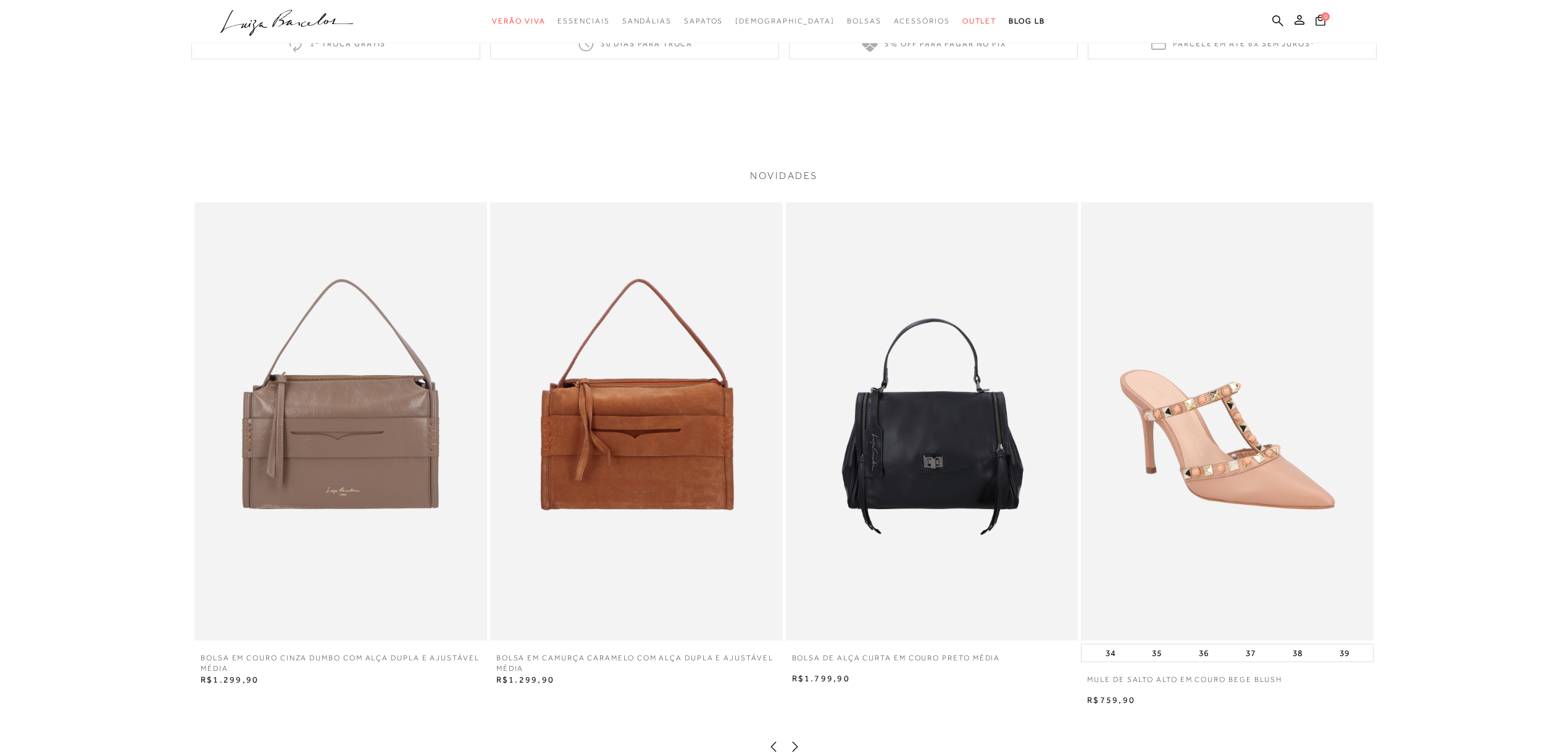
click at [989, 512] on img at bounding box center [932, 421] width 293 height 439
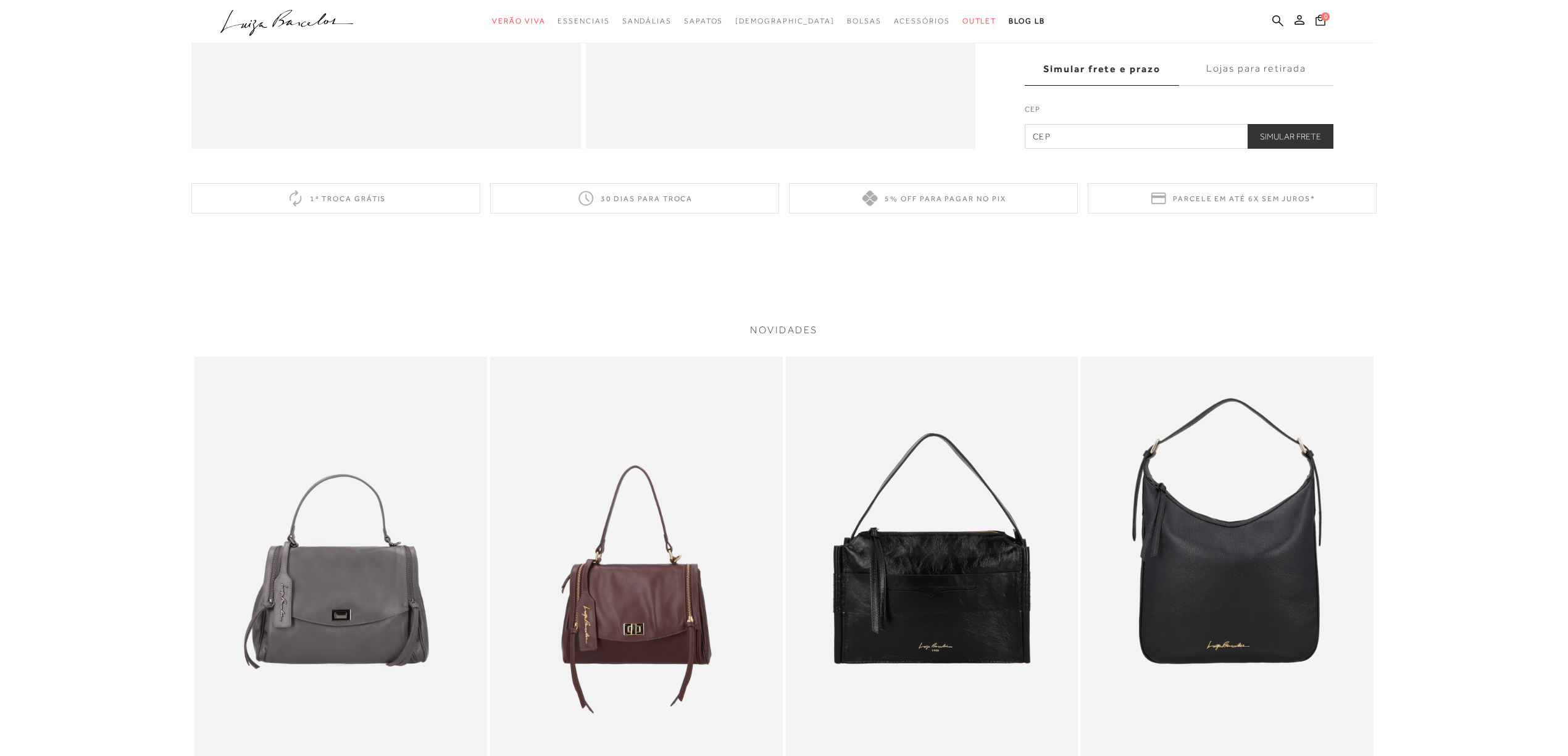
scroll to position [1645, 0]
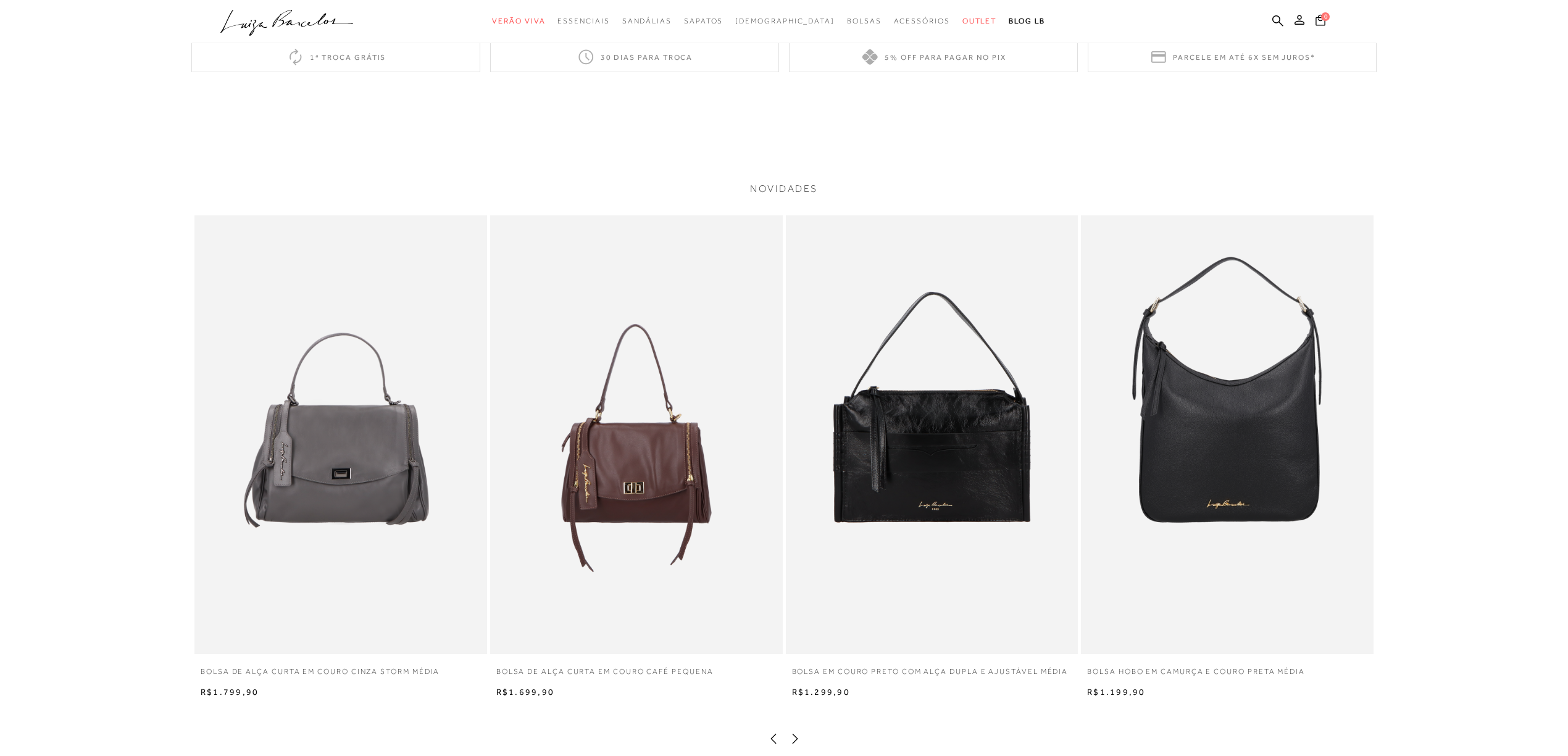
scroll to position [1069, 0]
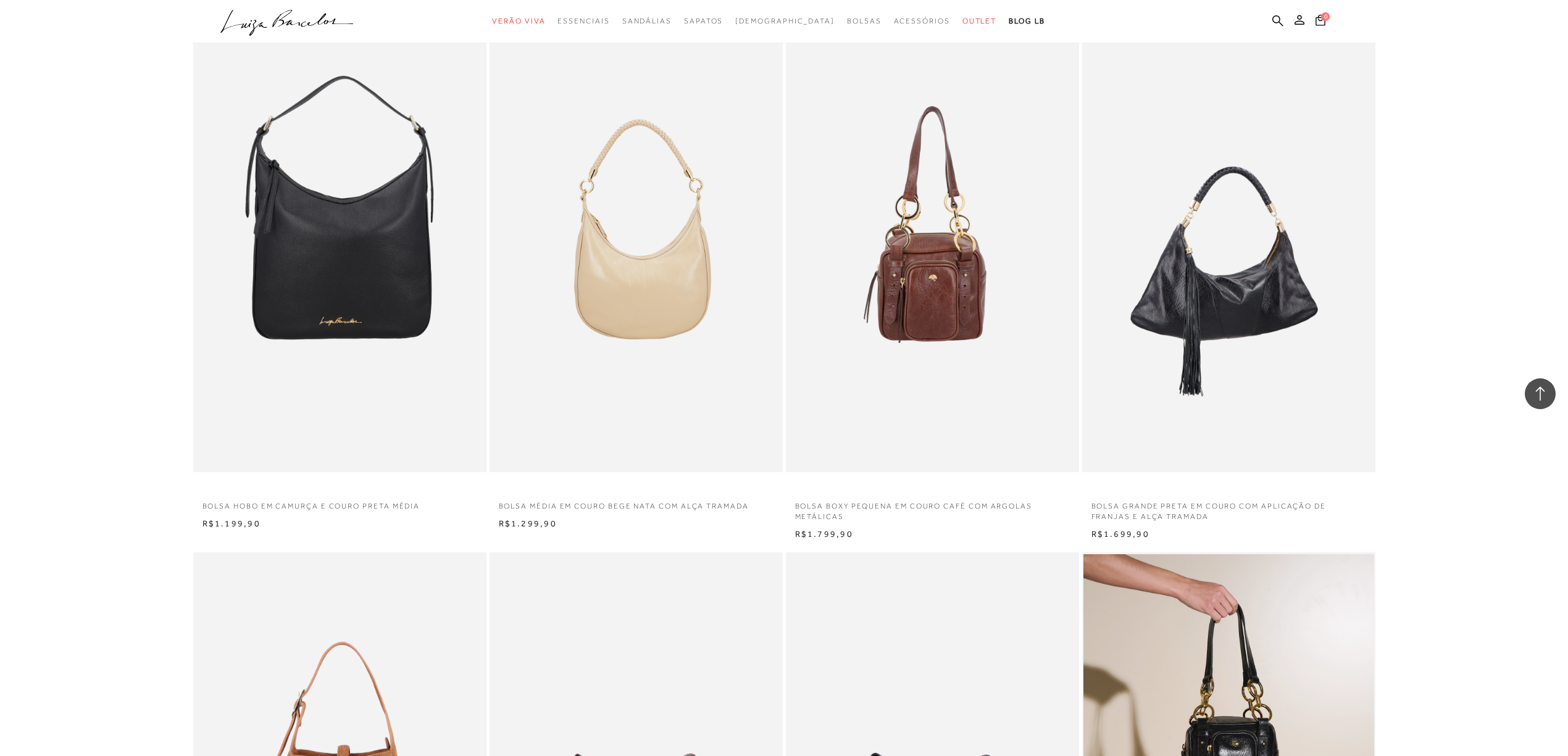
scroll to position [12985, 0]
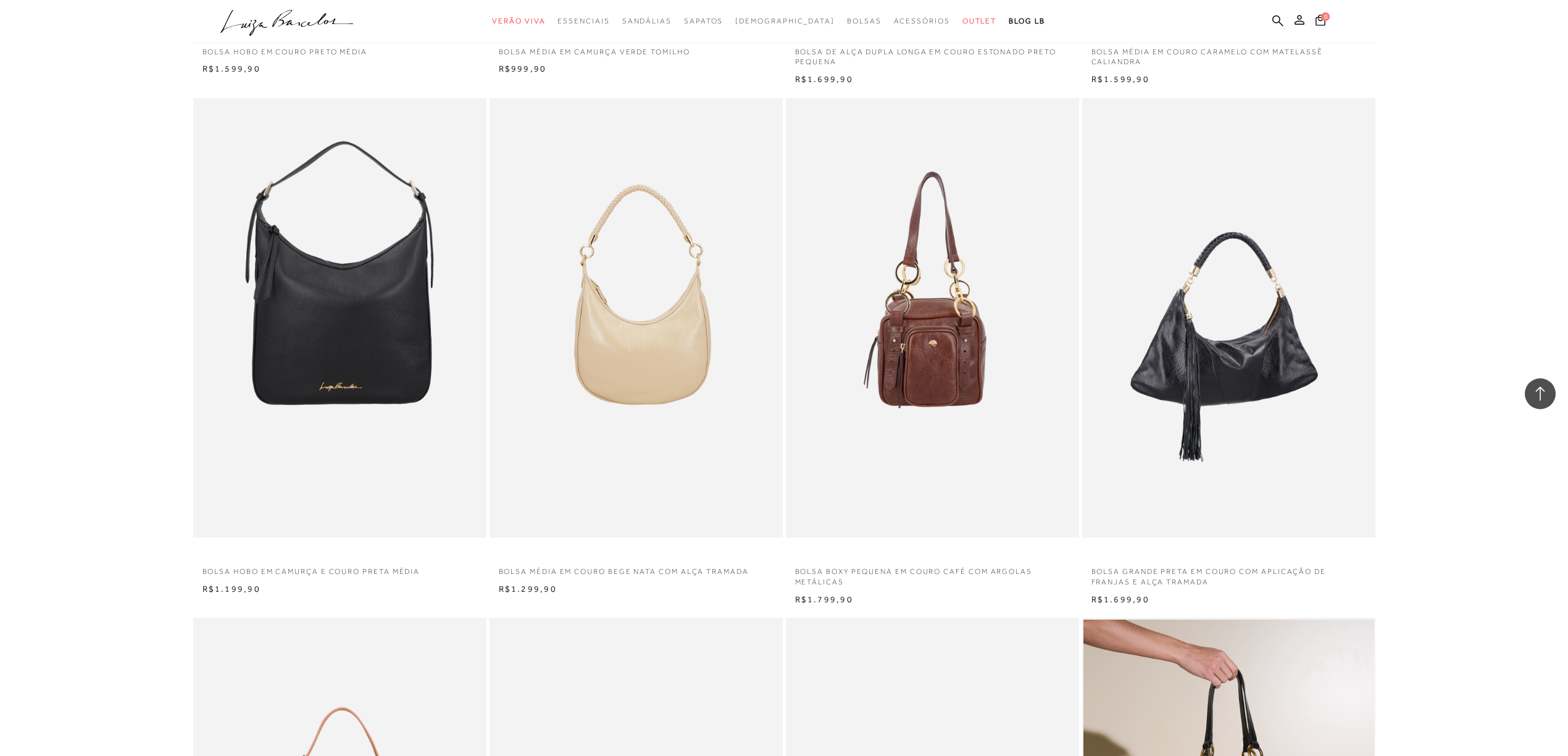
click at [1273, 331] on img at bounding box center [1229, 318] width 292 height 440
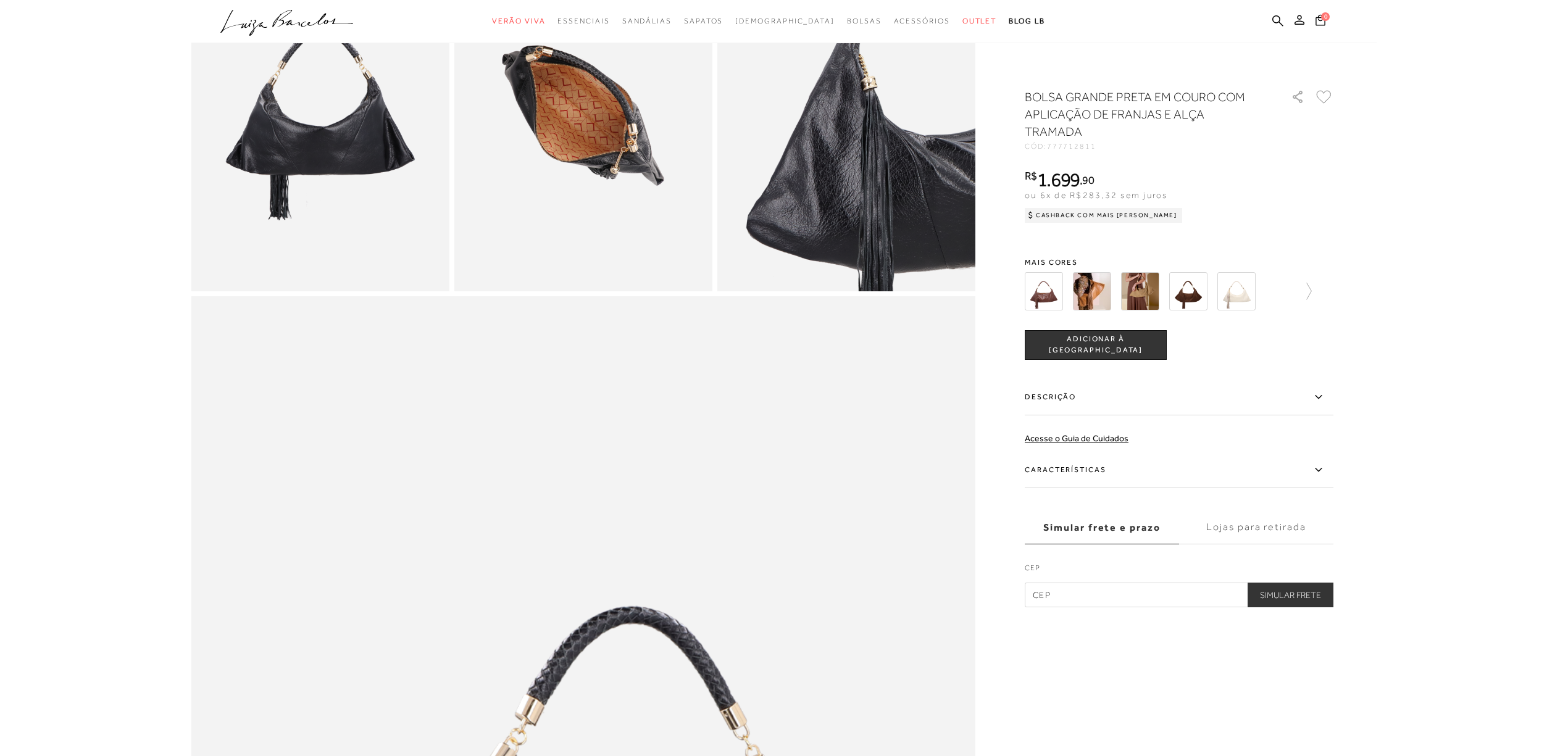
scroll to position [1069, 0]
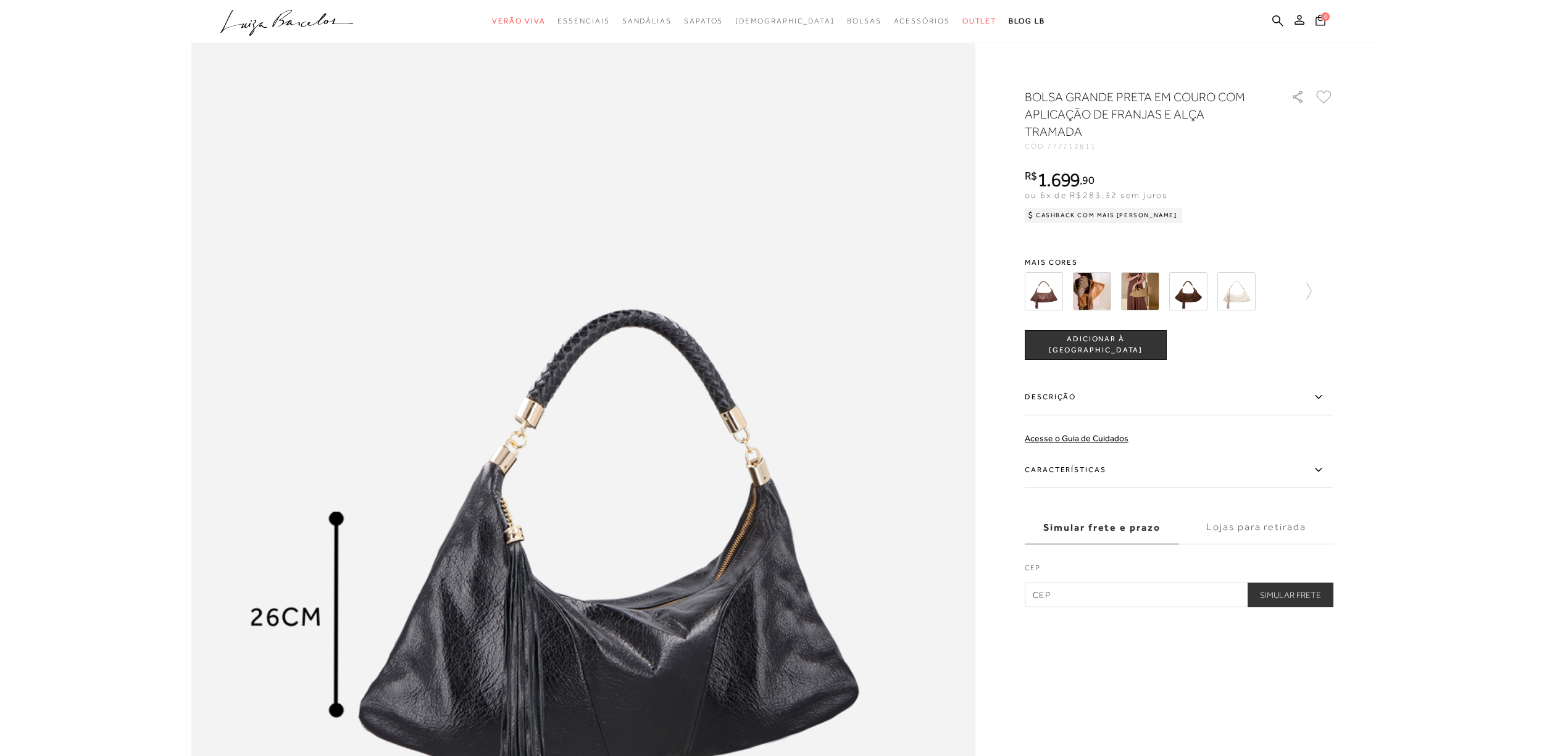
click at [1105, 287] on img at bounding box center [1092, 291] width 38 height 38
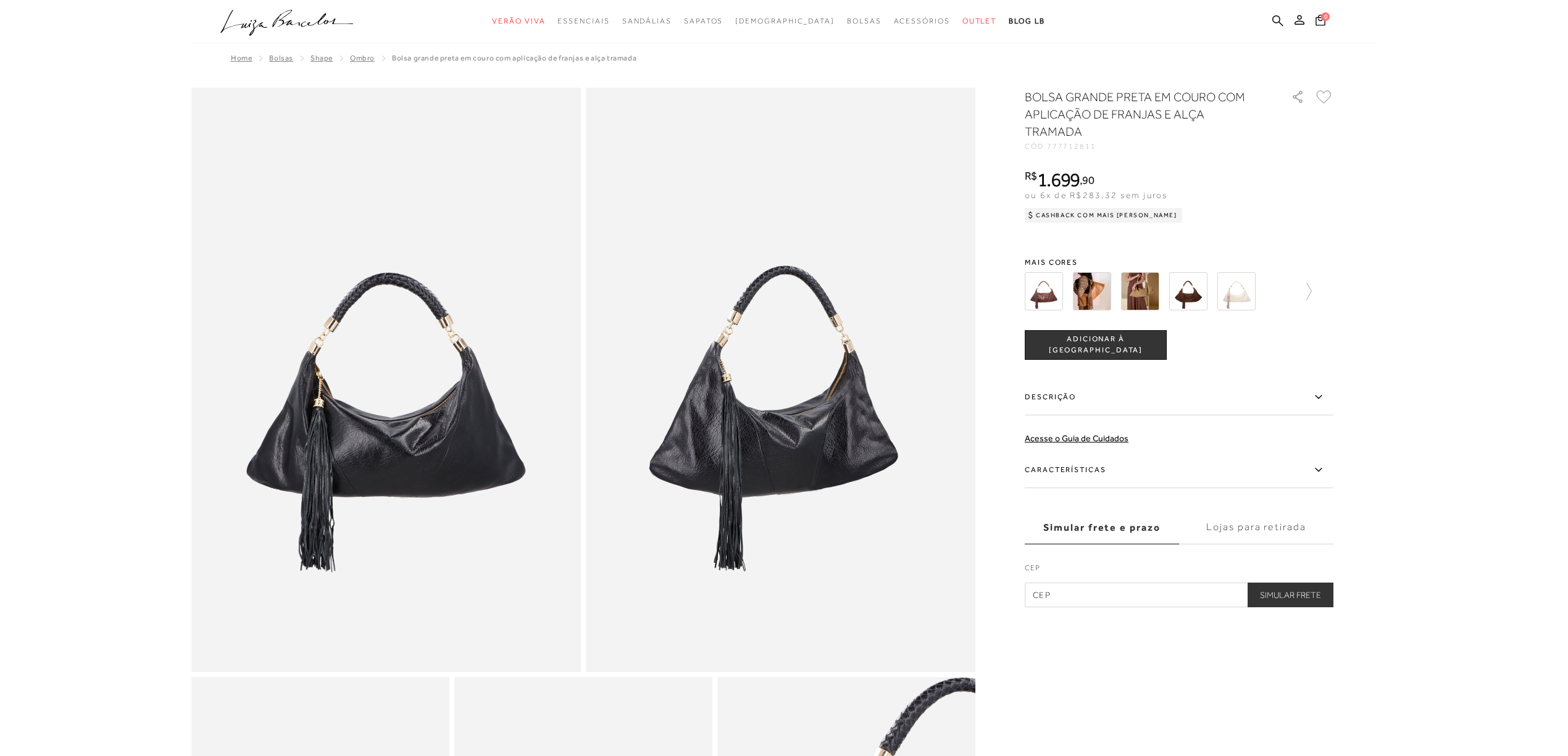
scroll to position [1839, 0]
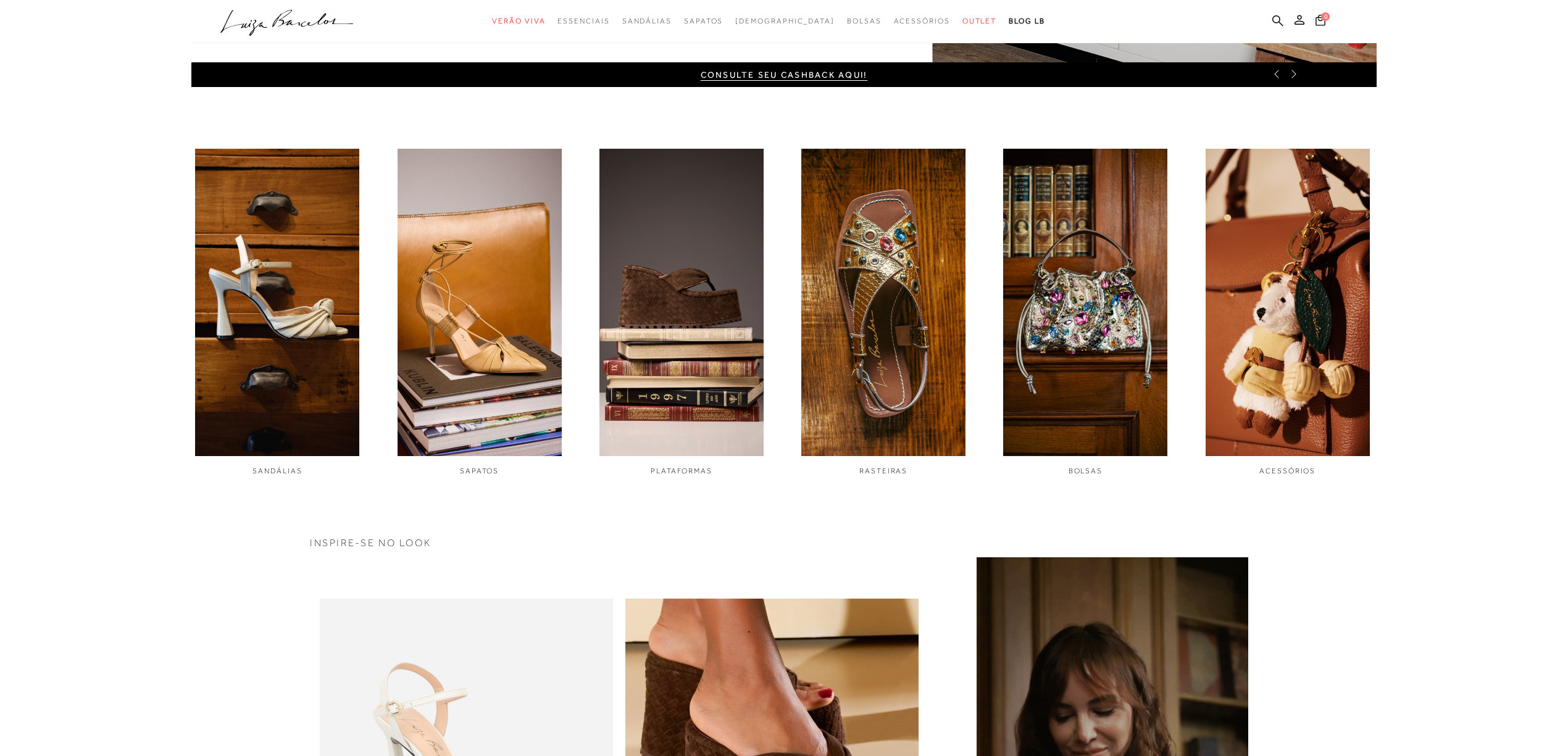
scroll to position [1155, 0]
